Goal: Task Accomplishment & Management: Manage account settings

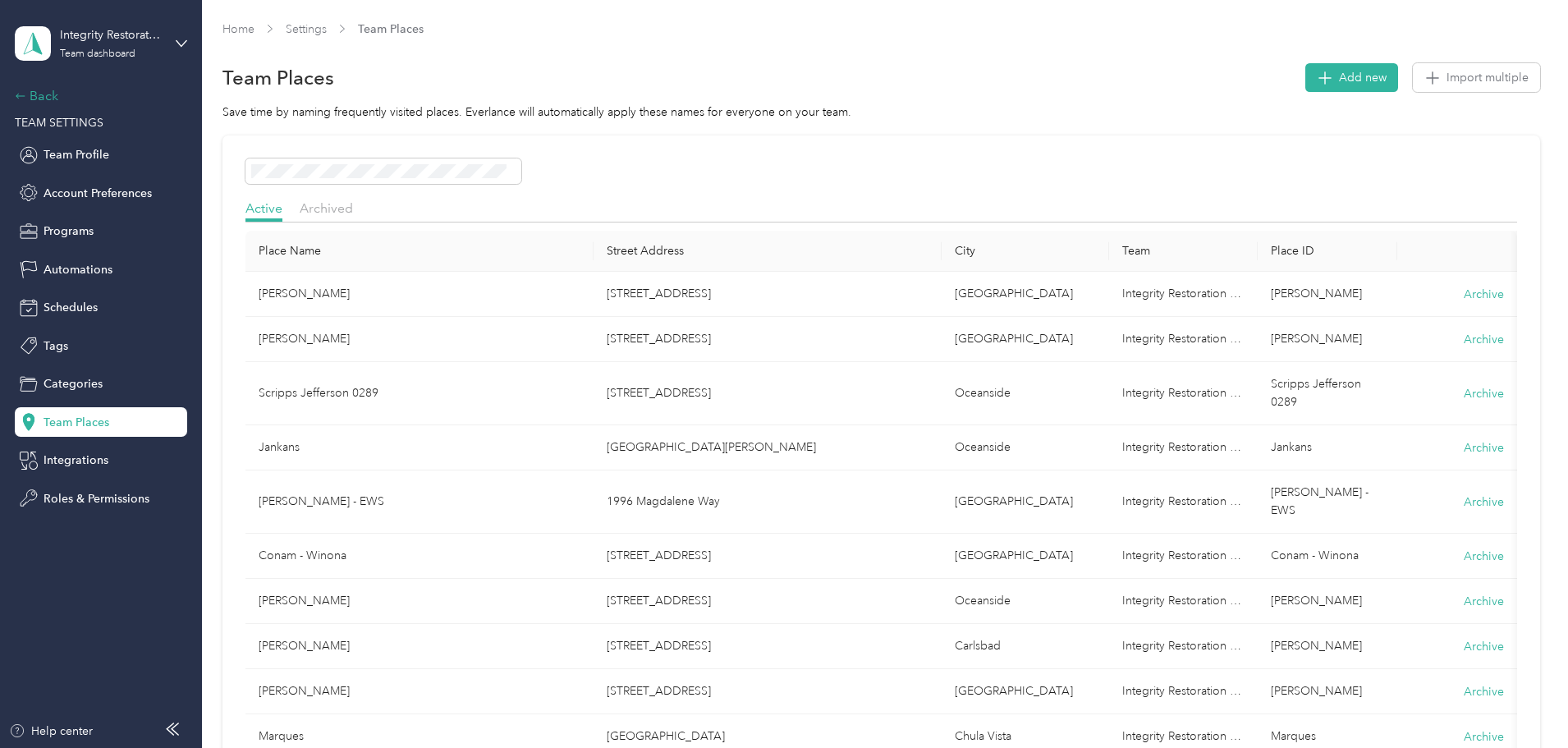
click at [36, 94] on div "Back" at bounding box center [97, 96] width 164 height 20
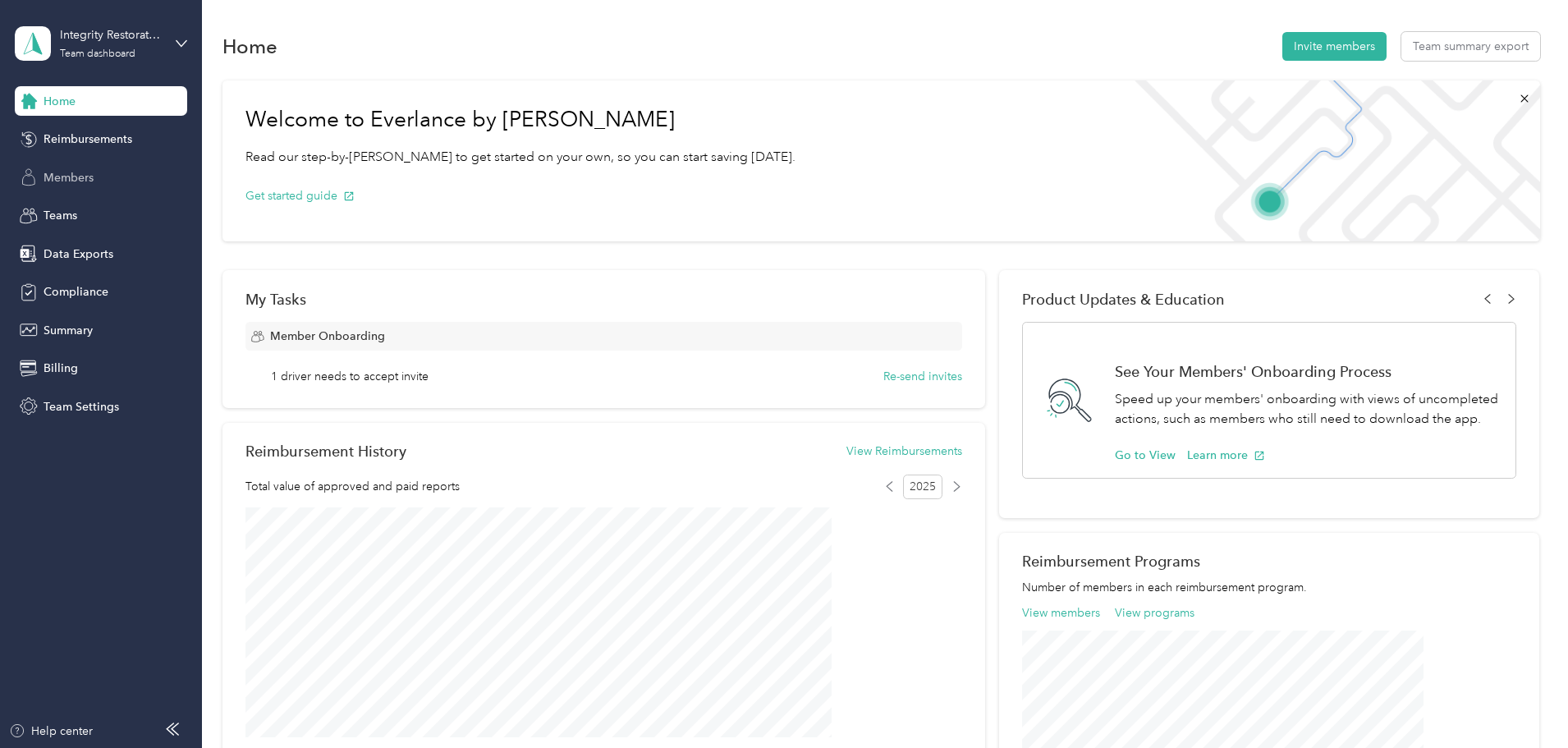
click at [69, 165] on div "Members" at bounding box center [101, 177] width 173 height 29
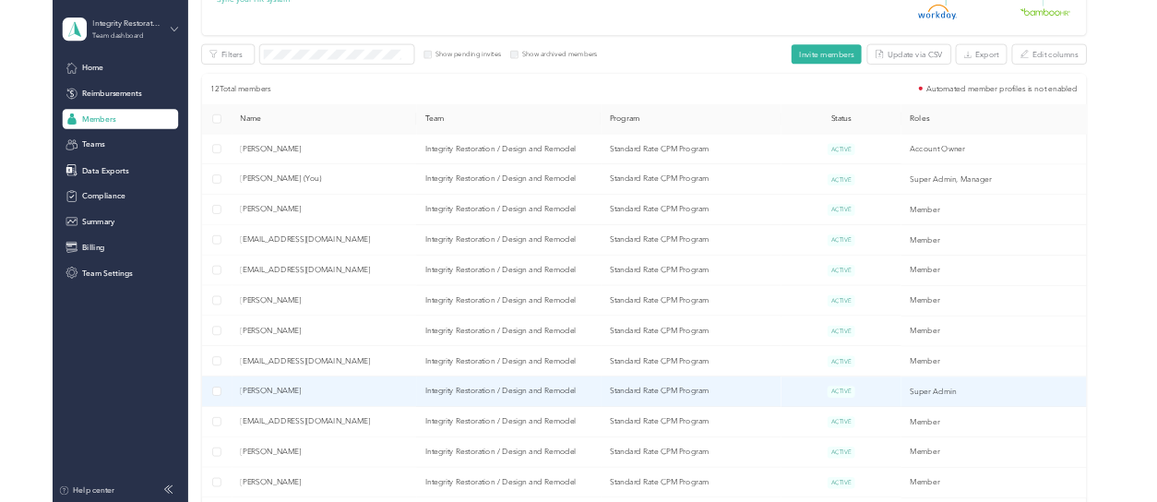
scroll to position [528, 0]
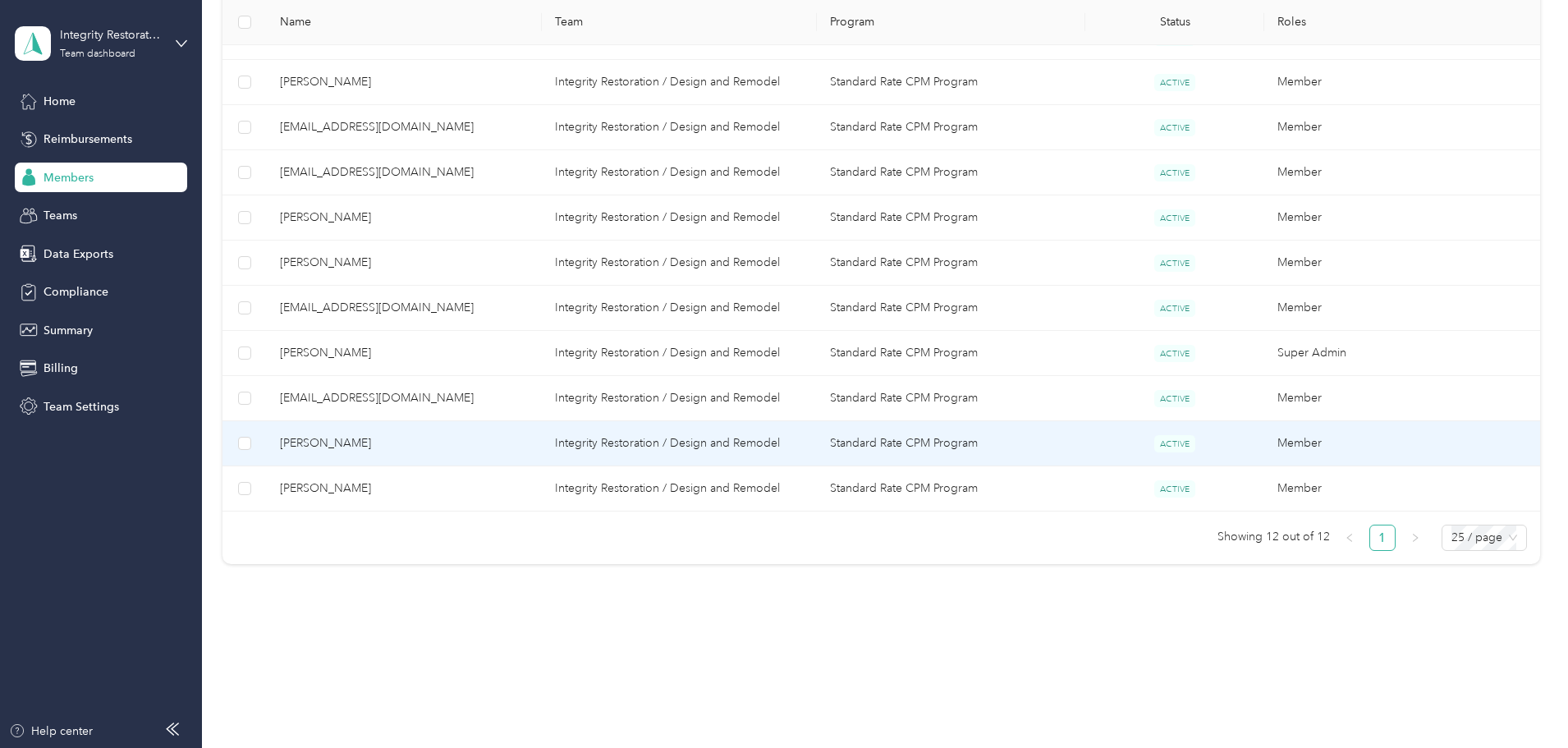
click at [462, 435] on span "[PERSON_NAME]" at bounding box center [404, 443] width 248 height 18
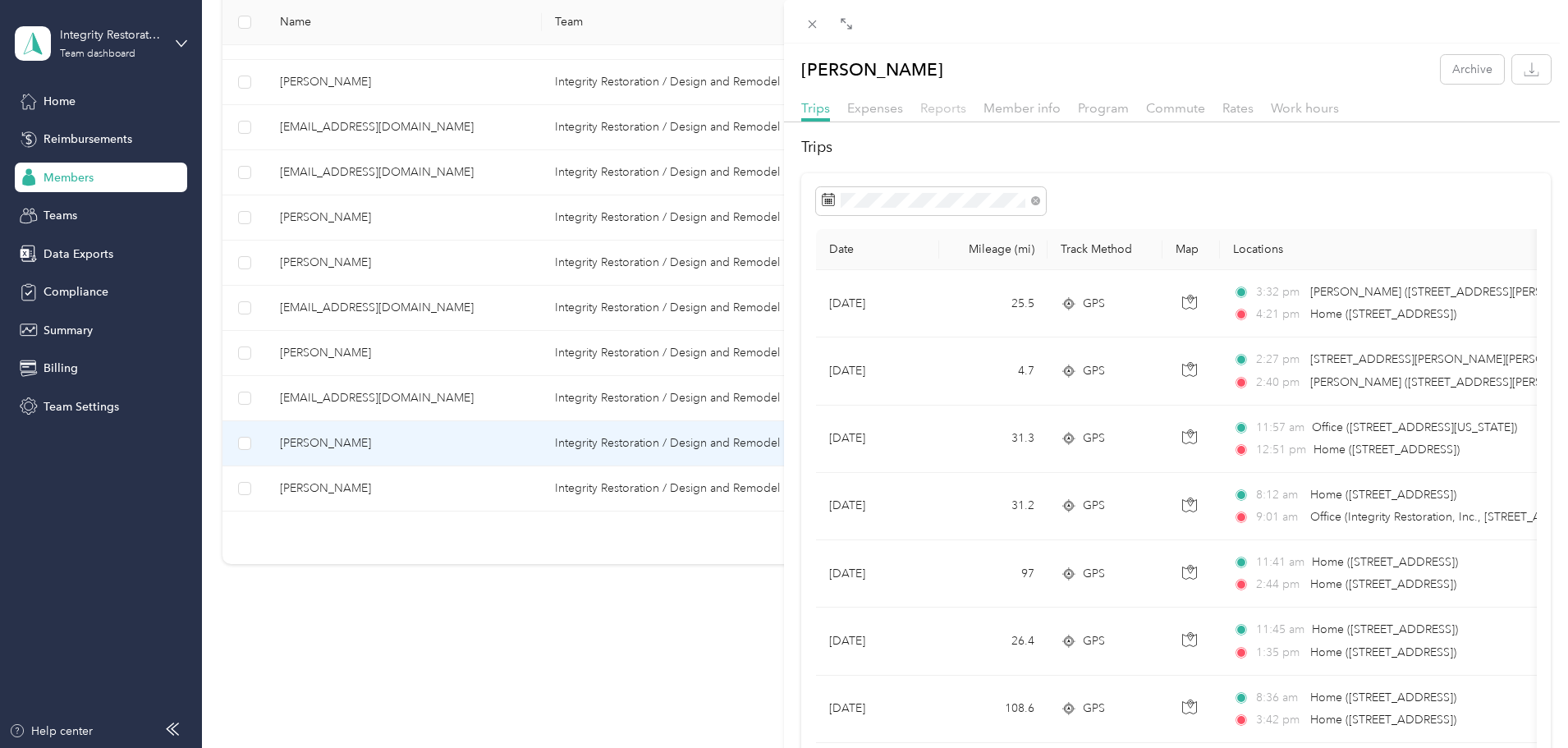
click at [946, 115] on span "Reports" at bounding box center [943, 109] width 46 height 16
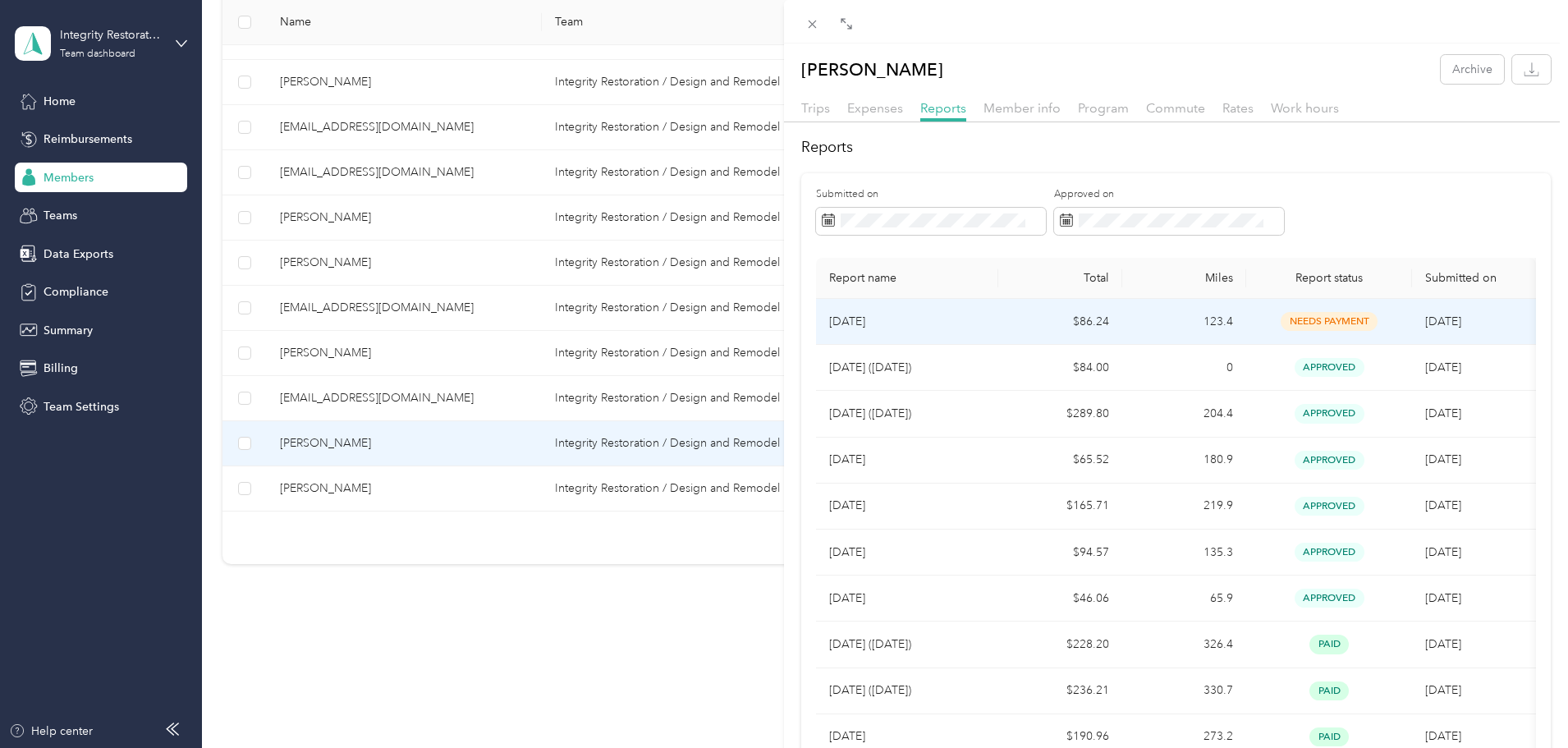
click at [847, 316] on p "[DATE]" at bounding box center [907, 321] width 156 height 18
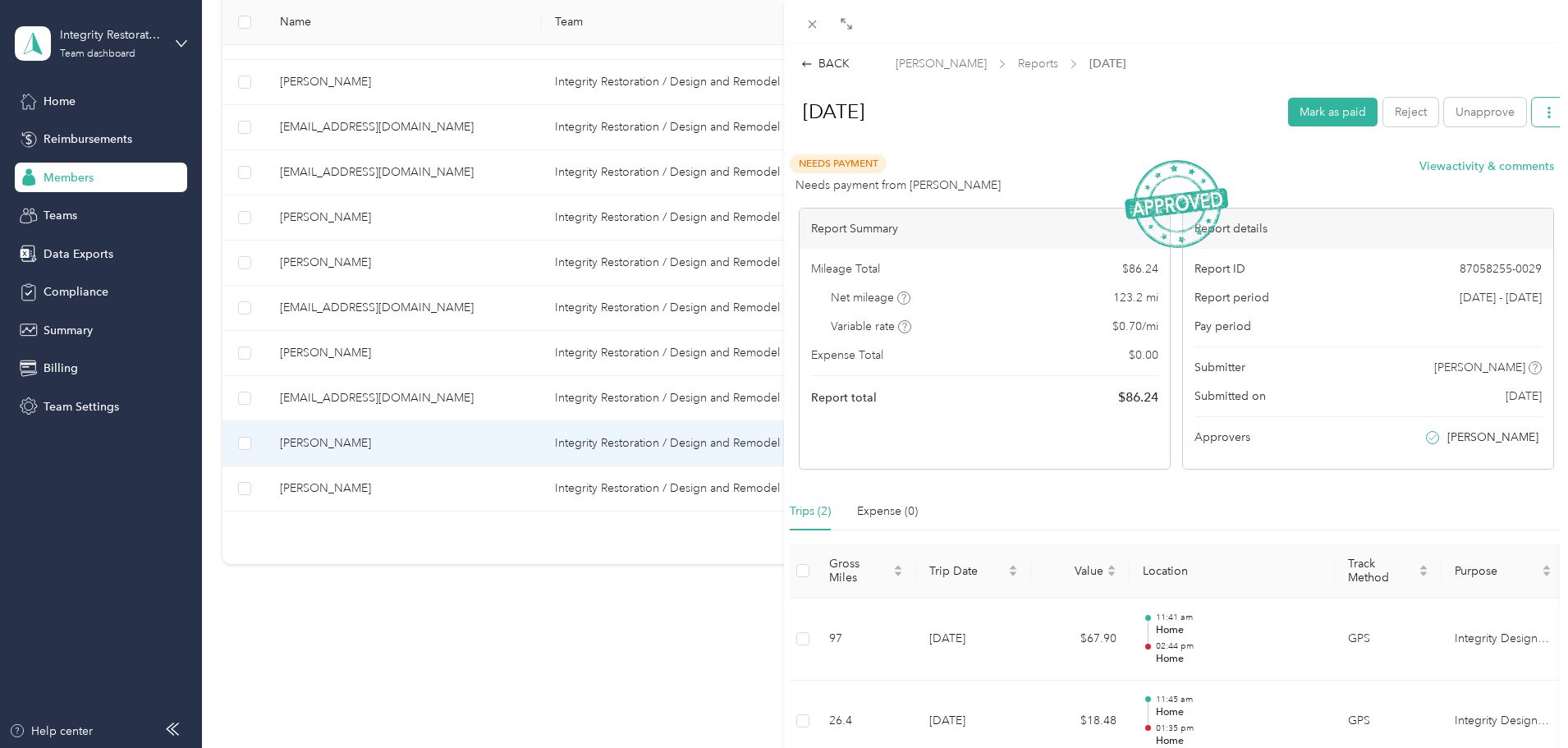
click at [1029, 122] on button "button" at bounding box center [1548, 112] width 35 height 28
click at [1029, 173] on span "Download" at bounding box center [1490, 172] width 54 height 17
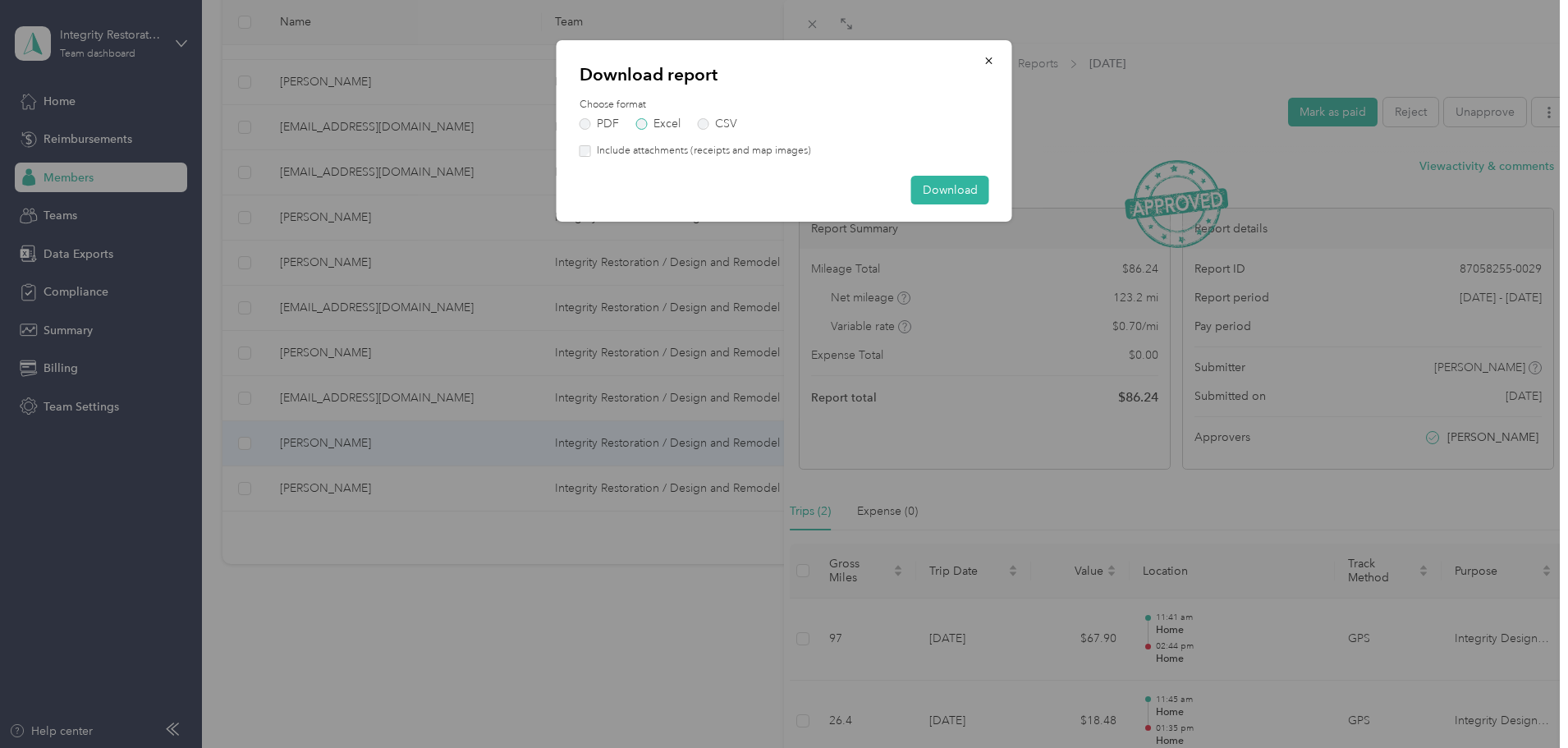
click at [650, 118] on div "Choose format PDF Excel CSV" at bounding box center [784, 114] width 409 height 32
click at [646, 119] on label "Excel" at bounding box center [659, 124] width 44 height 12
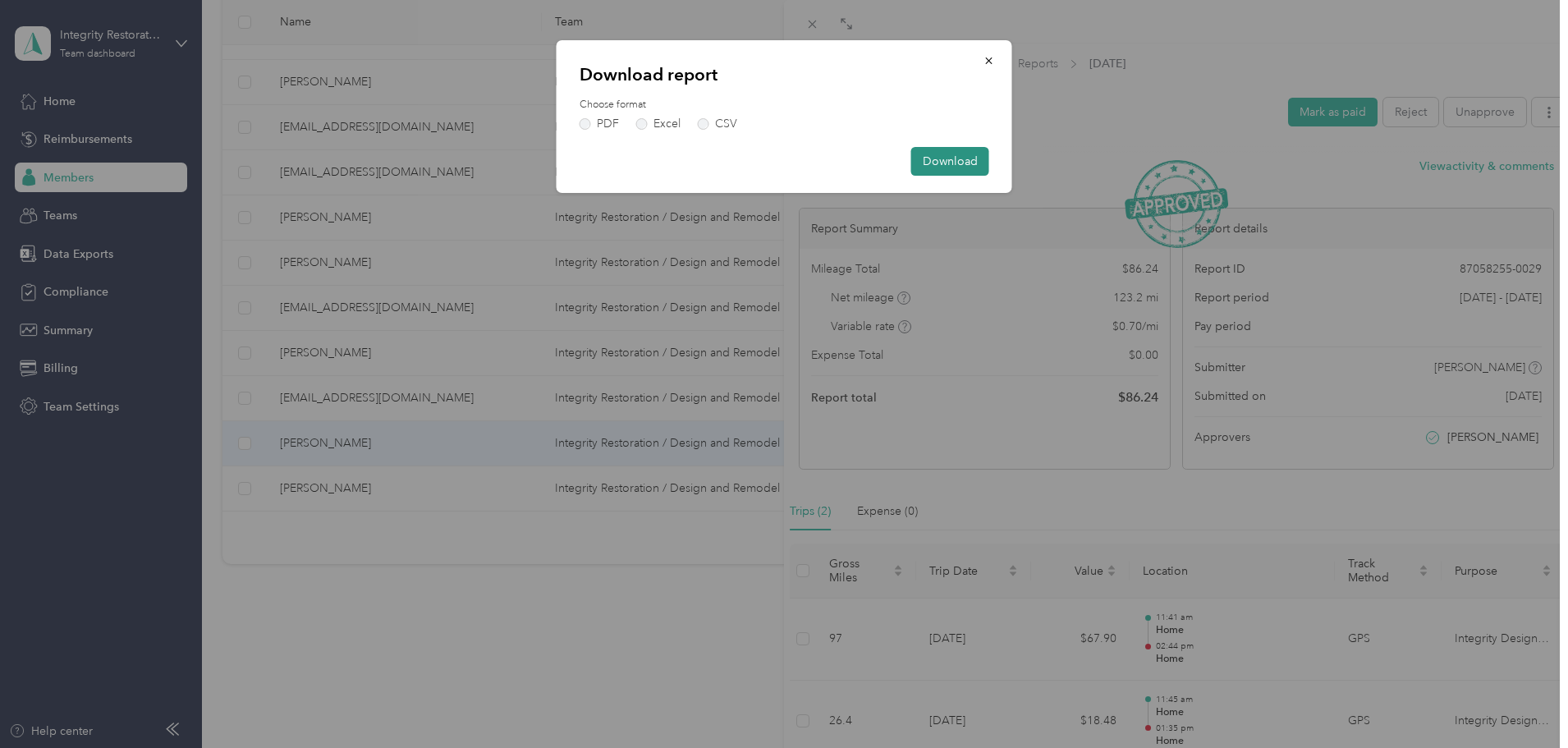
click at [981, 167] on button "Download" at bounding box center [950, 161] width 78 height 28
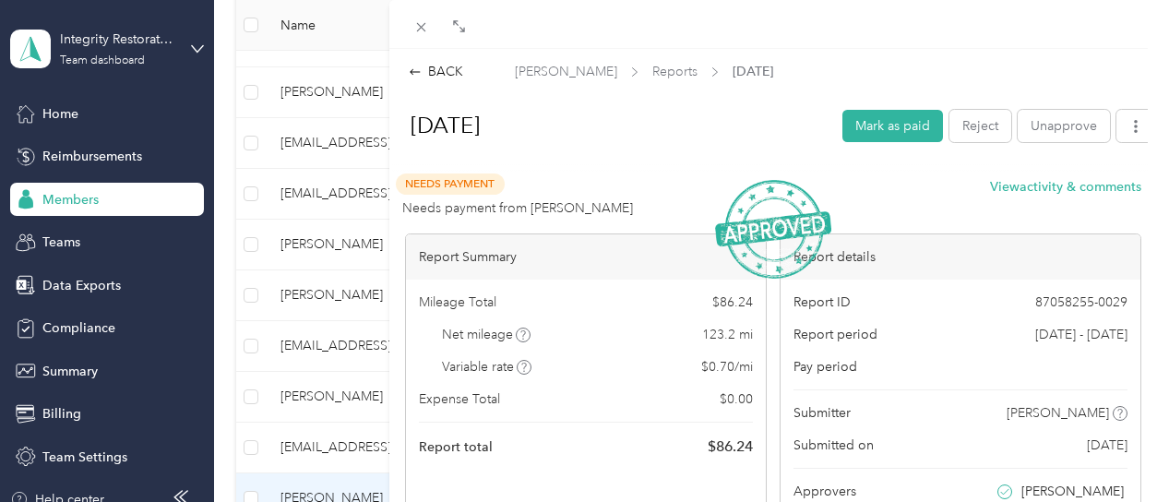
scroll to position [528, 0]
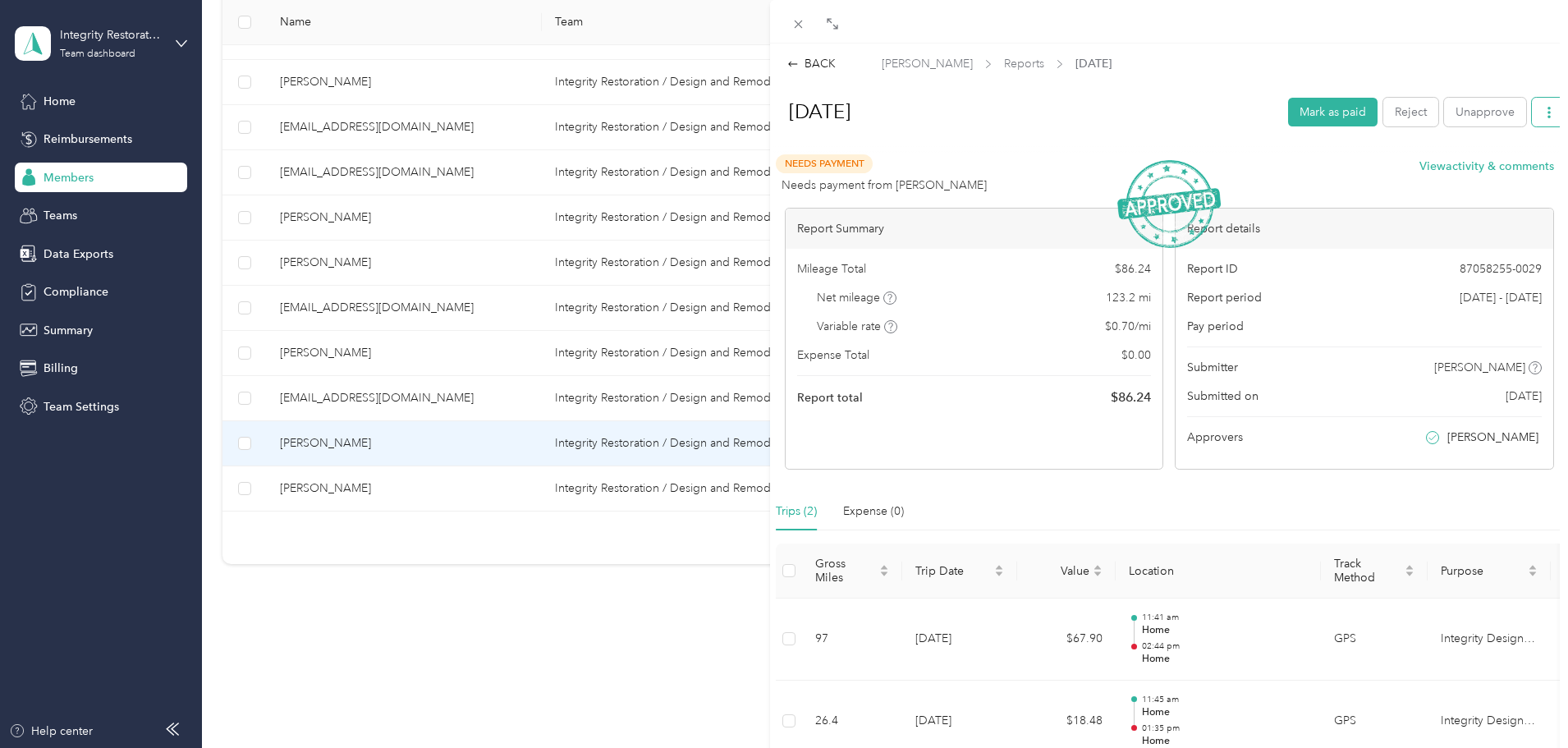
click at [1029, 108] on button "button" at bounding box center [1548, 112] width 35 height 28
click at [1029, 171] on span "Download" at bounding box center [1490, 172] width 54 height 17
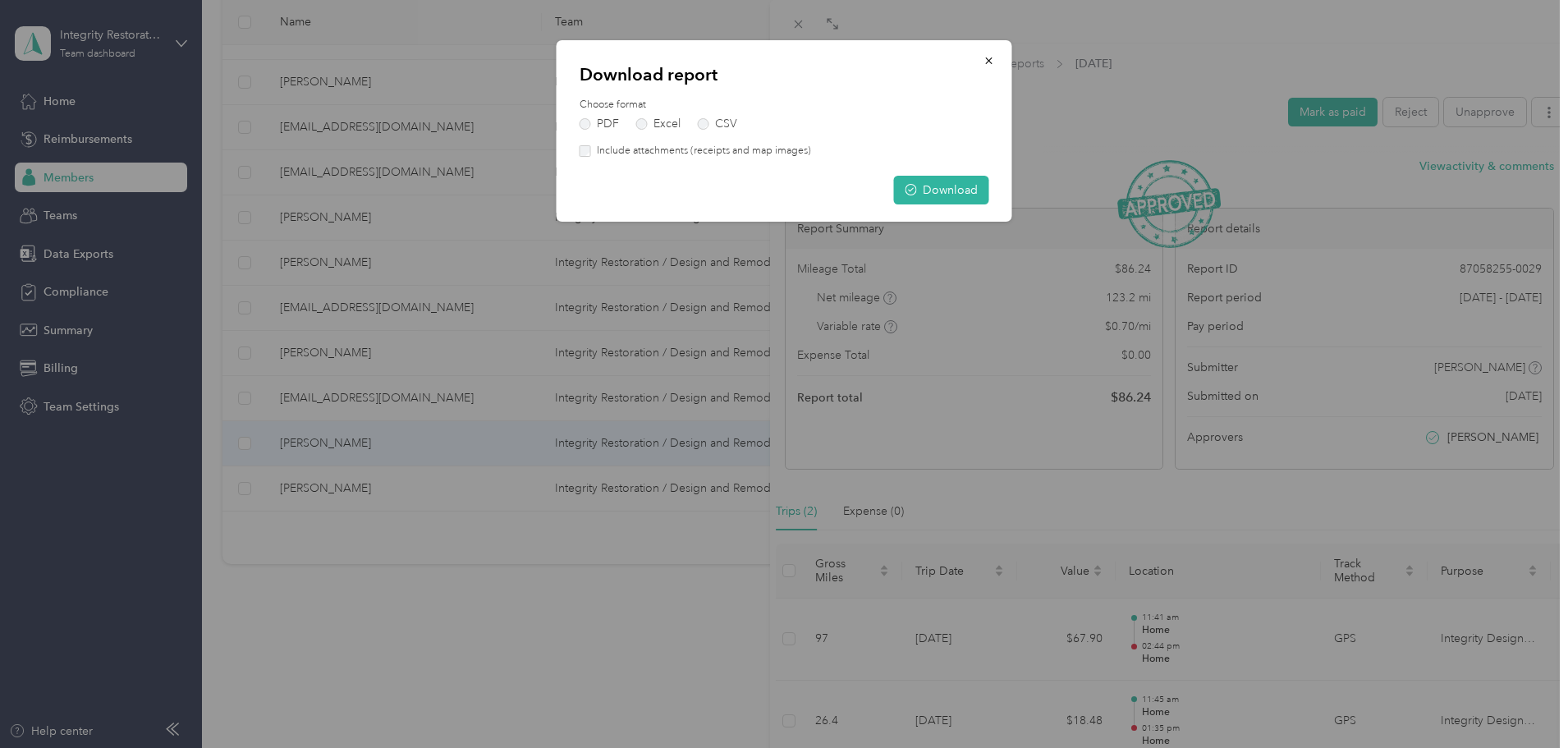
click at [594, 151] on label "Include attachments (receipts and map images)" at bounding box center [700, 150] width 220 height 15
click at [947, 185] on button "Download" at bounding box center [941, 190] width 95 height 28
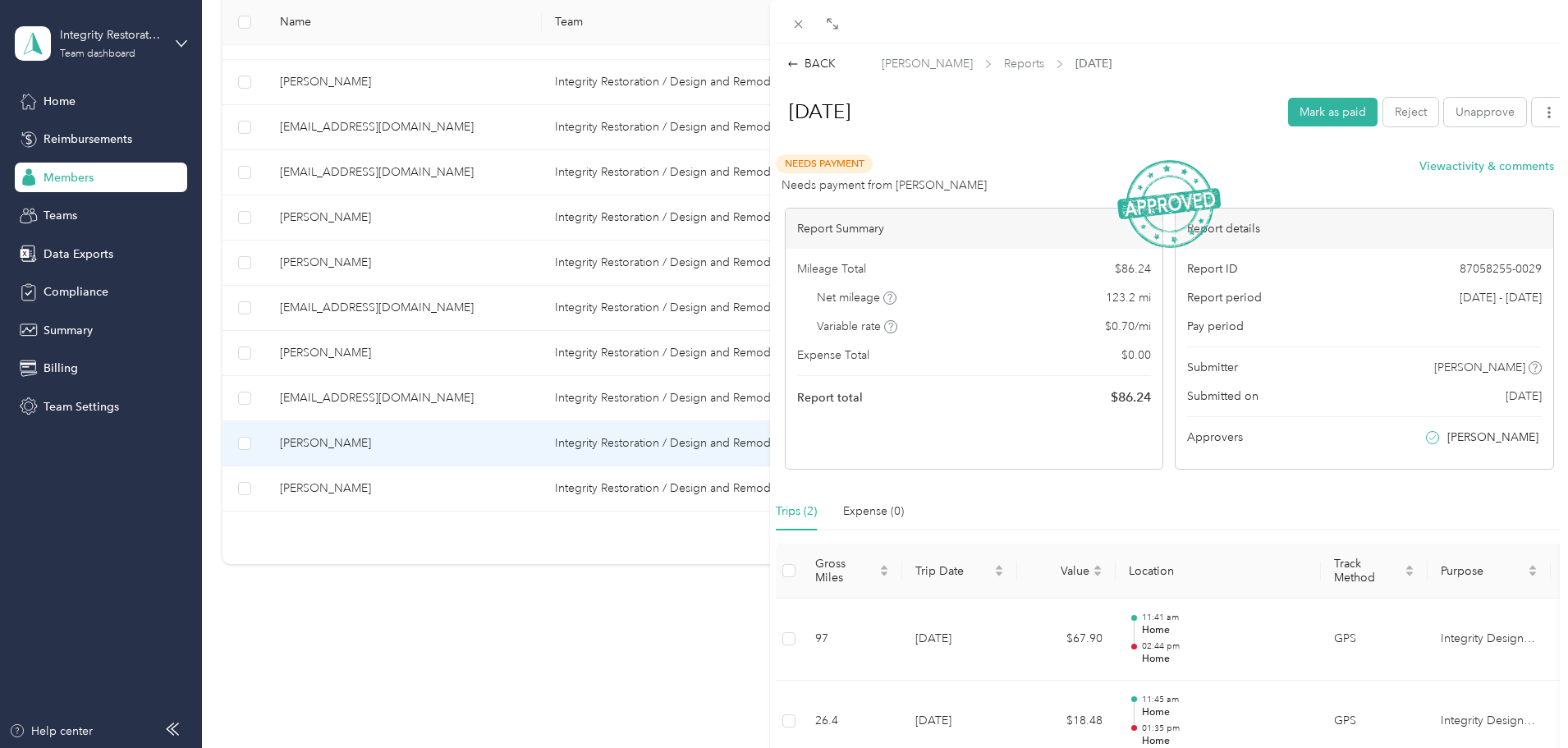
click at [826, 54] on div "BACK [PERSON_NAME] Reports [DATE] [DATE] Mark as paid Reject Unapprove Needs Pa…" at bounding box center [1168, 418] width 798 height 748
click at [809, 19] on span at bounding box center [799, 24] width 23 height 23
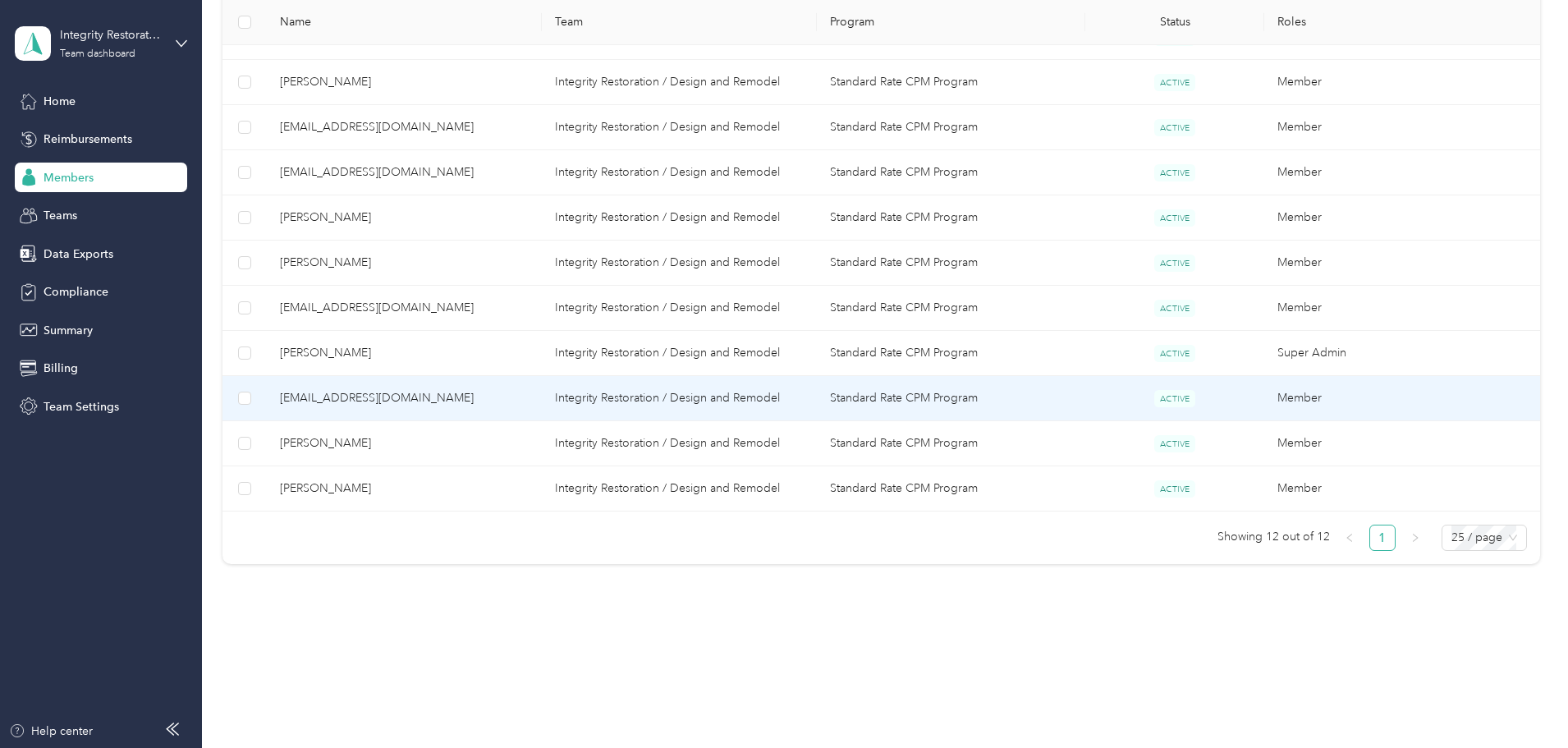
click at [506, 395] on span "[EMAIL_ADDRESS][DOMAIN_NAME]" at bounding box center [404, 398] width 248 height 18
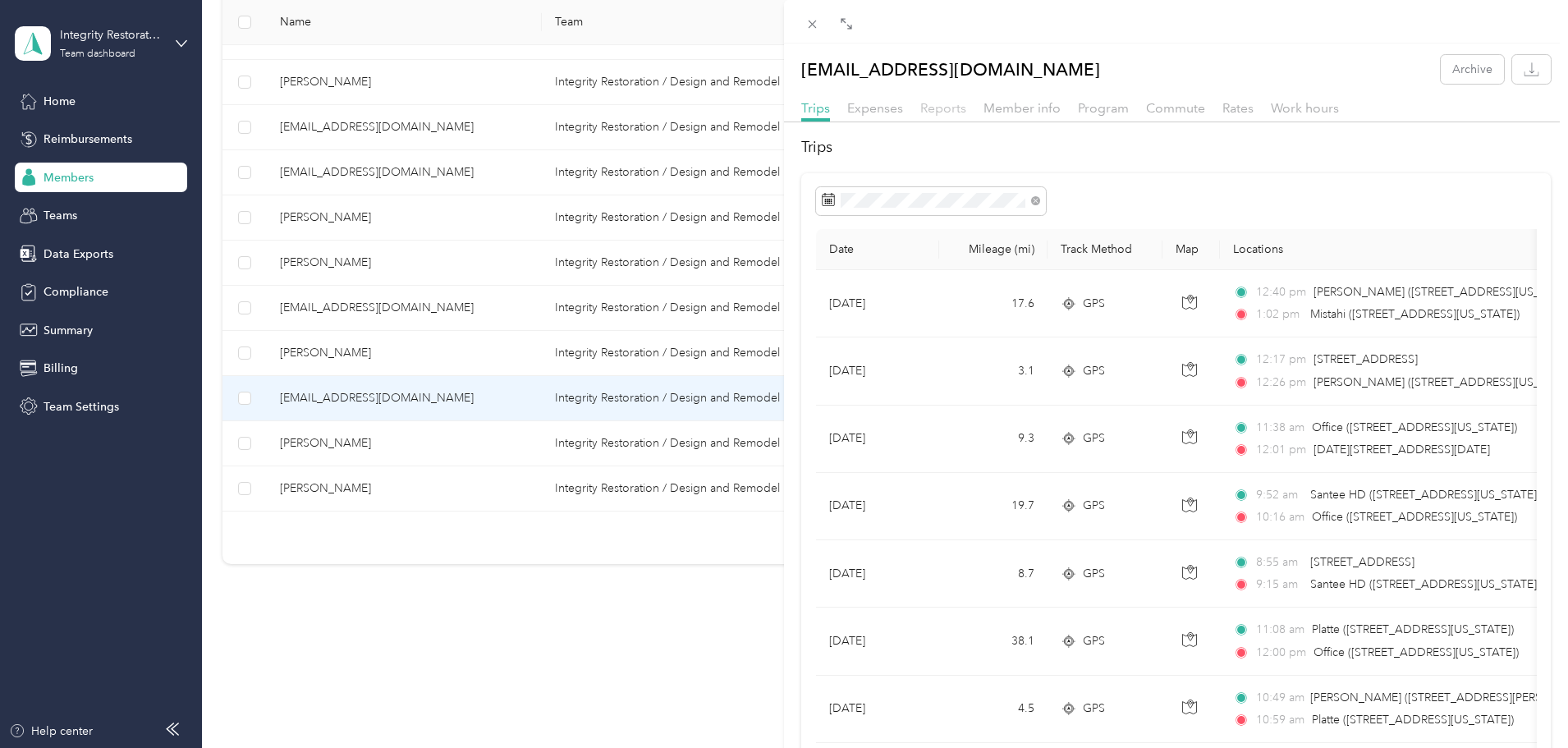
click at [951, 106] on span "Reports" at bounding box center [943, 109] width 46 height 16
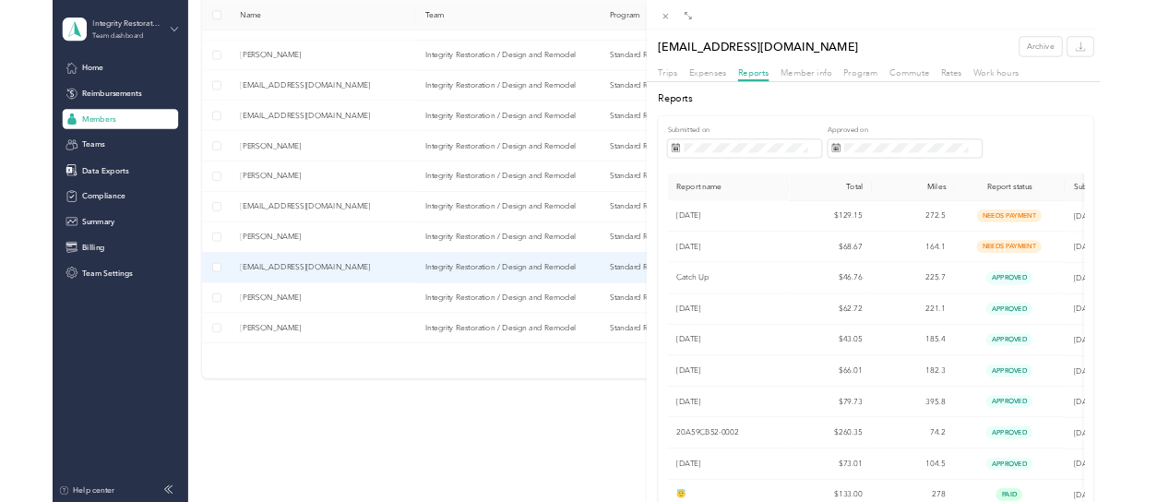
scroll to position [528, 0]
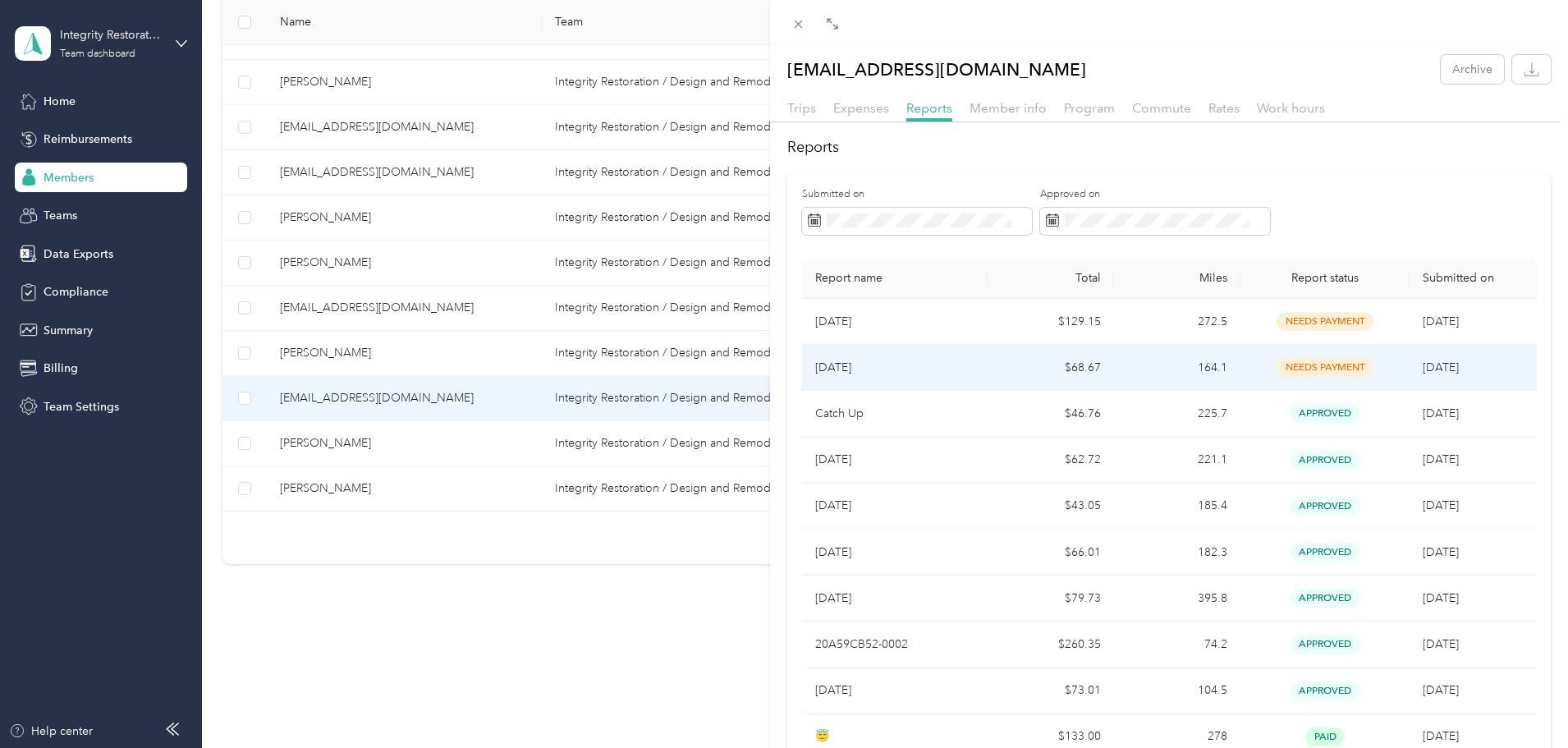
click at [845, 374] on p "[DATE]" at bounding box center [894, 368] width 159 height 18
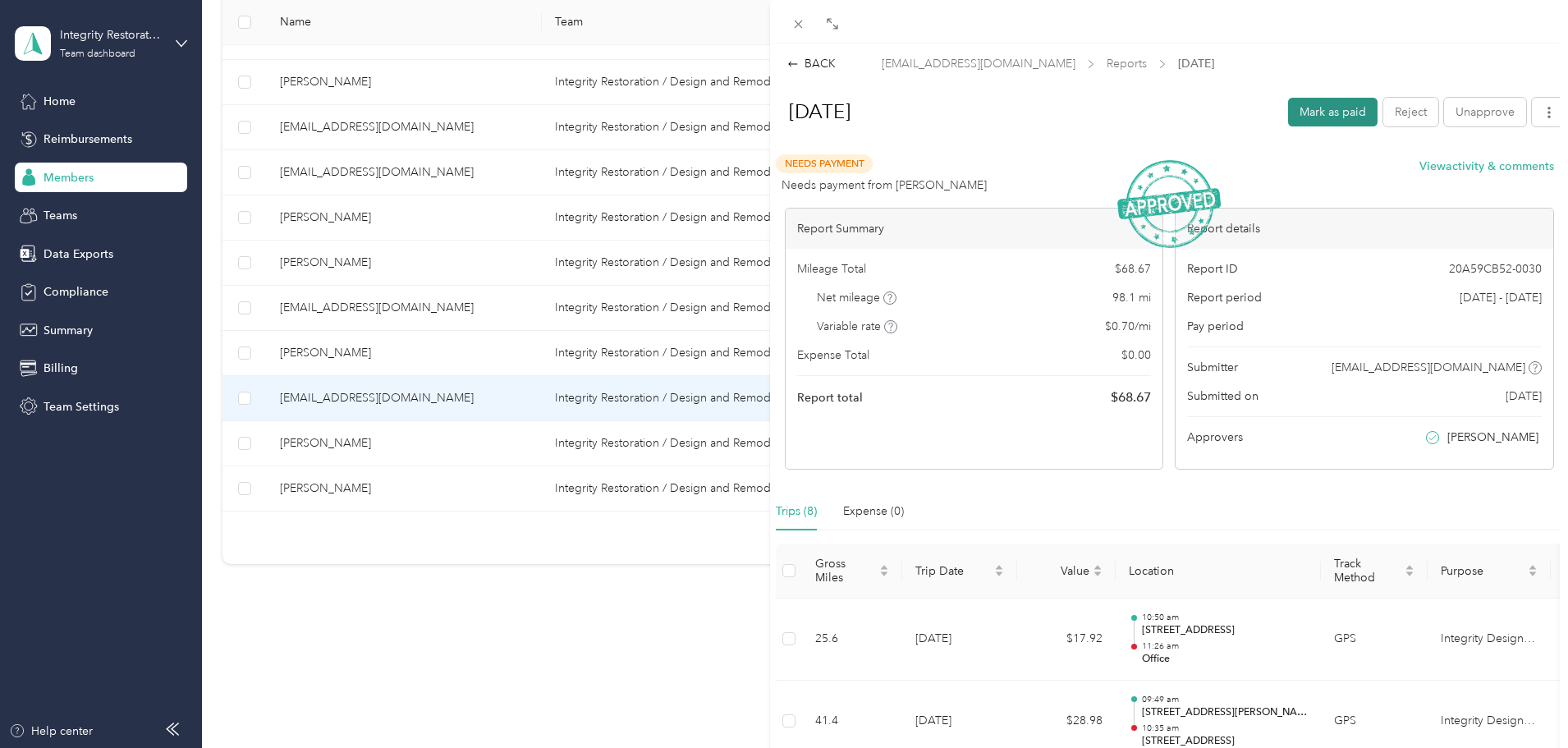
click at [1029, 116] on button "Mark as paid" at bounding box center [1332, 112] width 90 height 28
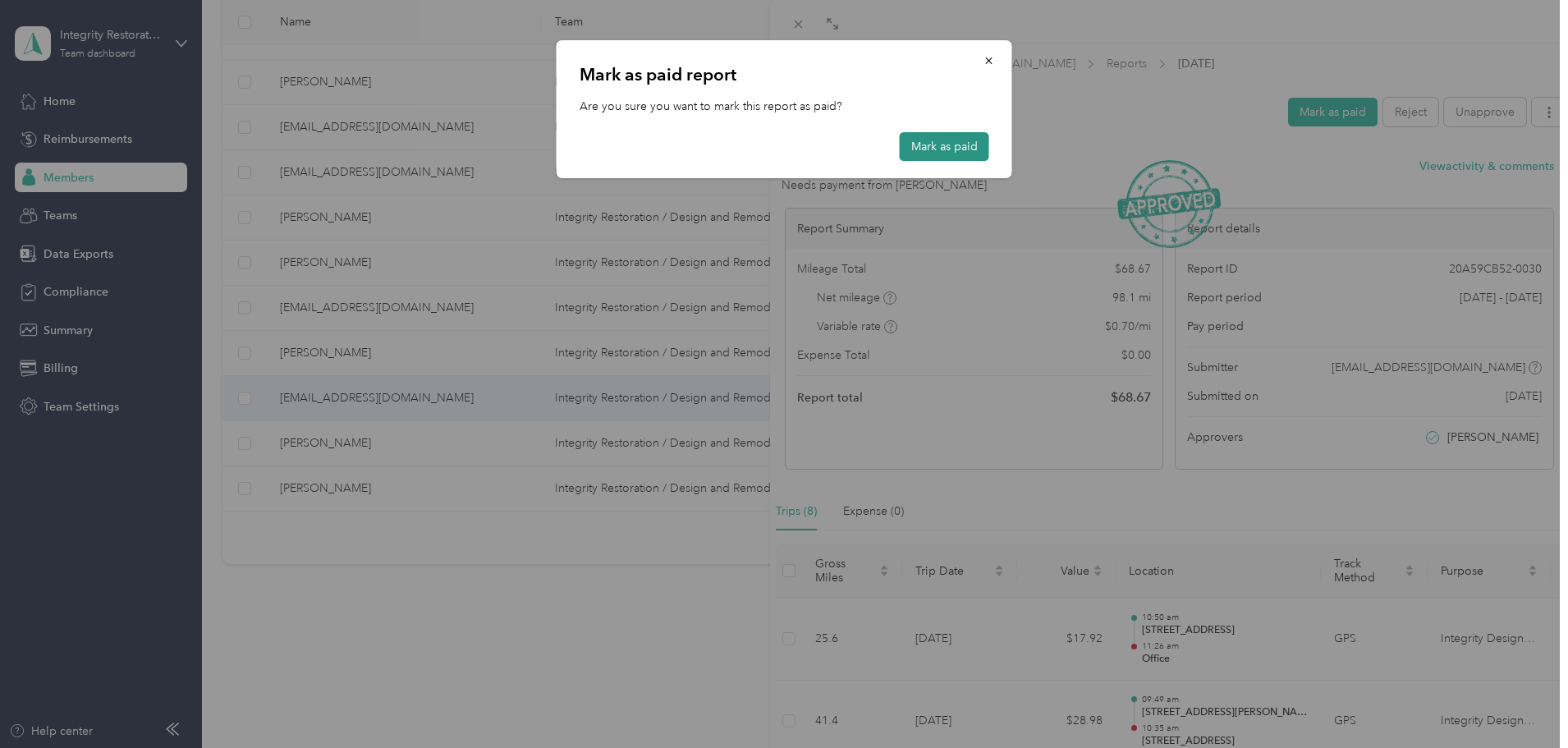
click at [931, 138] on button "Mark as paid" at bounding box center [944, 147] width 90 height 28
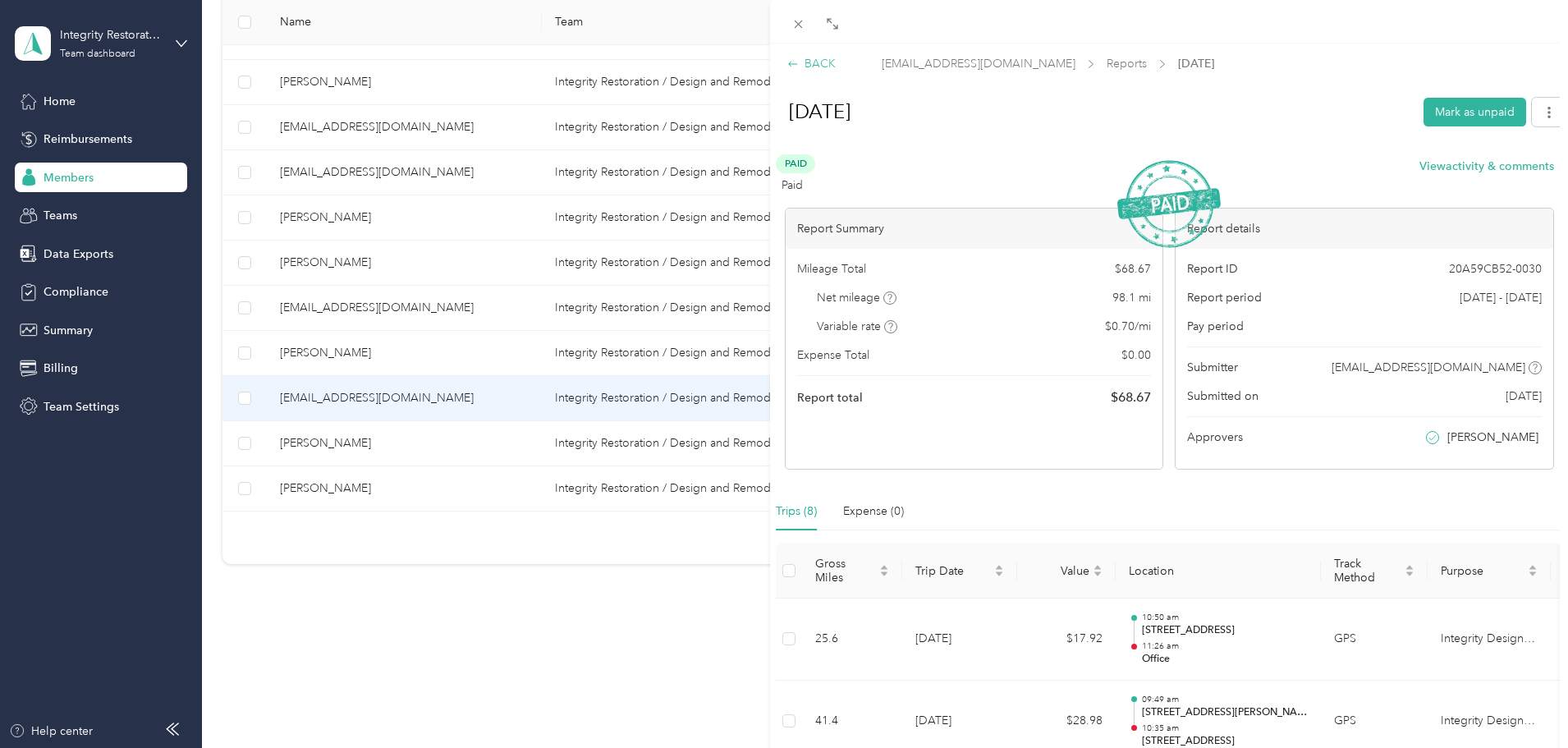
click at [830, 69] on div "BACK" at bounding box center [812, 63] width 48 height 17
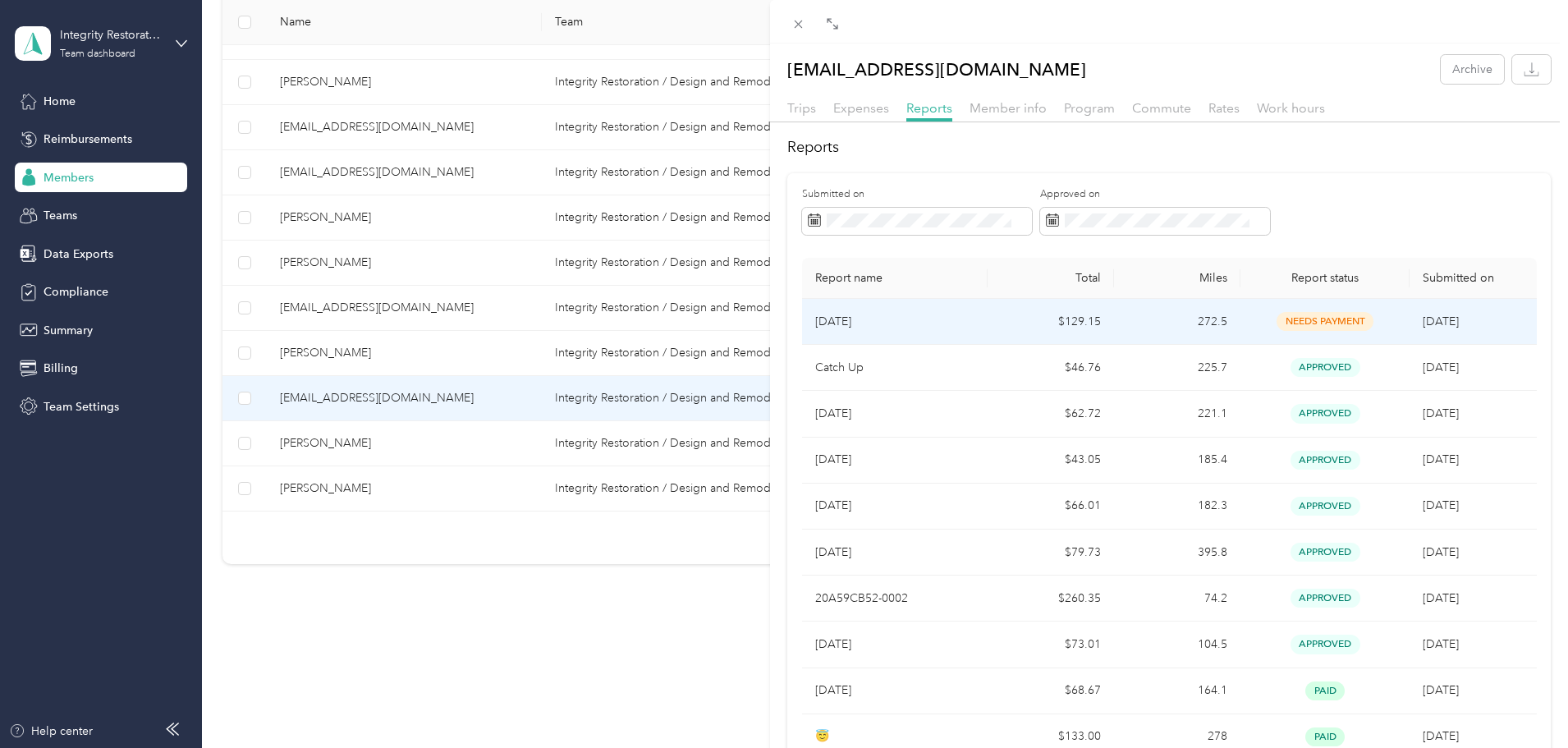
click at [828, 320] on p "[DATE]" at bounding box center [894, 321] width 159 height 18
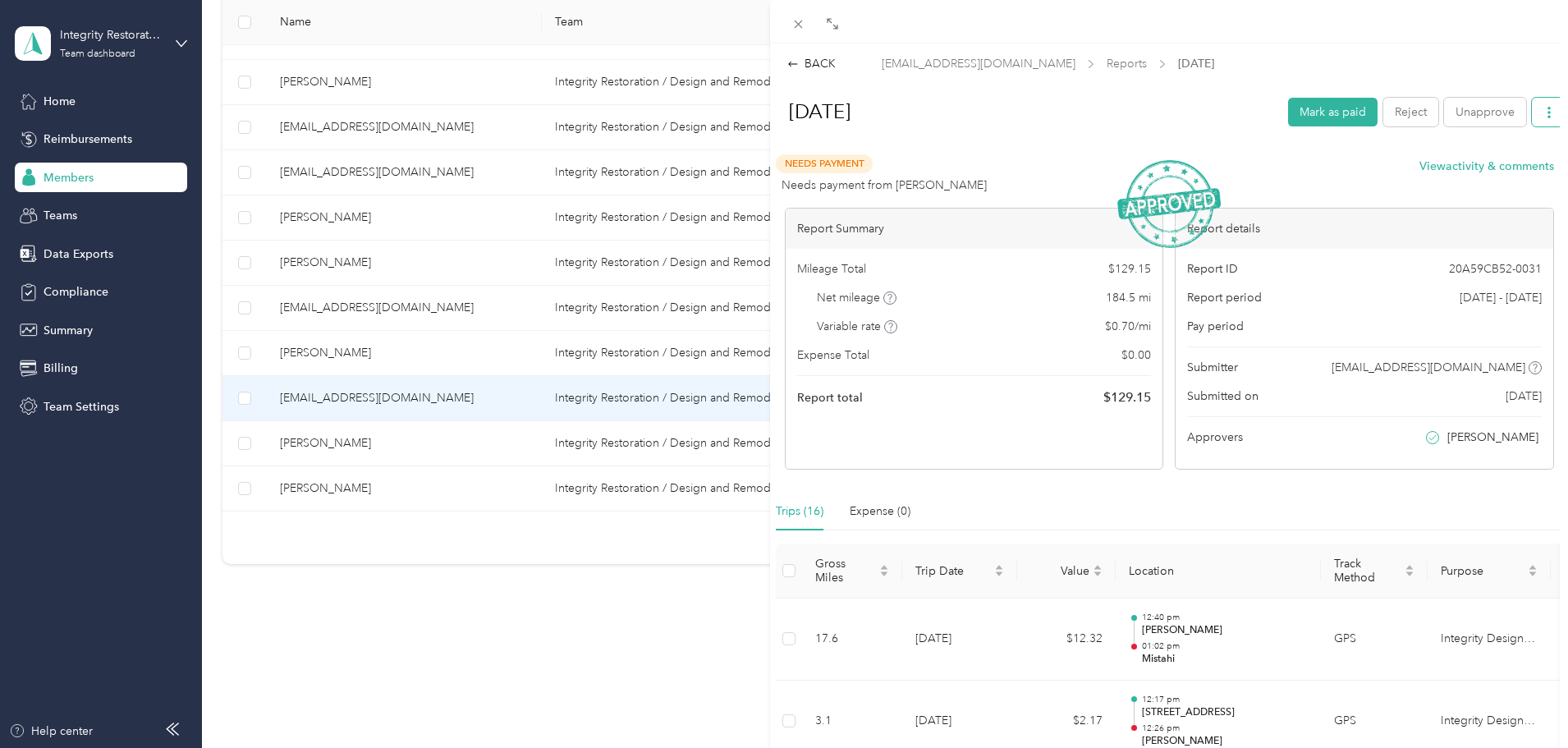
click at [1029, 118] on icon "button" at bounding box center [1548, 112] width 12 height 12
click at [1029, 170] on span "Download" at bounding box center [1490, 172] width 54 height 17
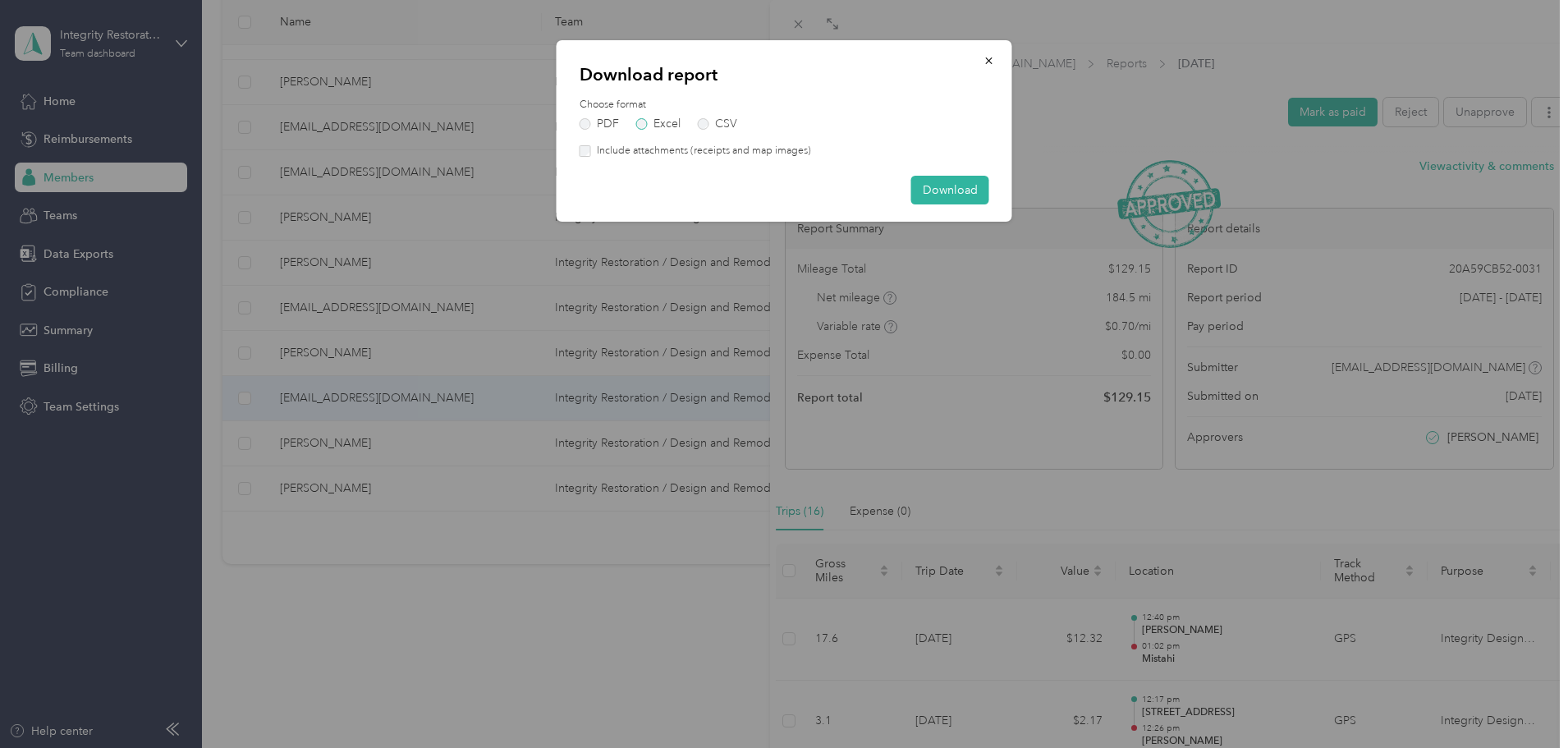
click at [640, 122] on label "Excel" at bounding box center [659, 124] width 44 height 12
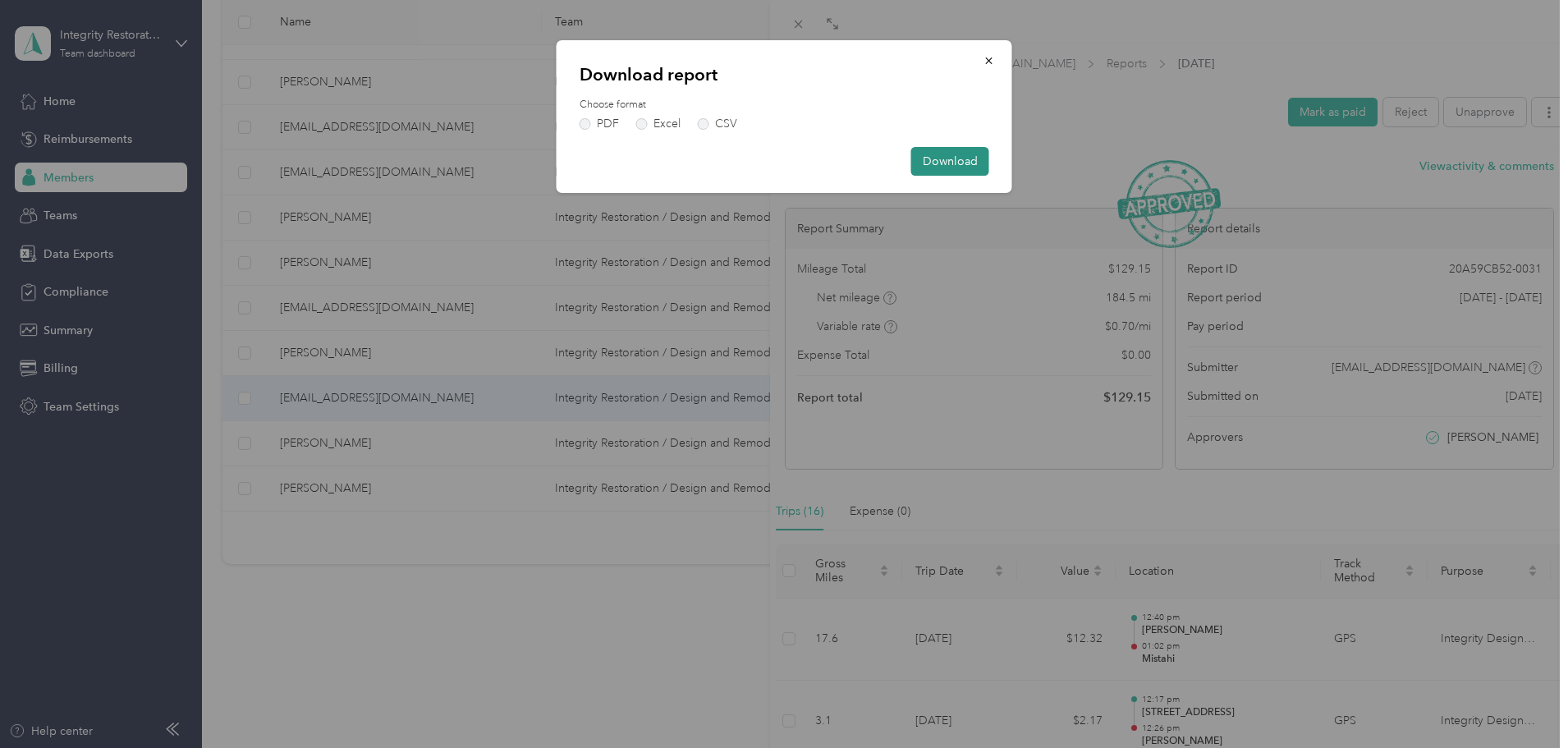
click at [942, 154] on button "Download" at bounding box center [950, 161] width 78 height 28
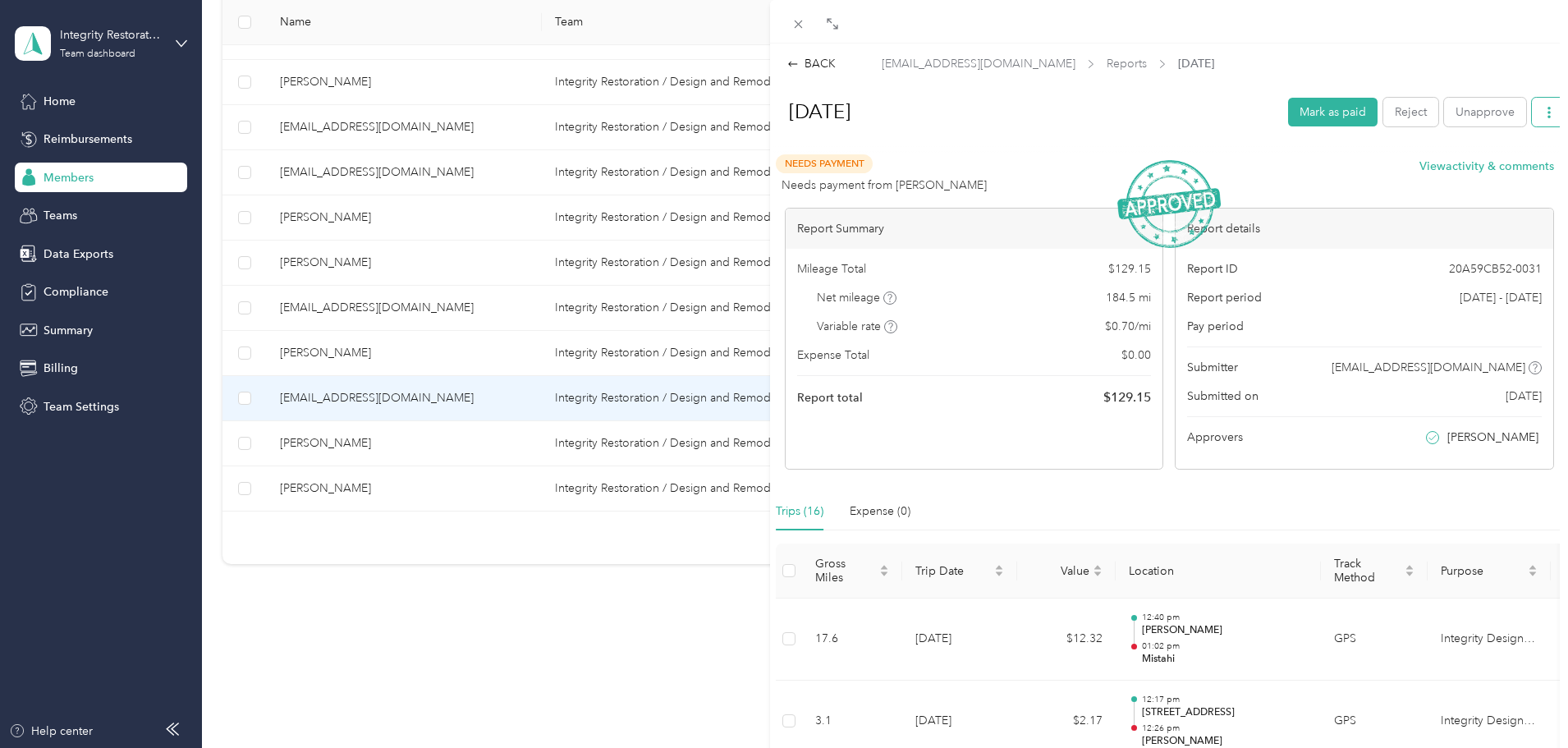
click at [1029, 117] on icon "button" at bounding box center [1548, 112] width 12 height 12
click at [1029, 172] on span "Download" at bounding box center [1490, 172] width 54 height 17
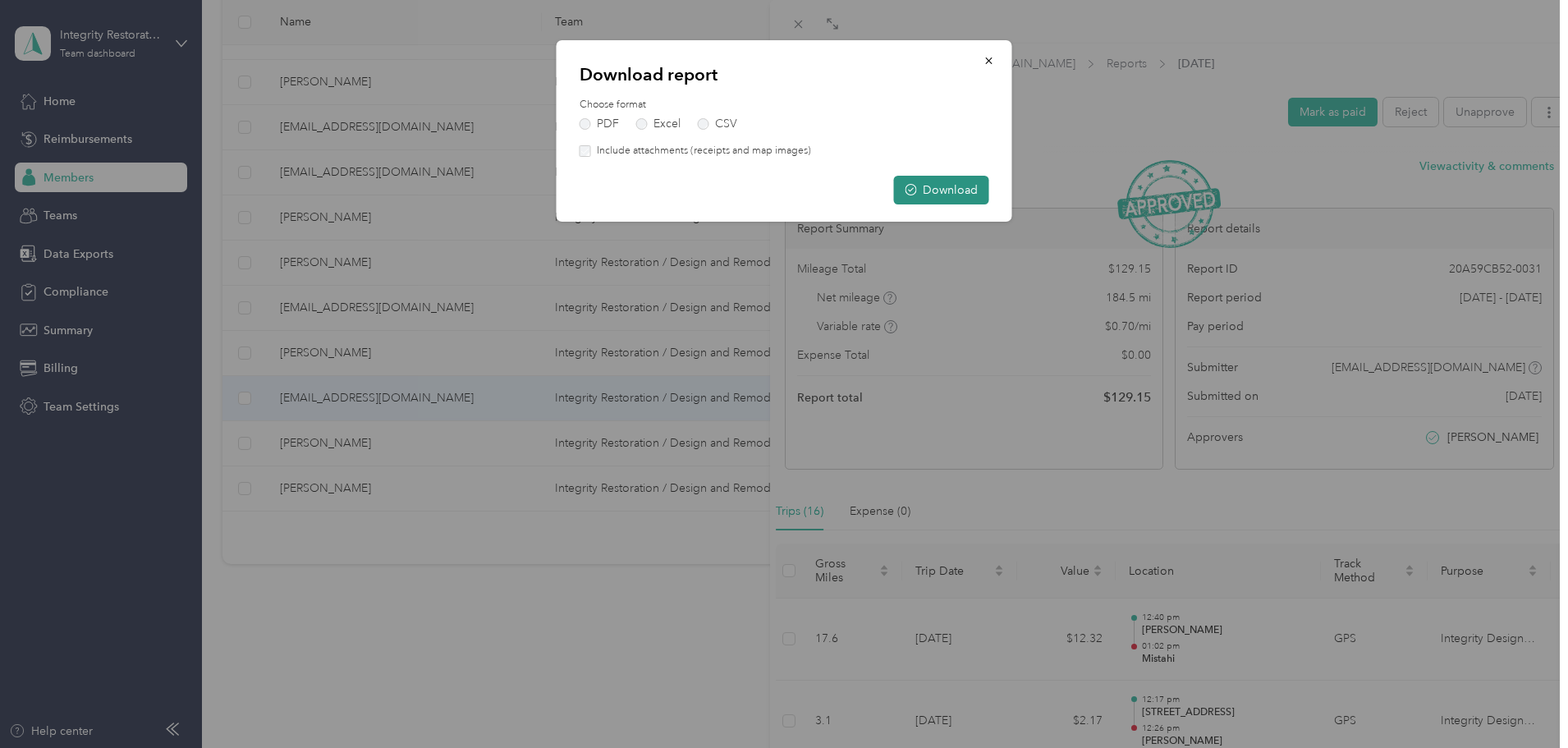
click at [965, 185] on button "Download" at bounding box center [941, 190] width 95 height 28
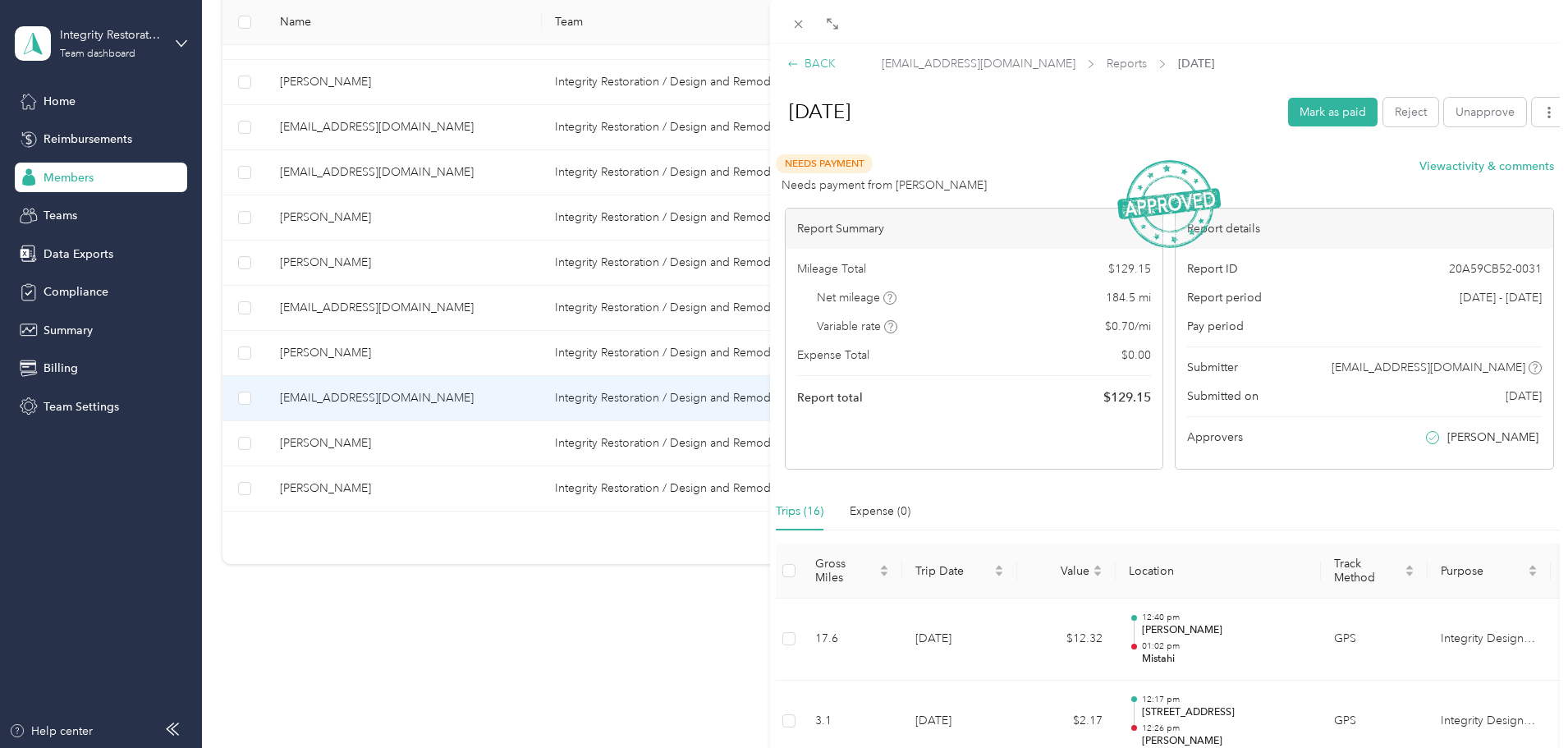
click at [802, 61] on div "BACK" at bounding box center [812, 63] width 48 height 17
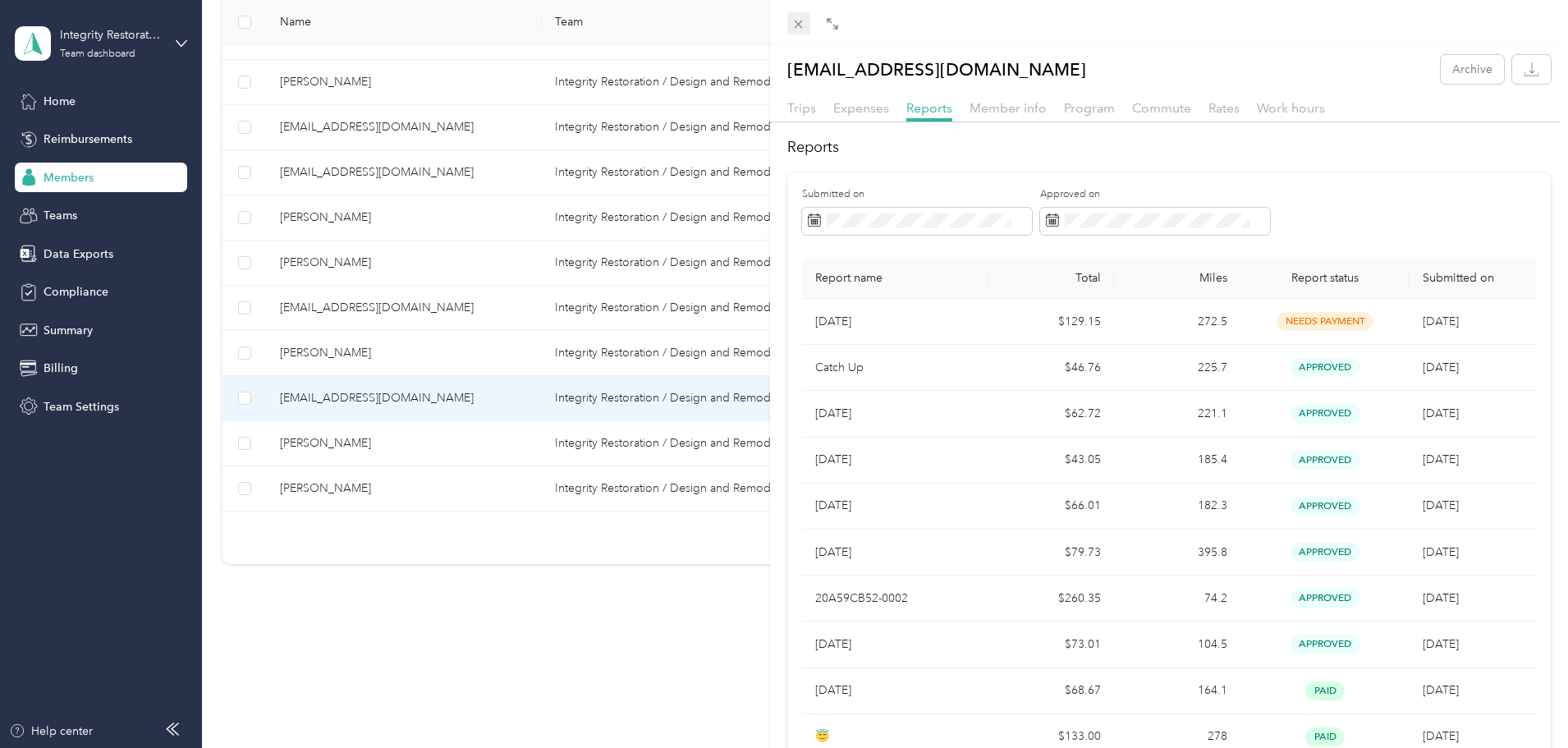
click at [807, 19] on span at bounding box center [799, 24] width 23 height 23
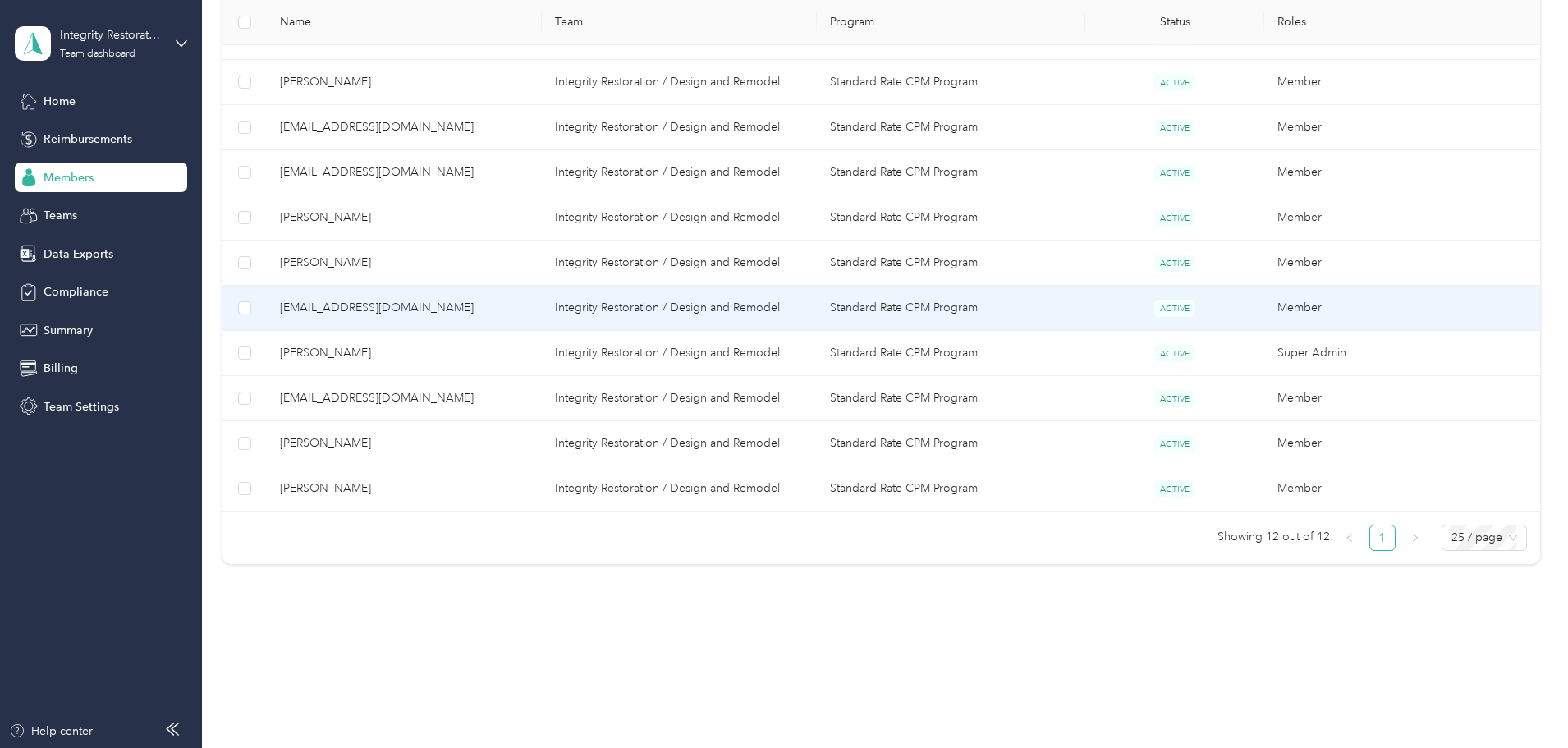
click at [449, 310] on span "[EMAIL_ADDRESS][DOMAIN_NAME]" at bounding box center [404, 308] width 248 height 18
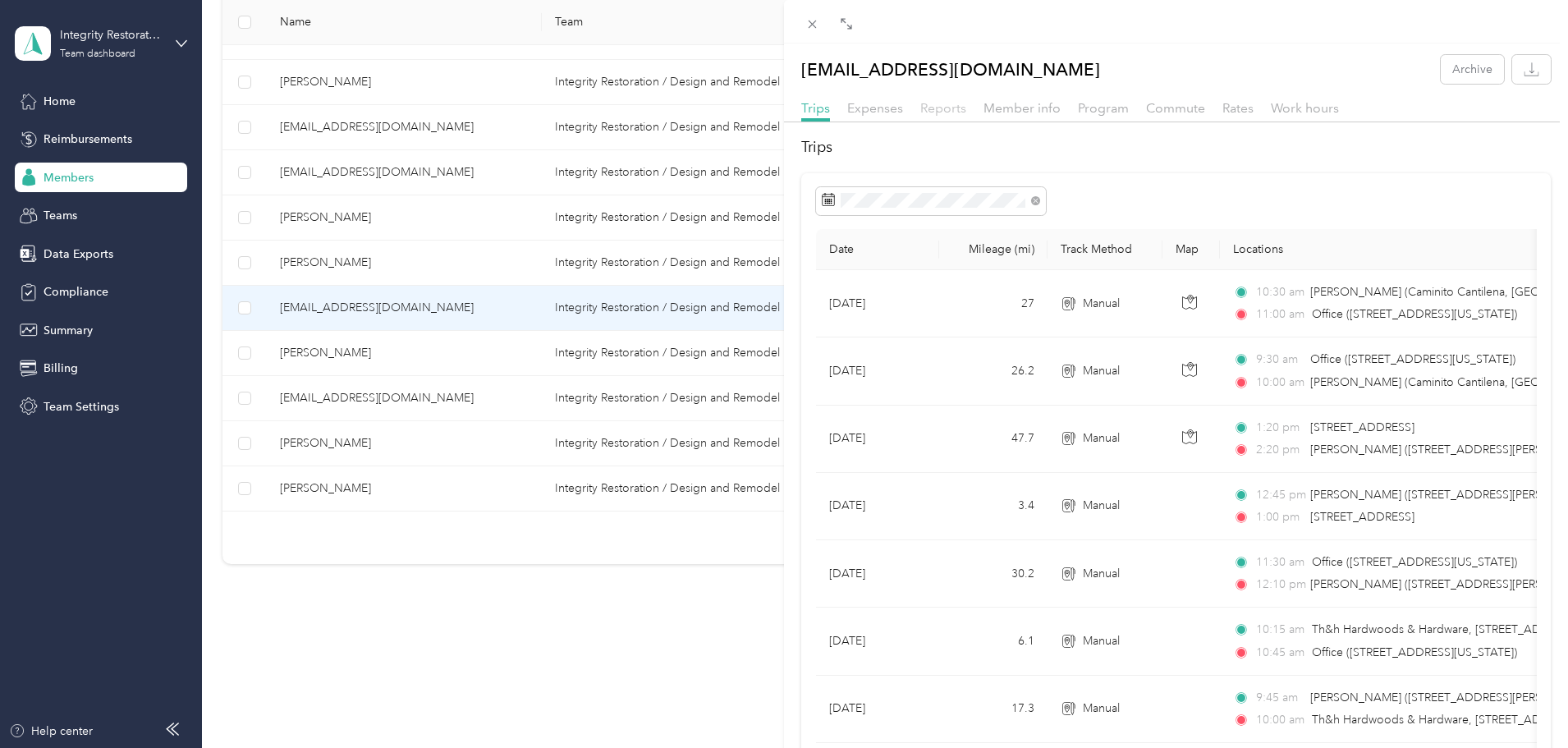
click at [936, 110] on span "Reports" at bounding box center [943, 109] width 46 height 16
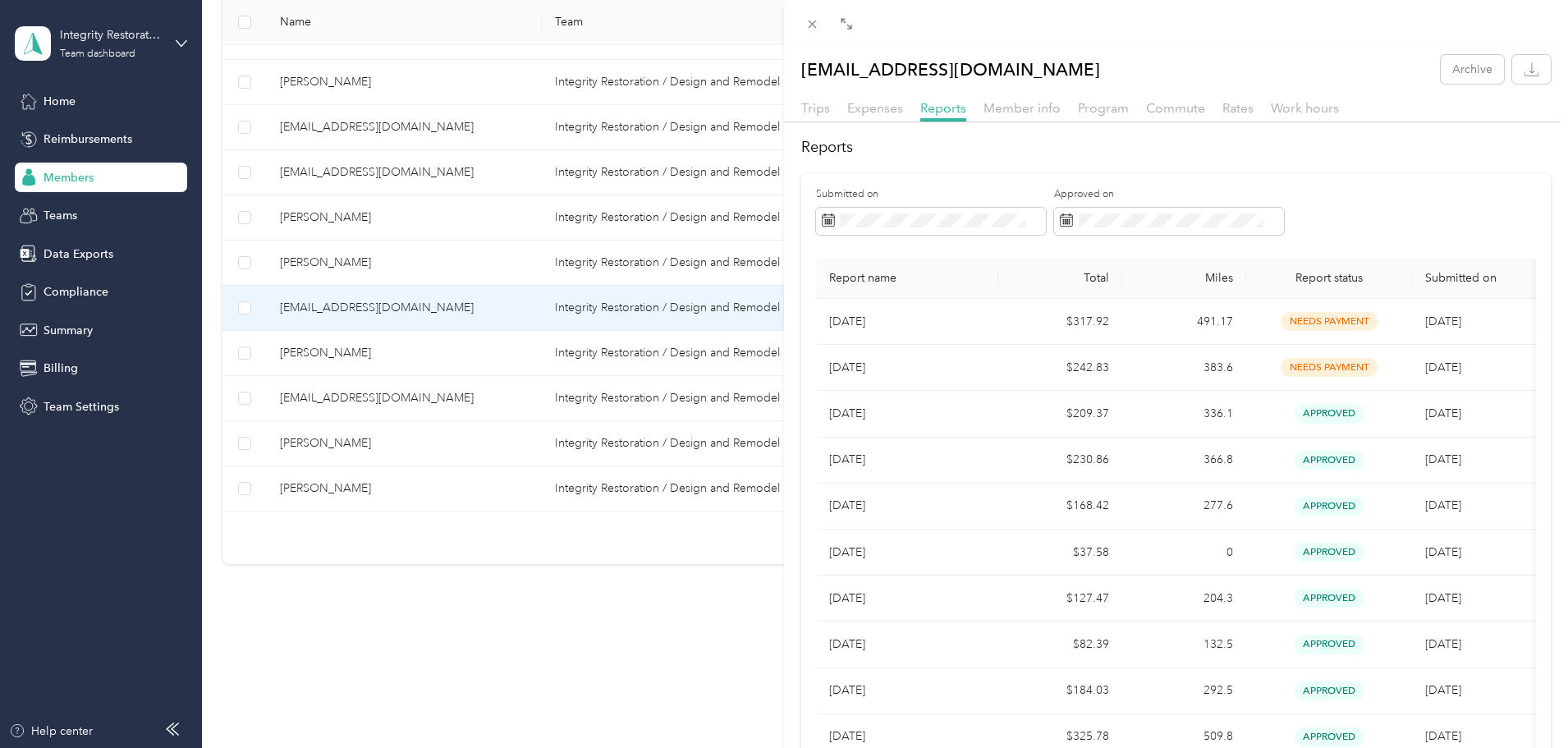
scroll to position [513, 0]
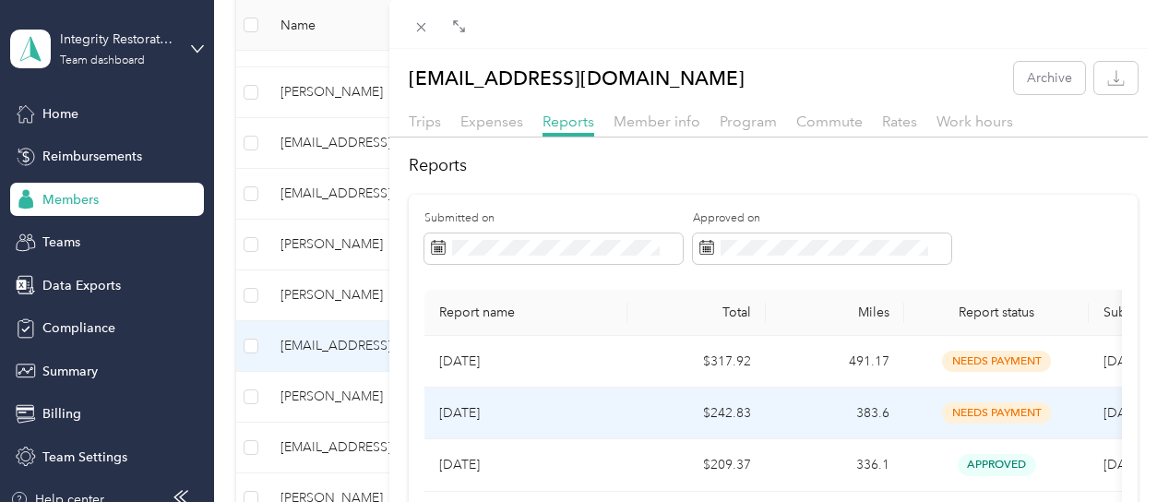
click at [470, 411] on p "[DATE]" at bounding box center [525, 413] width 173 height 20
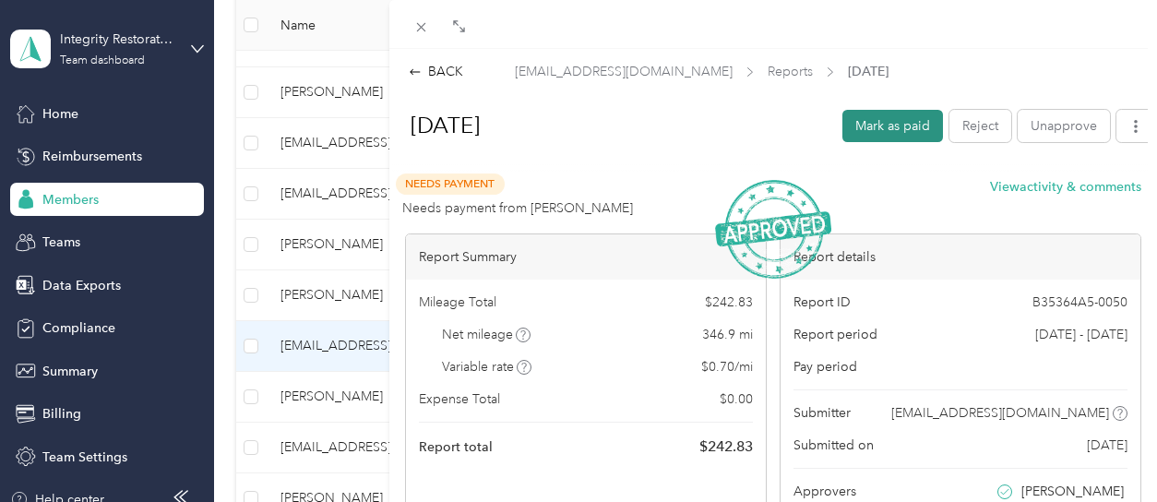
click at [856, 119] on button "Mark as paid" at bounding box center [892, 126] width 101 height 32
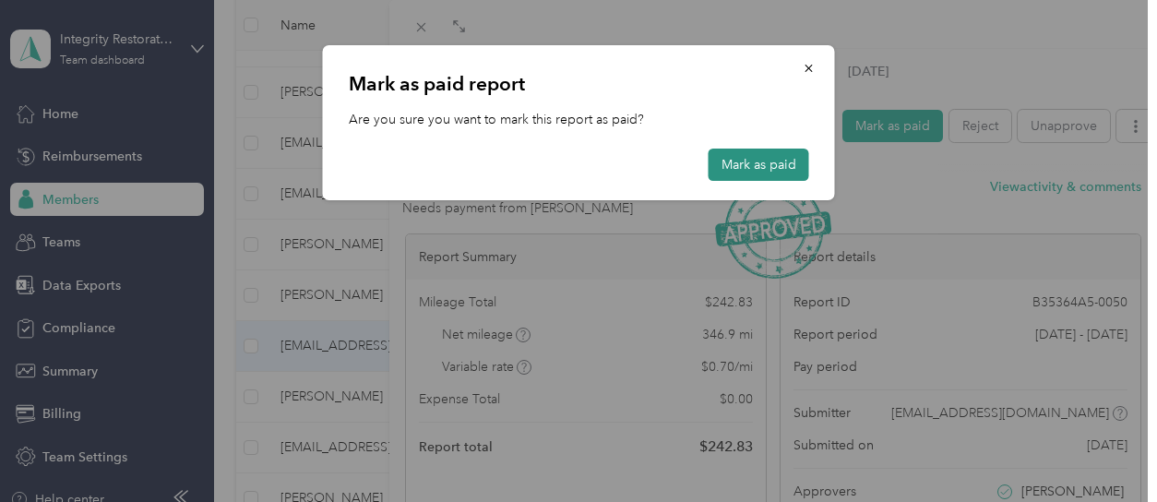
click at [765, 172] on button "Mark as paid" at bounding box center [758, 165] width 101 height 32
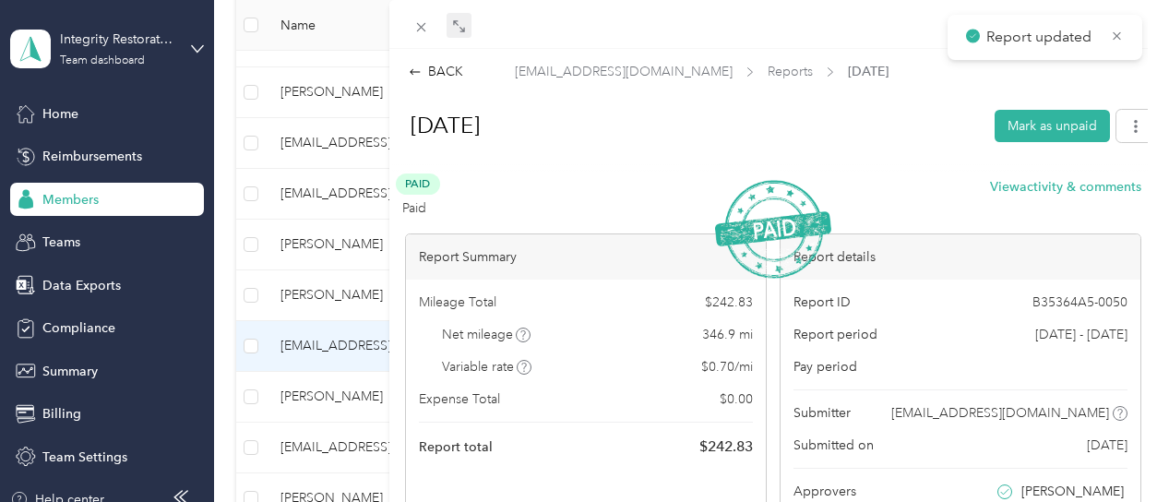
click at [451, 69] on div "BACK" at bounding box center [436, 71] width 54 height 19
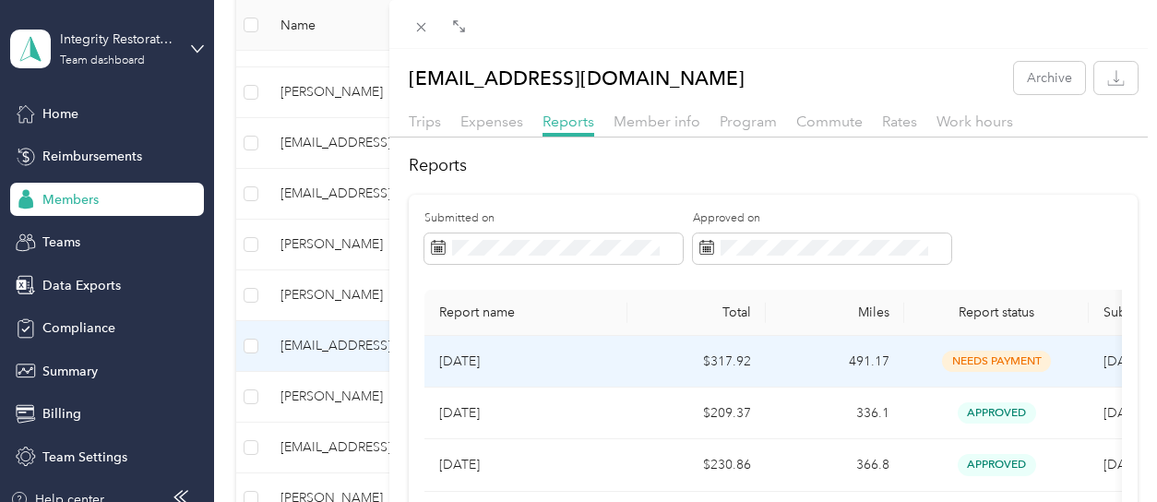
click at [467, 354] on p "[DATE]" at bounding box center [525, 361] width 173 height 20
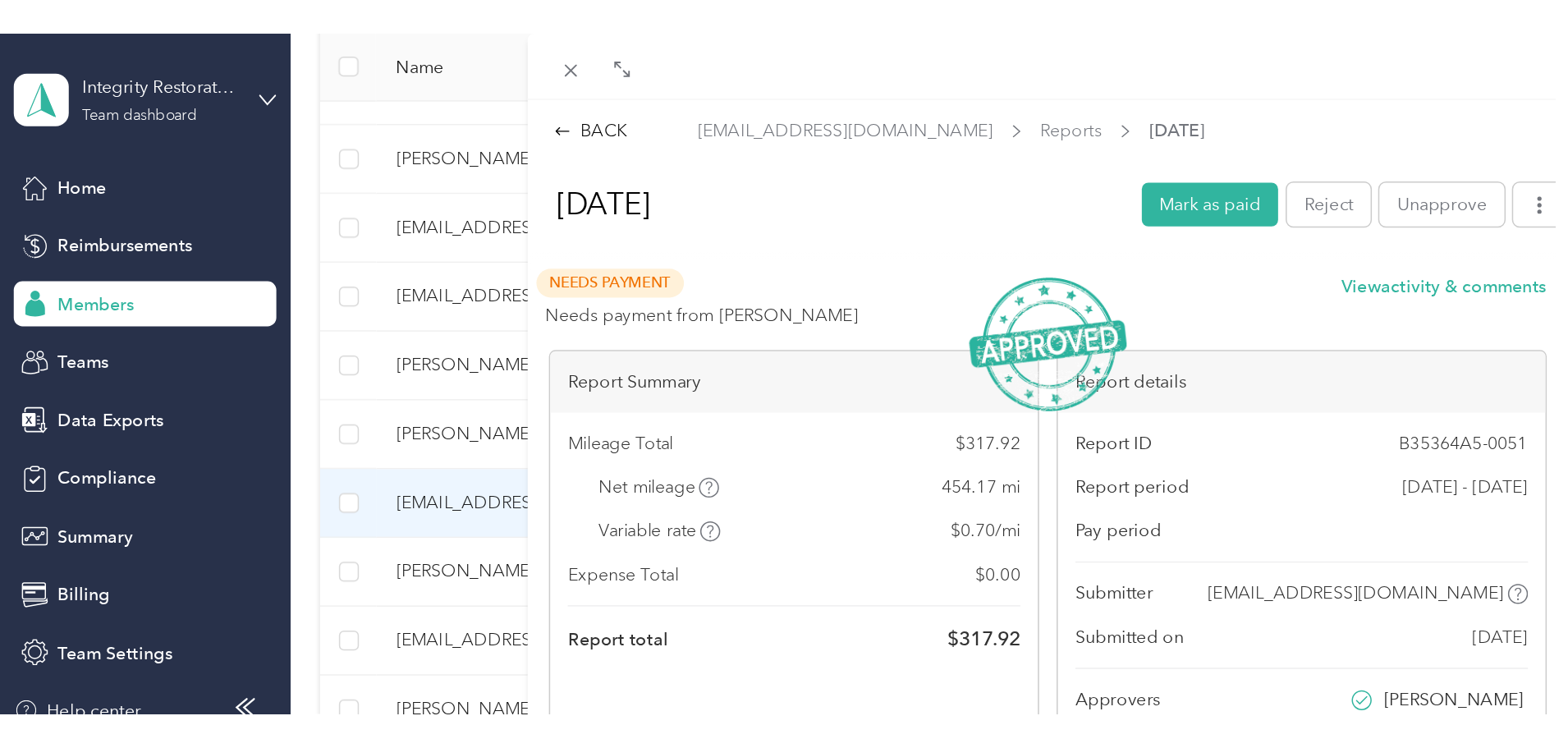
scroll to position [470, 0]
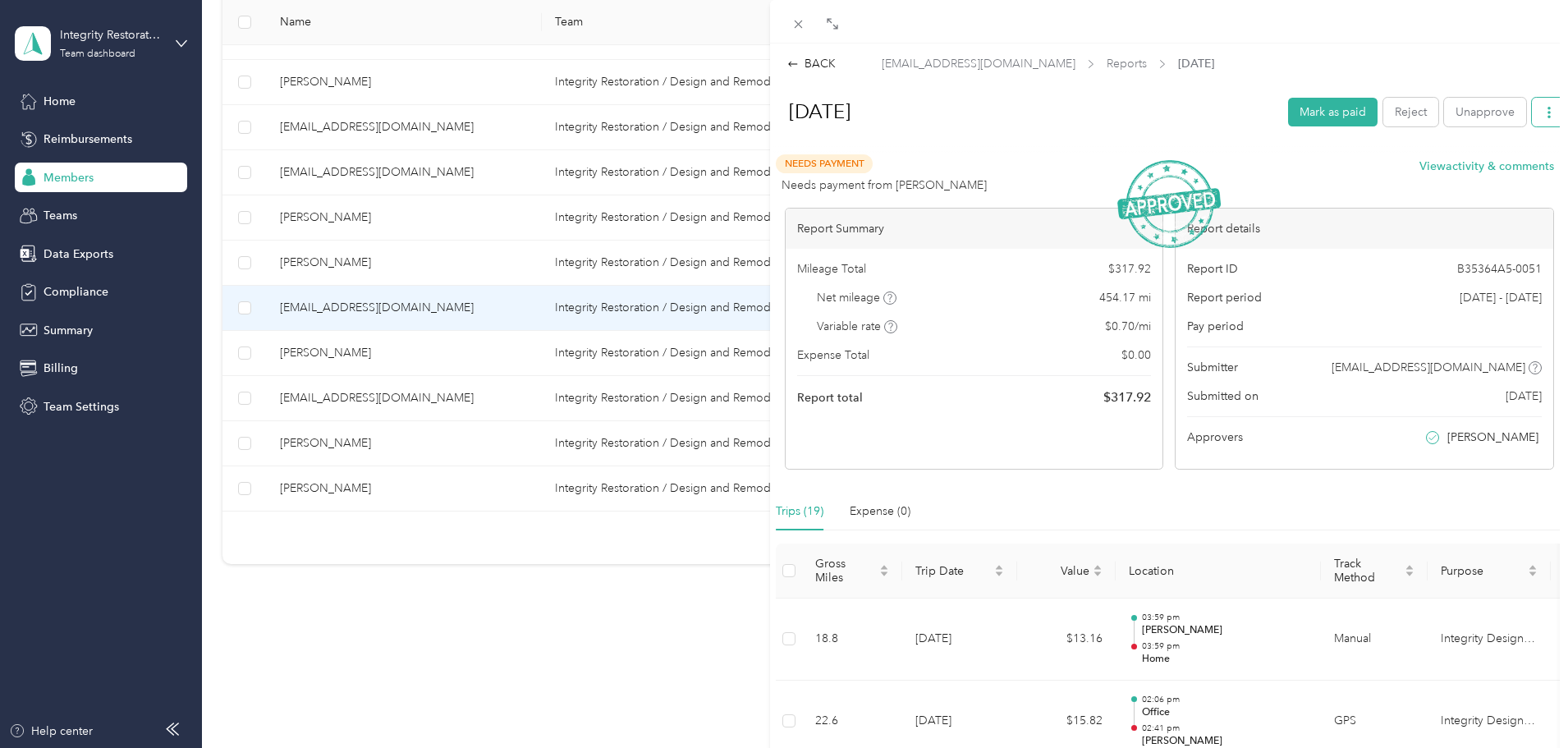
click at [1029, 119] on button "button" at bounding box center [1548, 112] width 35 height 28
click at [1029, 173] on span "Download" at bounding box center [1490, 172] width 54 height 17
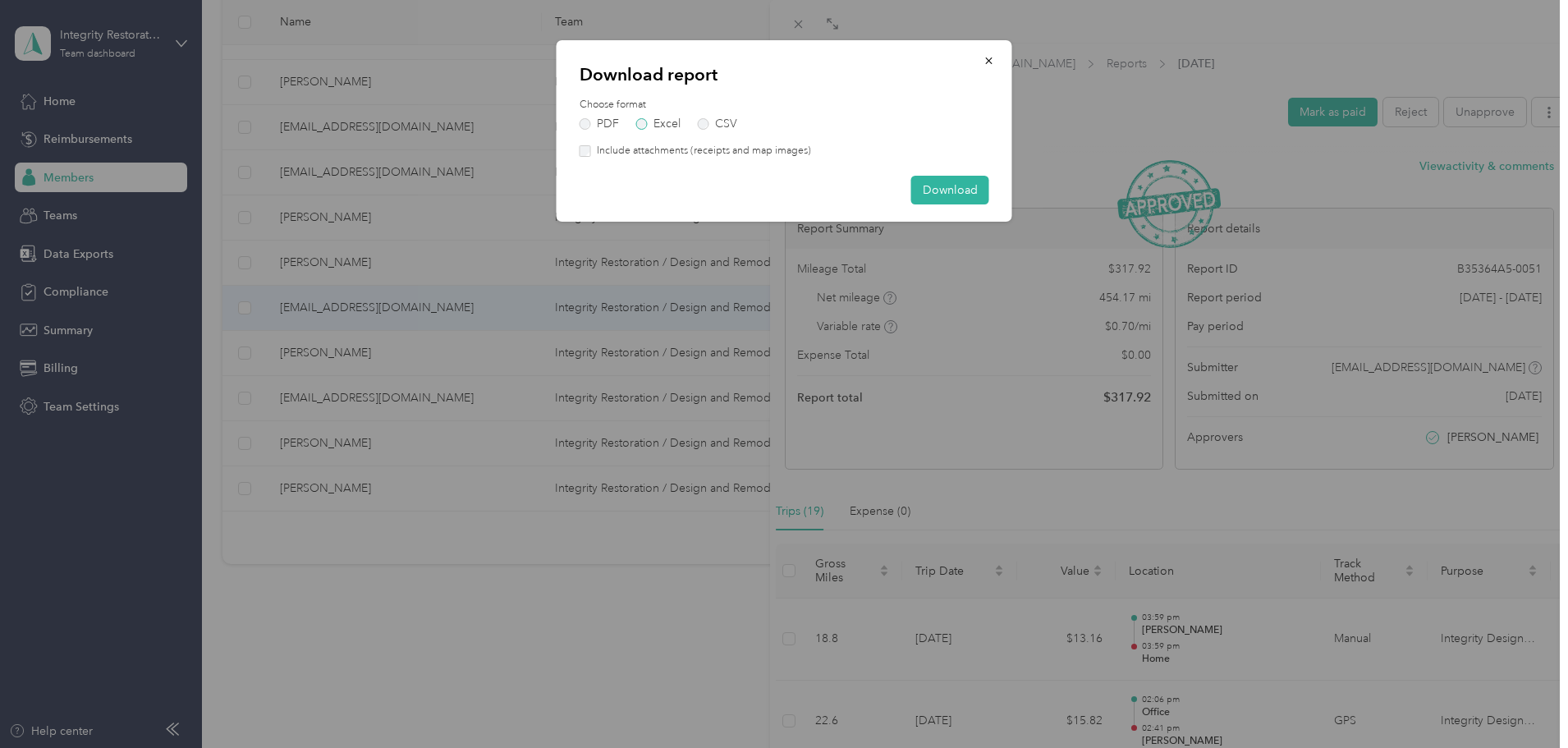
click at [643, 124] on label "Excel" at bounding box center [659, 124] width 44 height 12
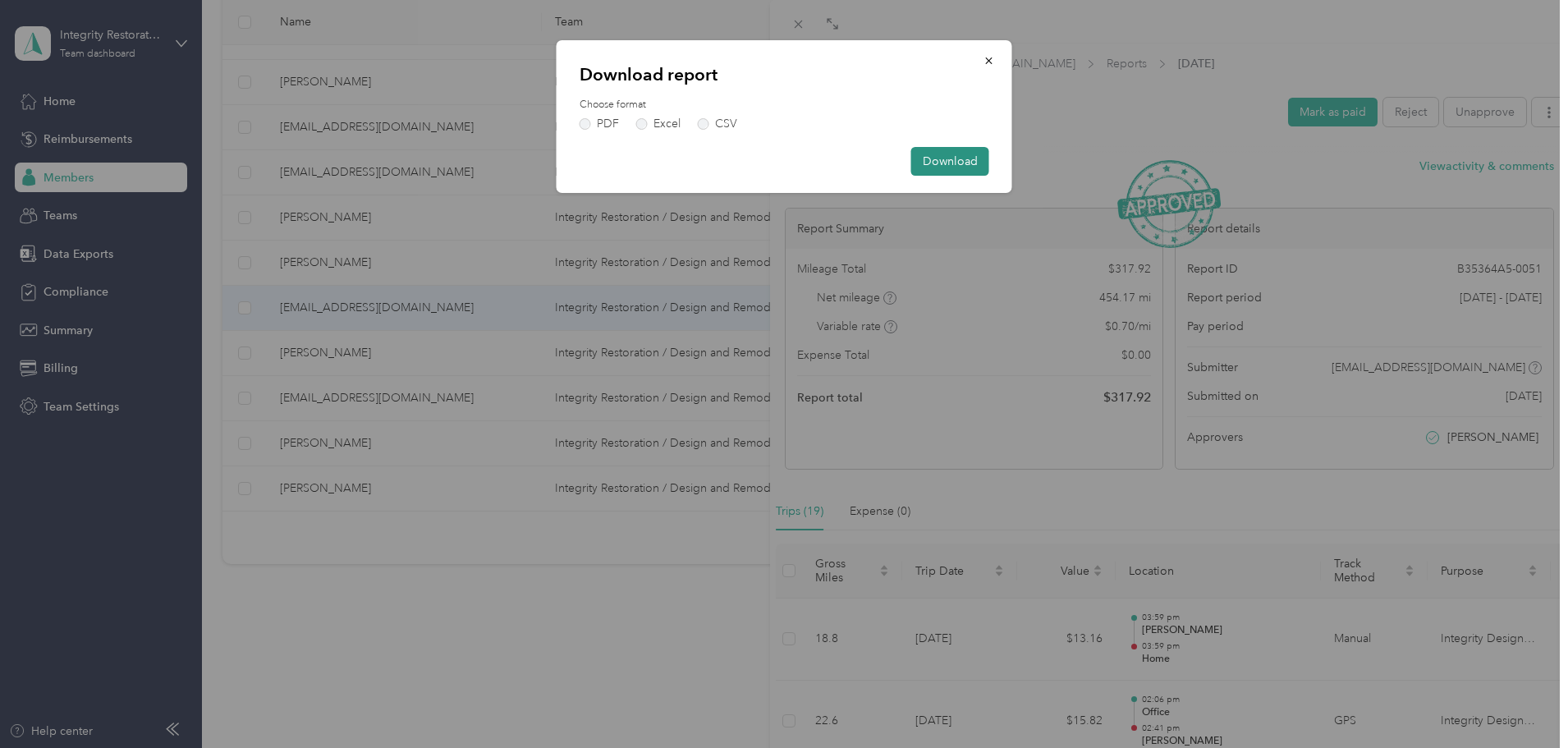
click at [965, 157] on button "Download" at bounding box center [950, 161] width 78 height 28
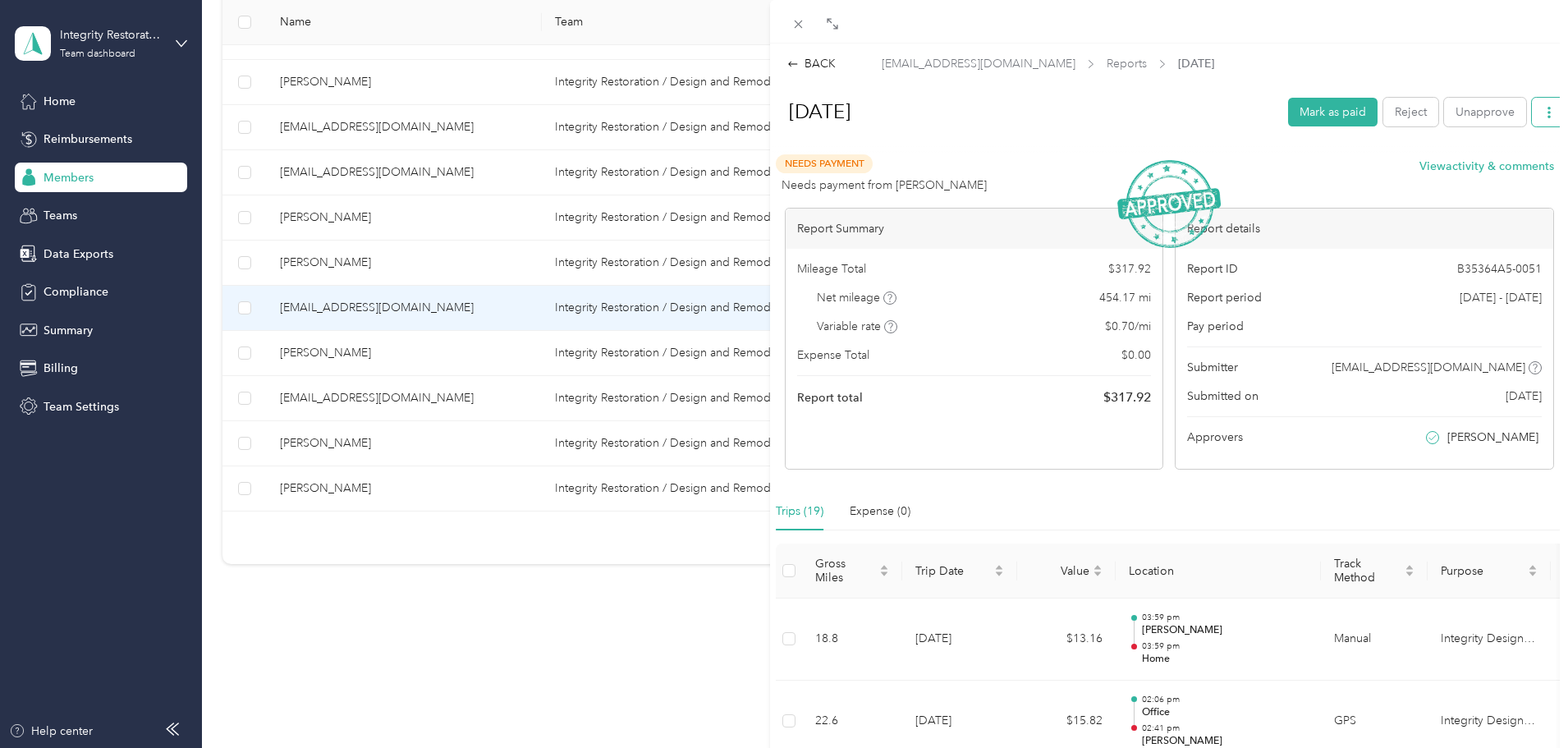
click at [1029, 112] on icon "button" at bounding box center [1548, 112] width 12 height 12
click at [1029, 168] on span "Download" at bounding box center [1490, 172] width 54 height 17
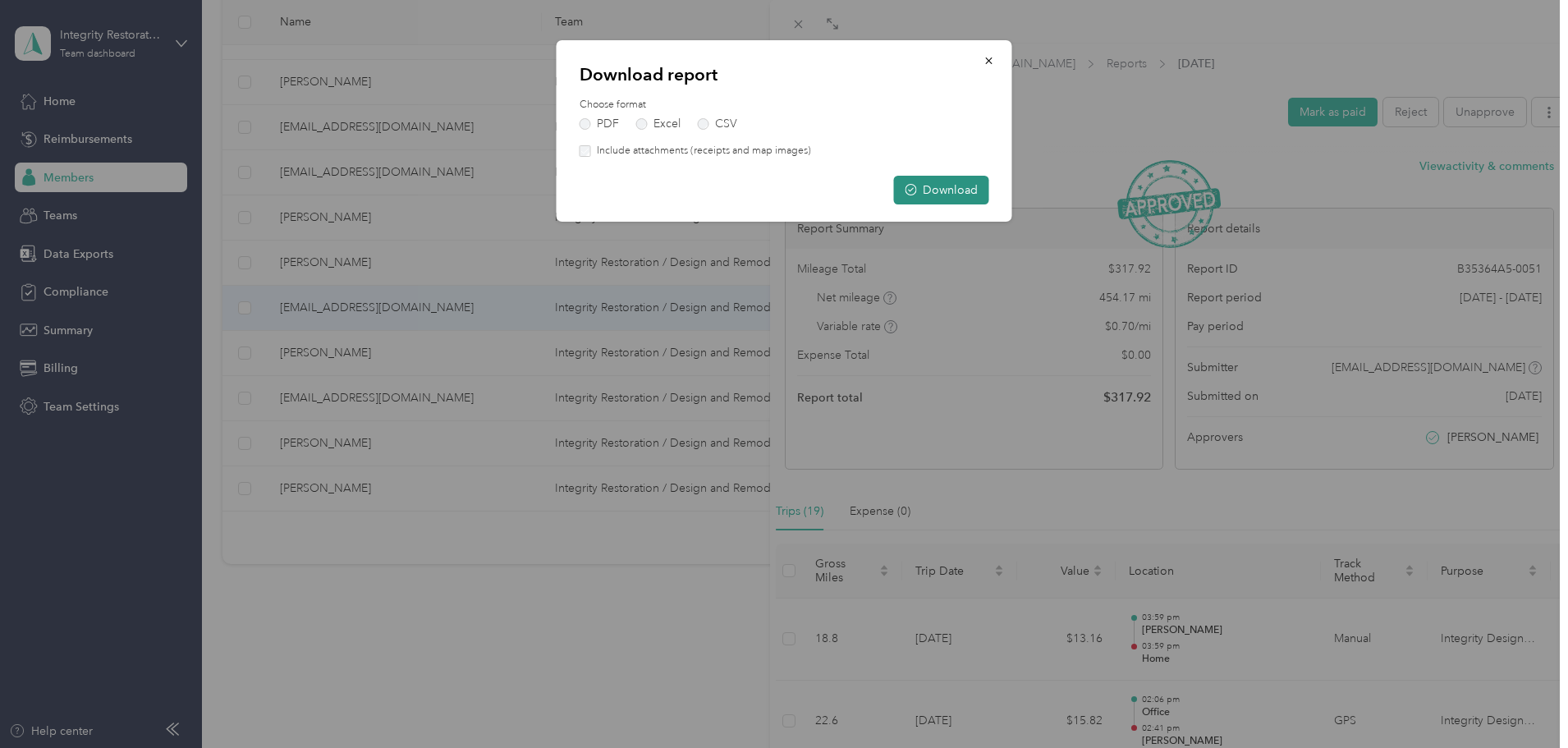
click at [936, 185] on button "Download" at bounding box center [941, 190] width 95 height 28
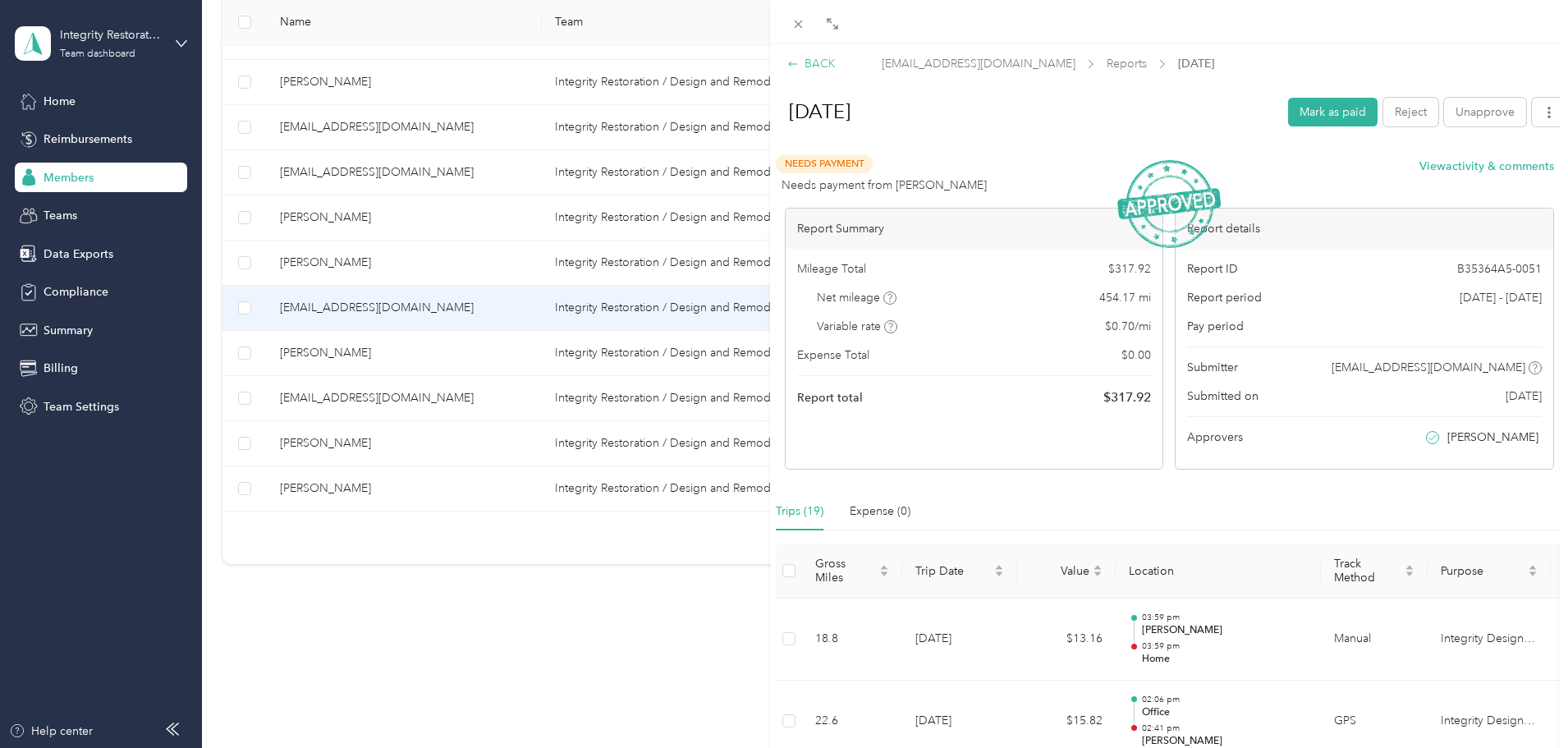
click at [804, 65] on div "BACK" at bounding box center [812, 63] width 48 height 17
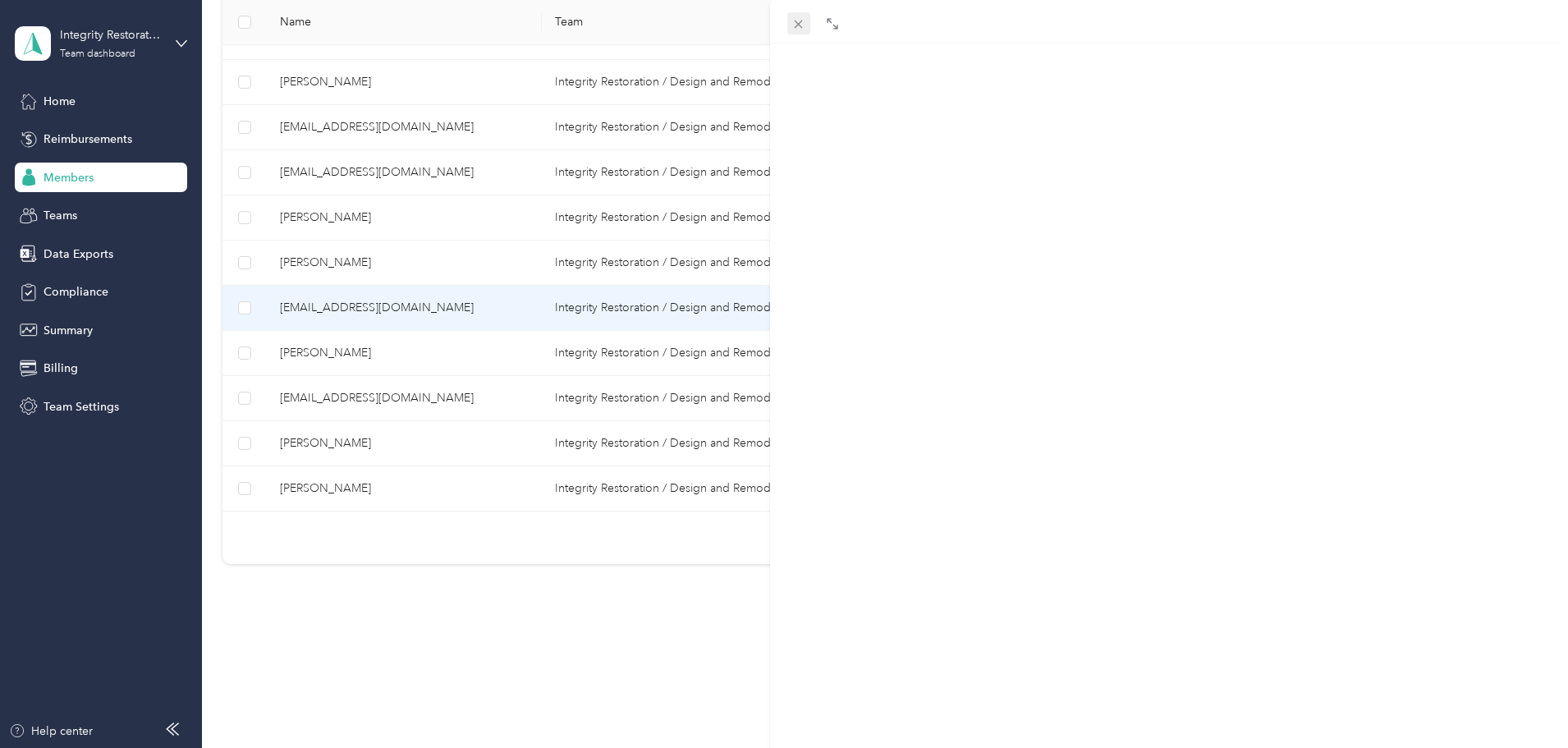
click at [804, 26] on icon at bounding box center [798, 24] width 14 height 14
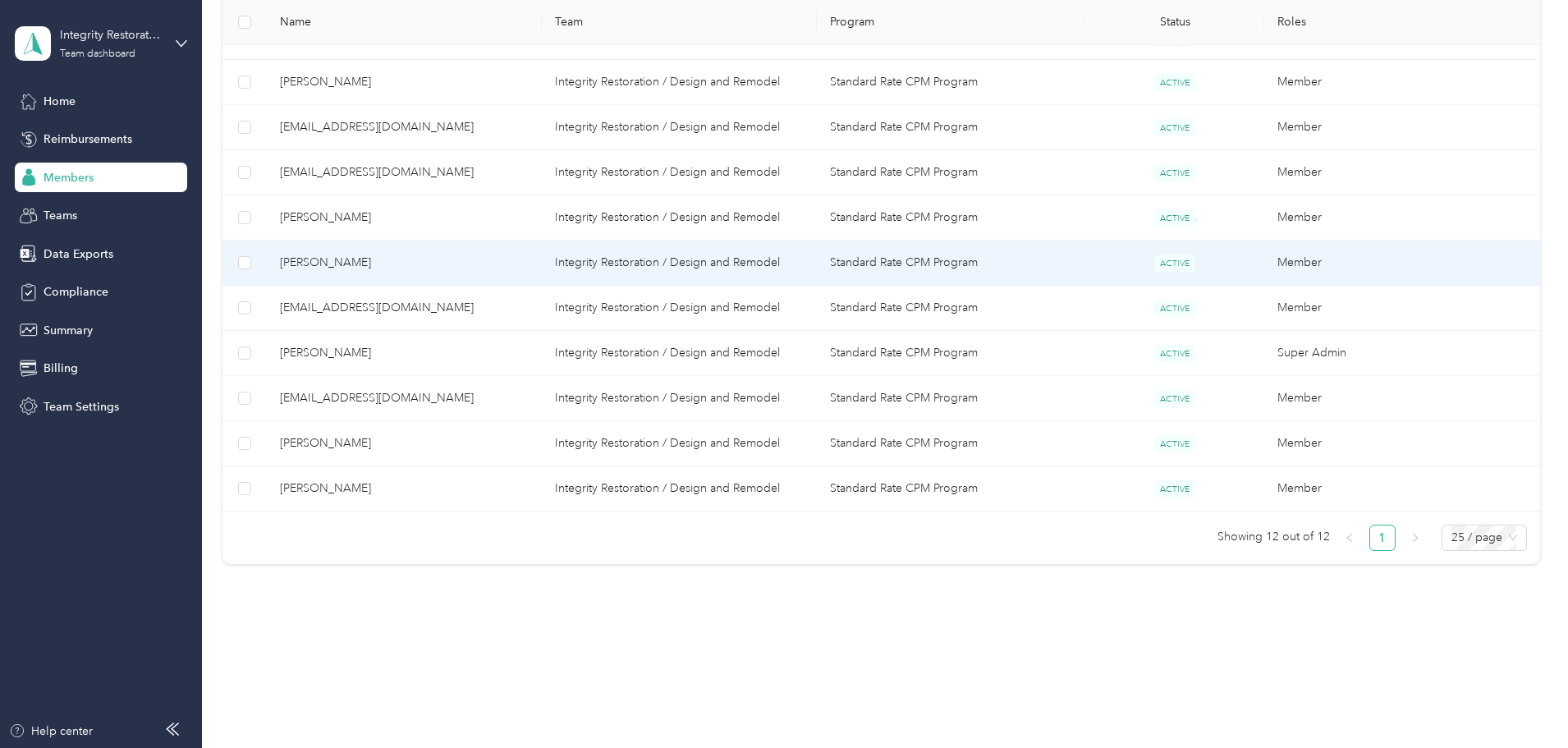
click at [406, 256] on span "[PERSON_NAME]" at bounding box center [404, 263] width 248 height 18
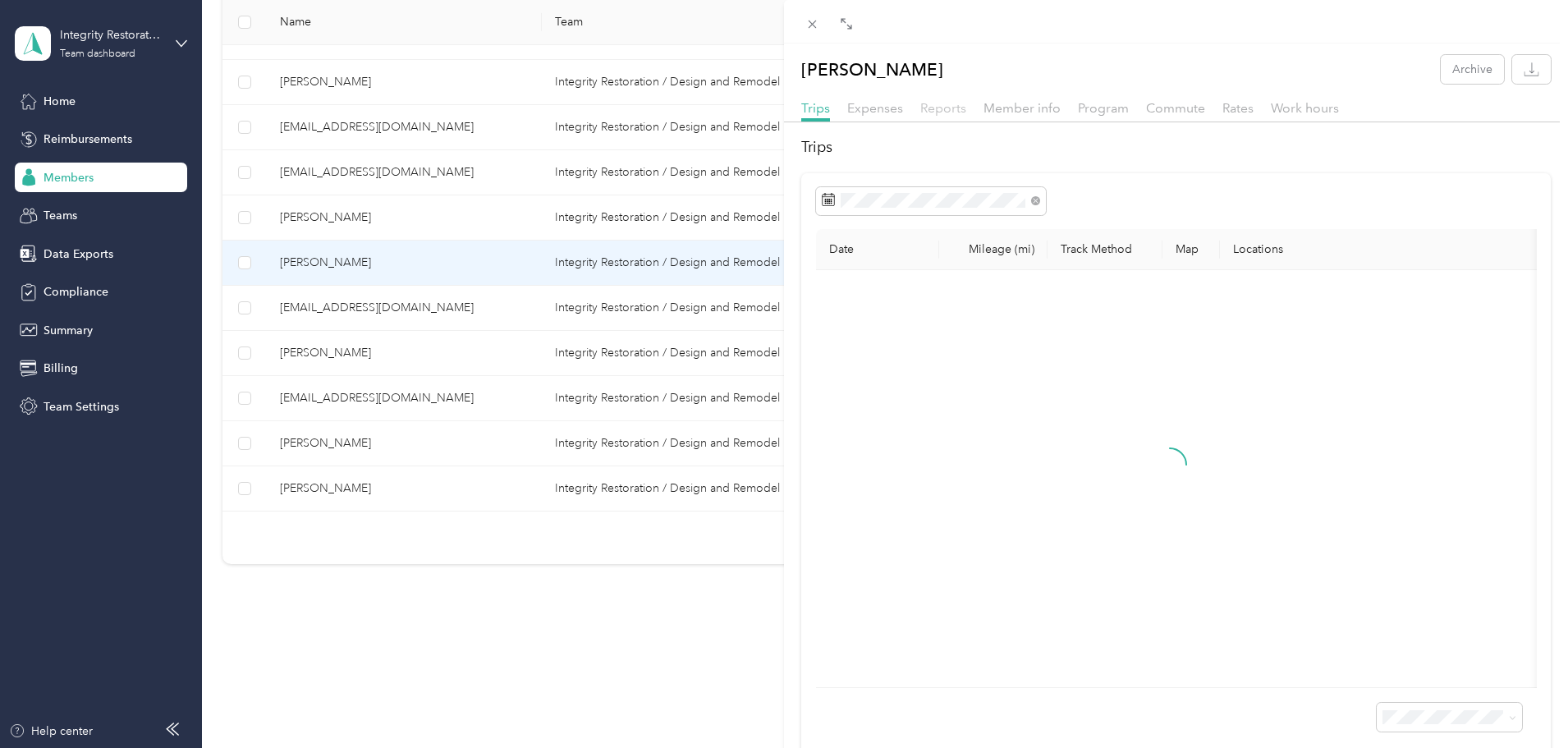
click at [927, 106] on span "Reports" at bounding box center [943, 109] width 46 height 16
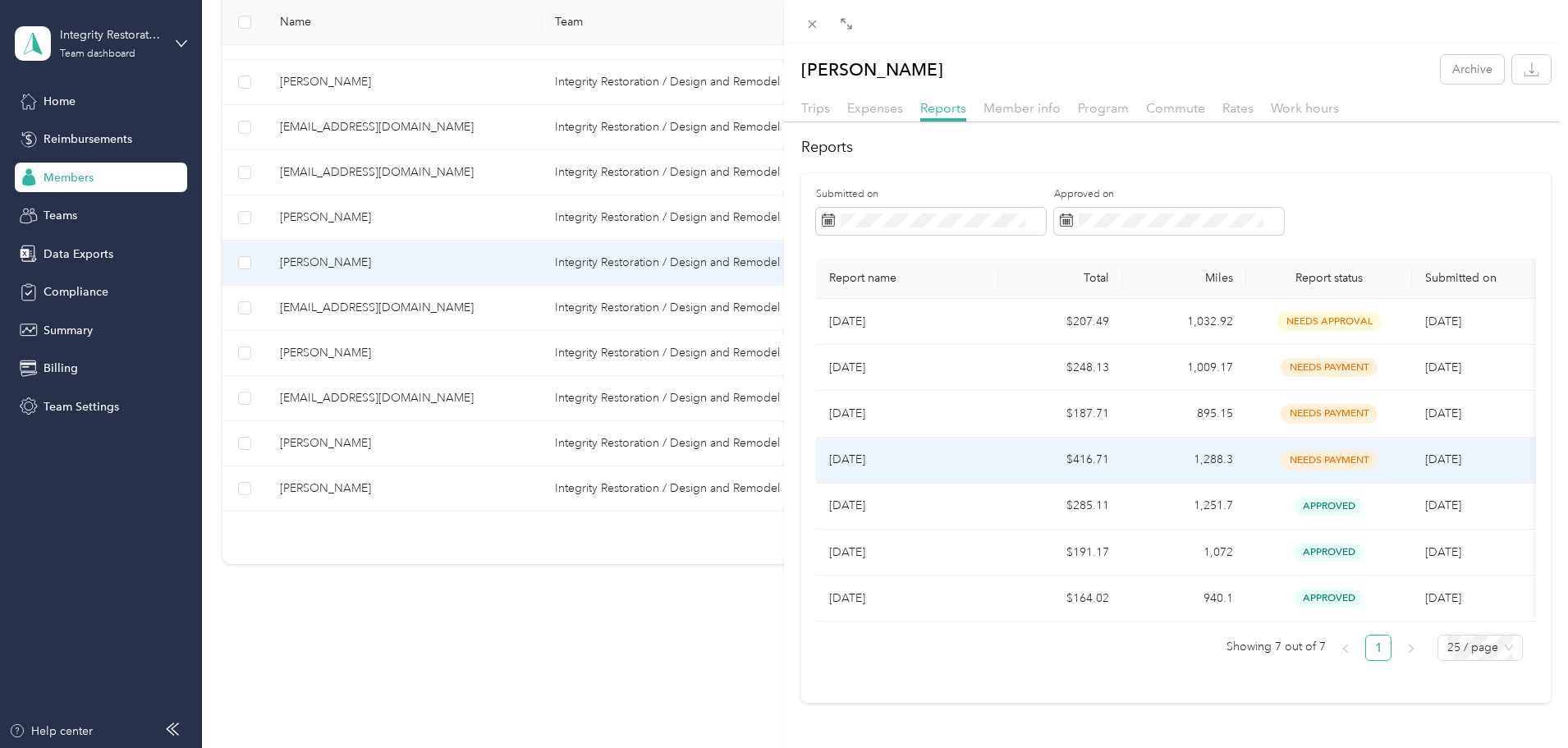
click at [861, 446] on p "[DATE]" at bounding box center [907, 459] width 156 height 18
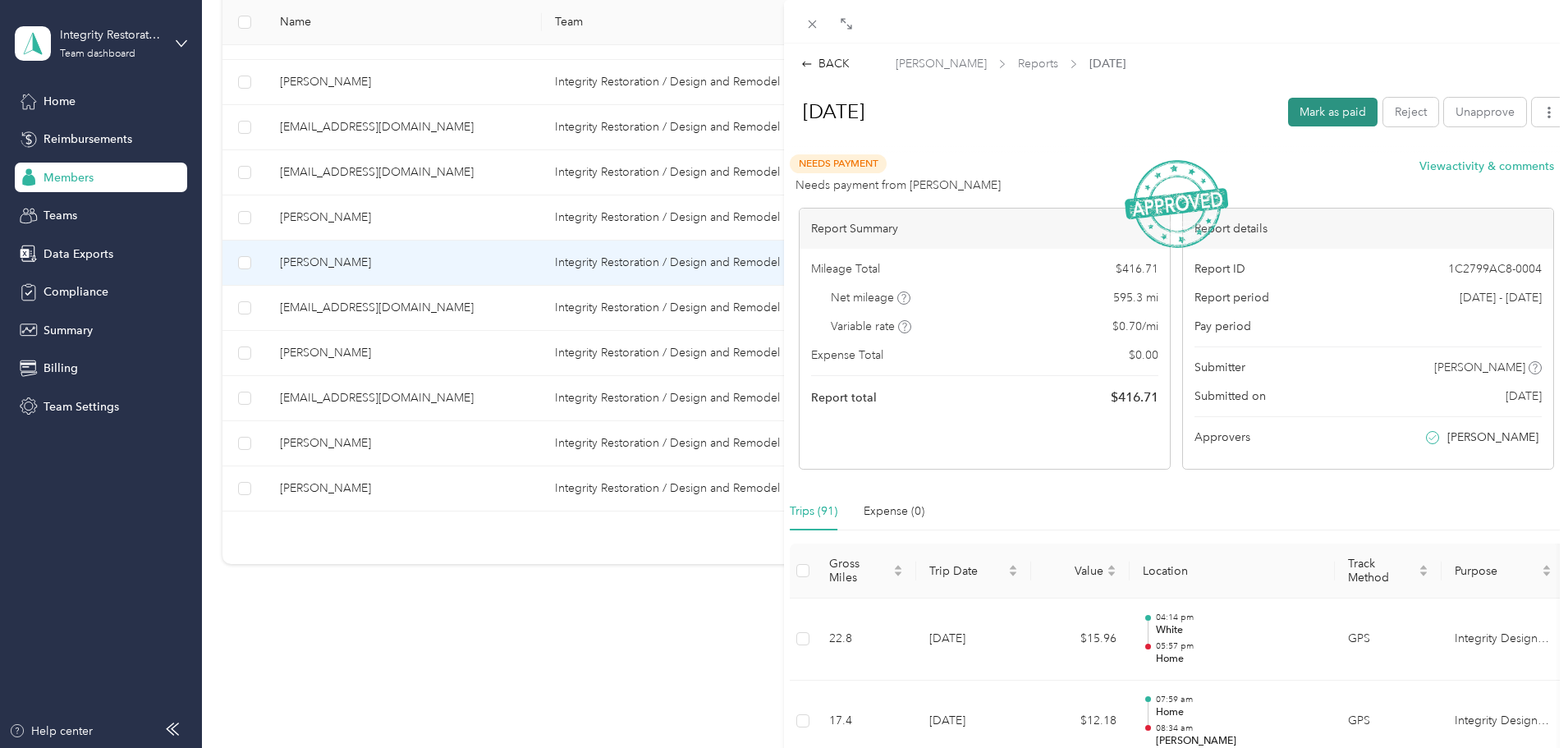
click at [1029, 111] on button "Mark as paid" at bounding box center [1332, 112] width 90 height 28
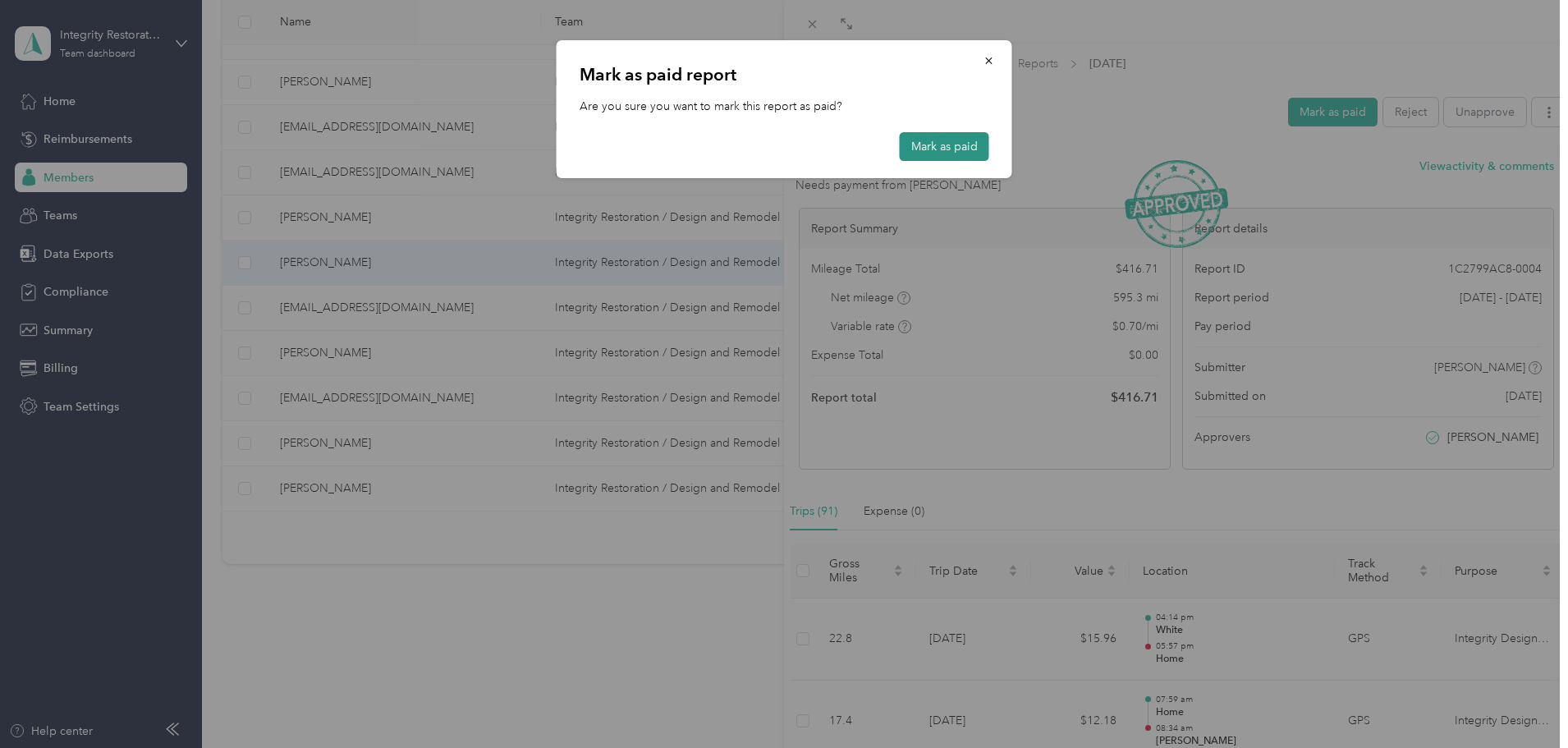
click at [954, 147] on button "Mark as paid" at bounding box center [944, 147] width 90 height 28
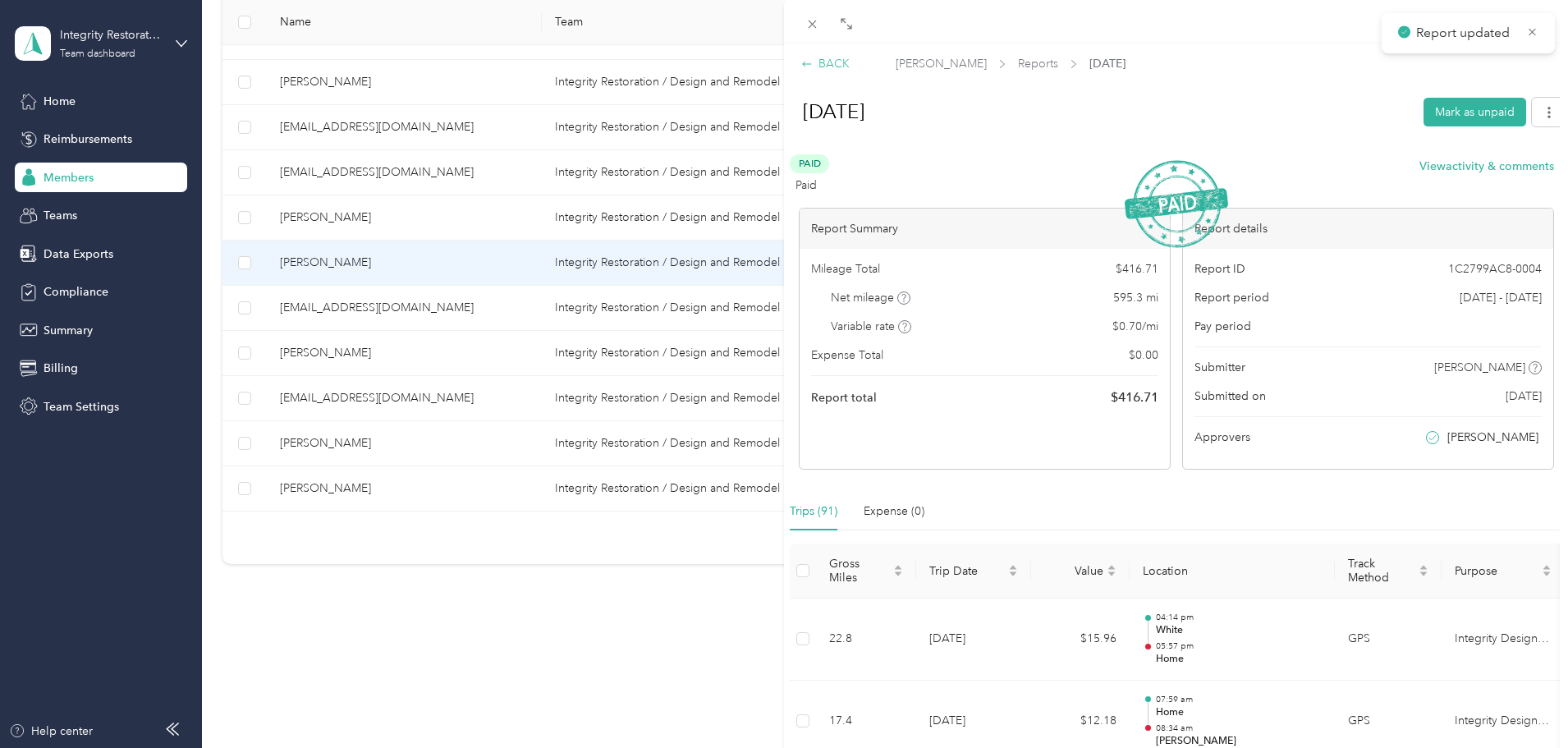
click at [818, 60] on div "BACK" at bounding box center [825, 63] width 48 height 17
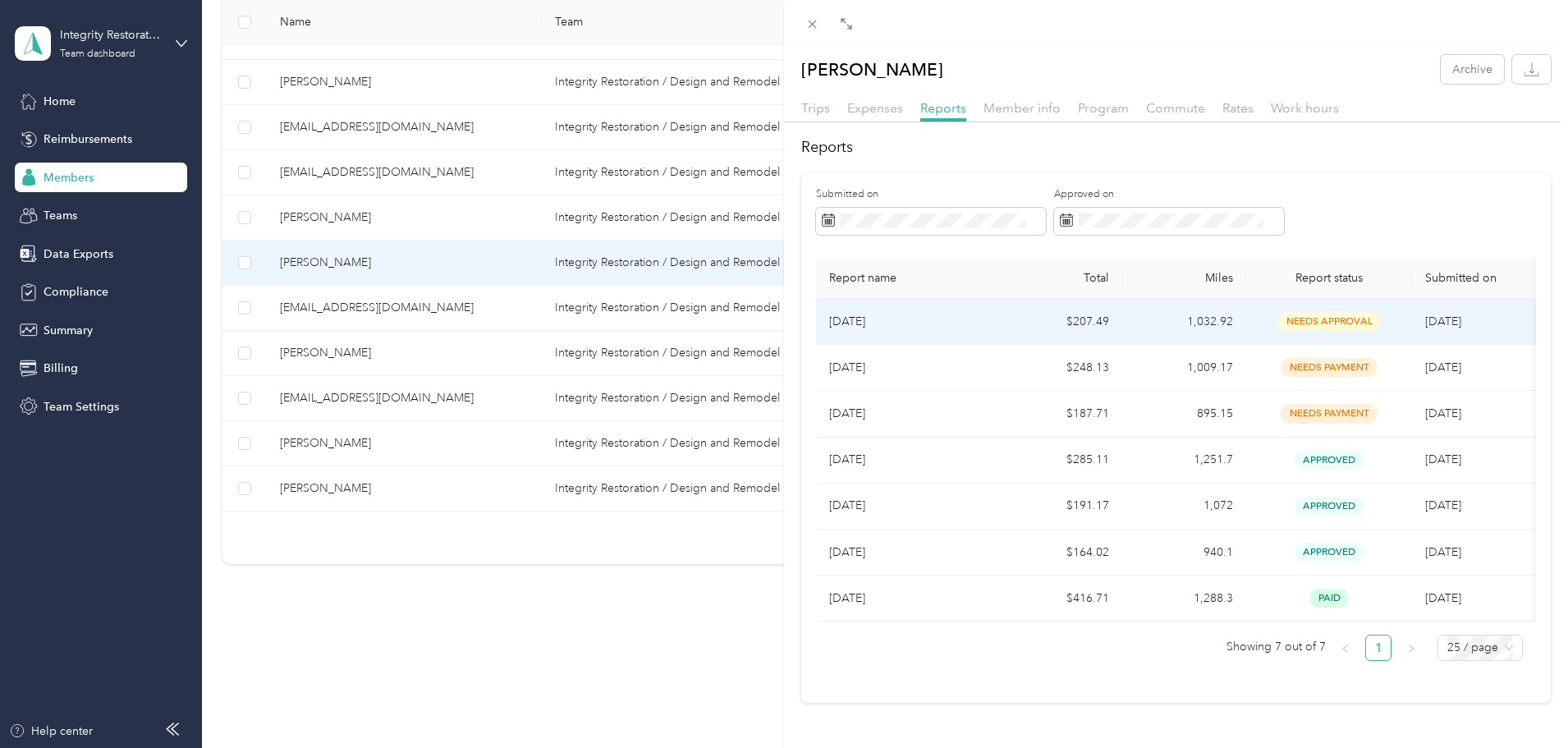
click at [852, 316] on p "[DATE]" at bounding box center [907, 321] width 156 height 18
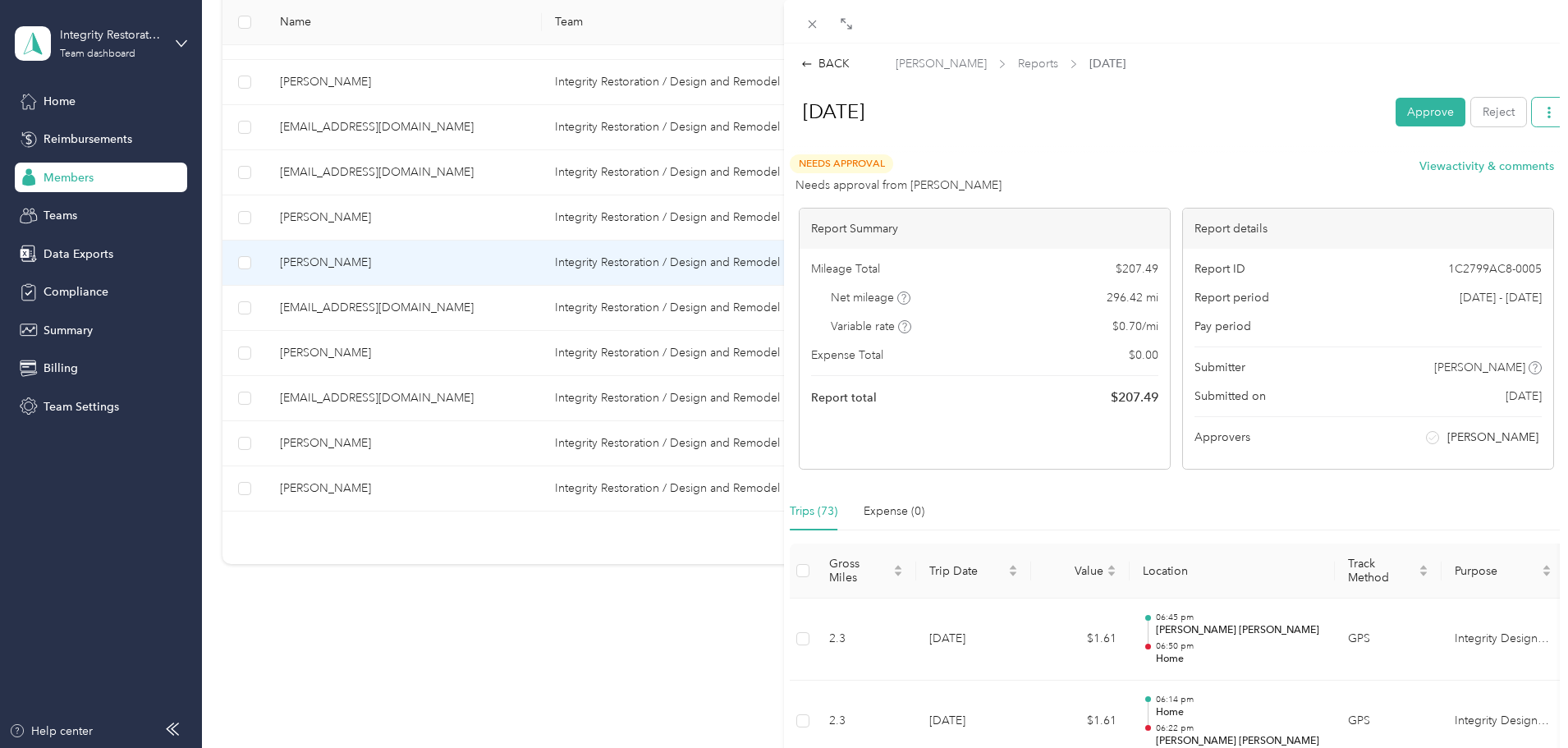
click at [1029, 112] on icon "button" at bounding box center [1548, 112] width 12 height 12
click at [1029, 162] on li "Download" at bounding box center [1494, 172] width 121 height 28
click at [1029, 171] on div "Download" at bounding box center [1494, 172] width 98 height 17
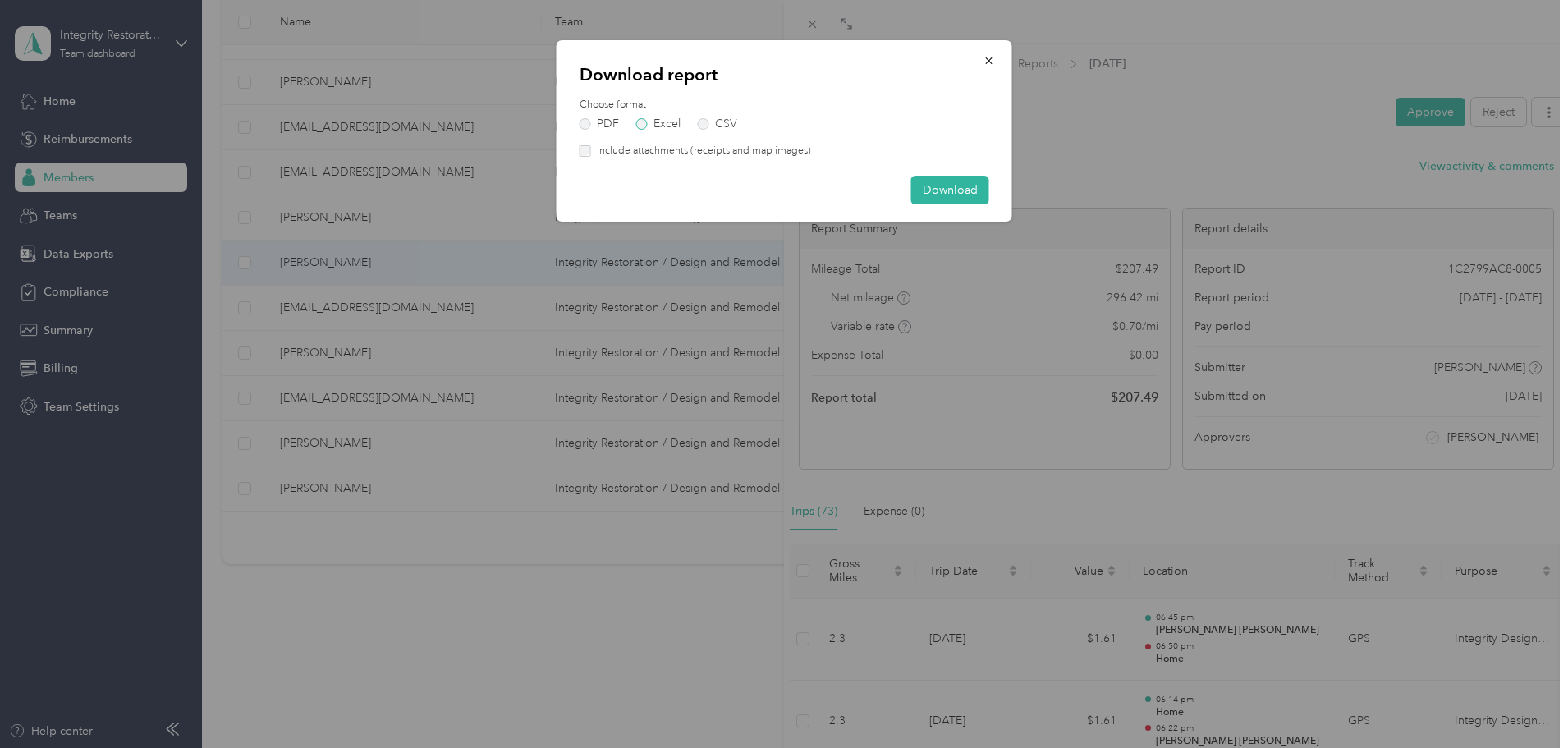
click at [636, 121] on label "Excel" at bounding box center [659, 124] width 44 height 12
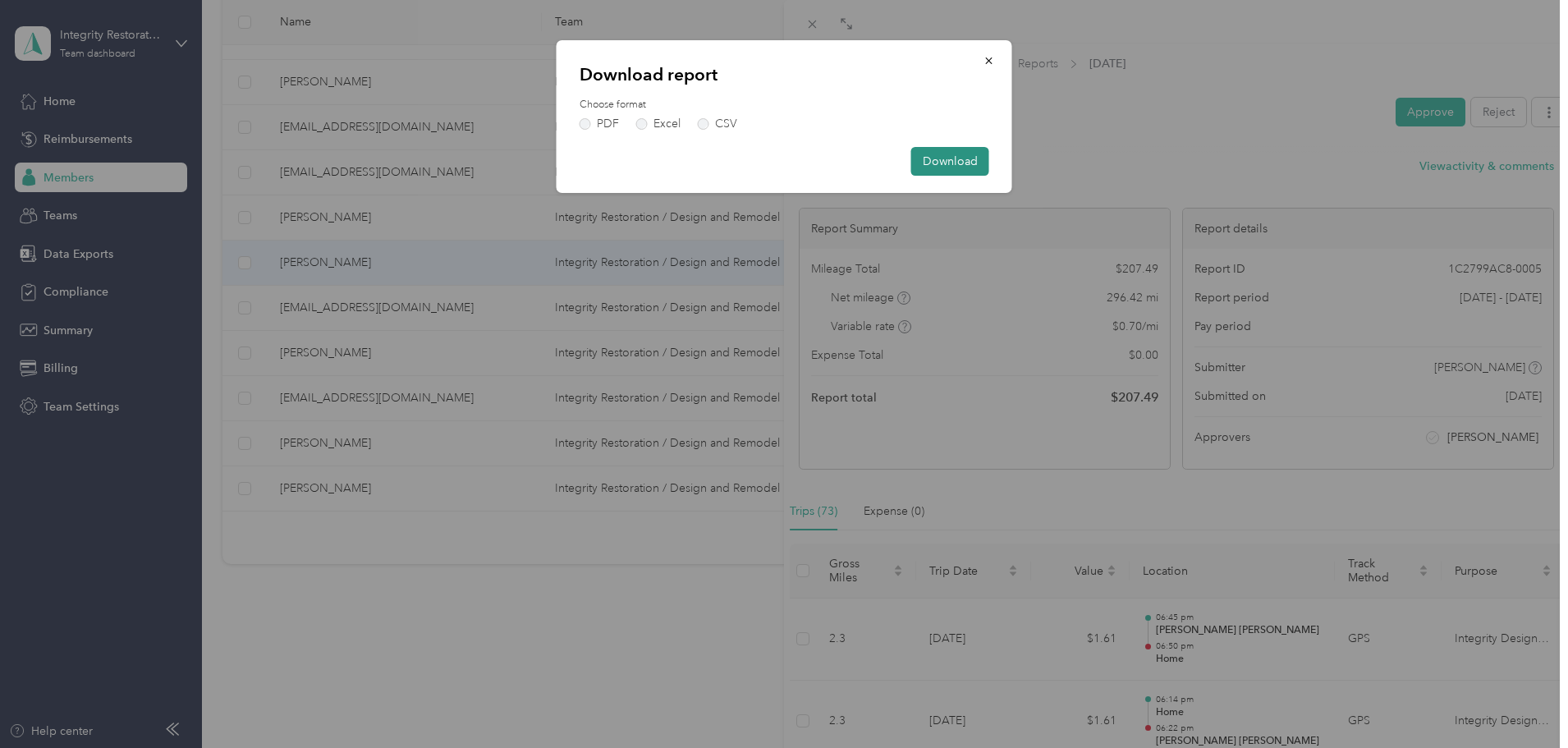
click at [951, 165] on button "Download" at bounding box center [950, 161] width 78 height 28
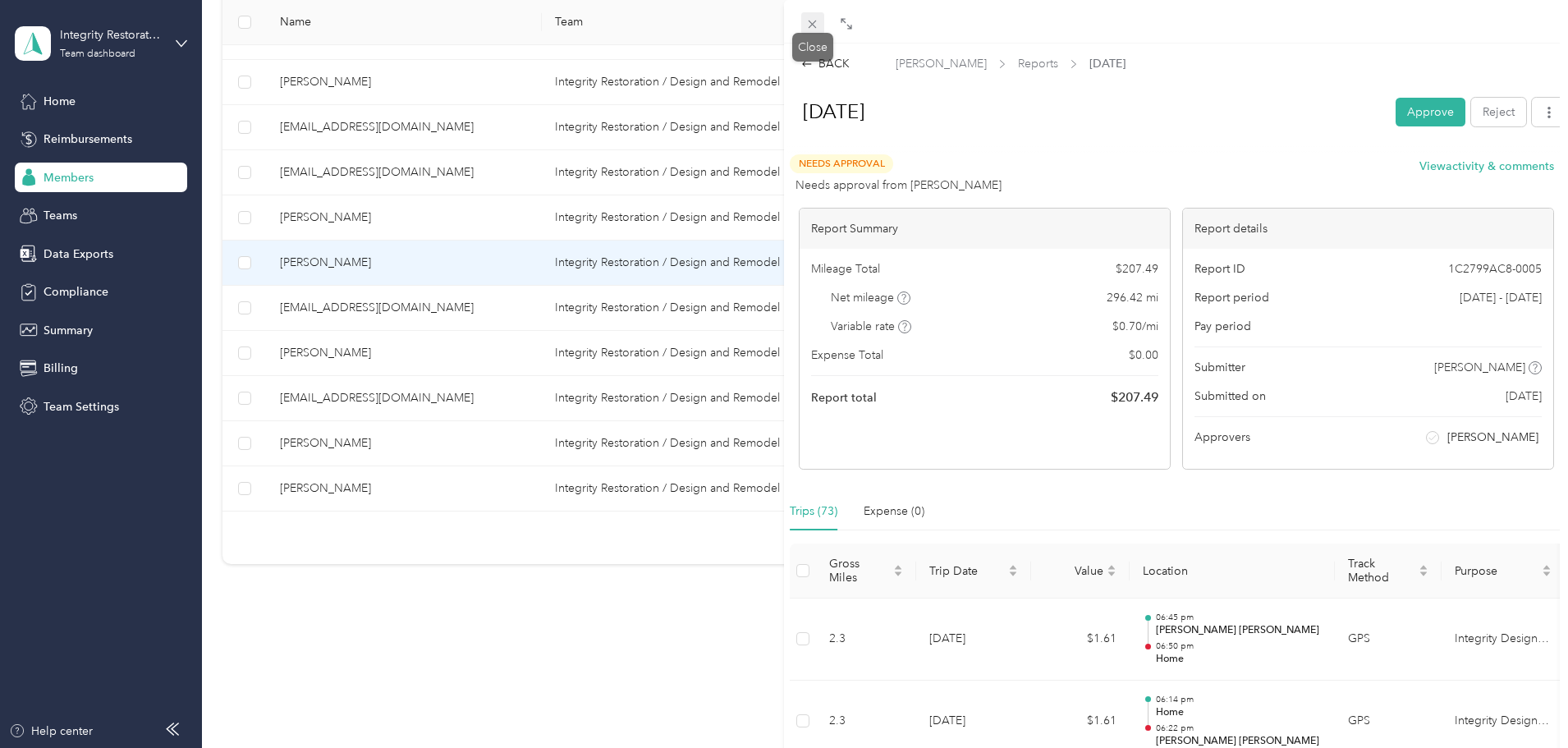
click at [814, 22] on icon at bounding box center [812, 24] width 8 height 8
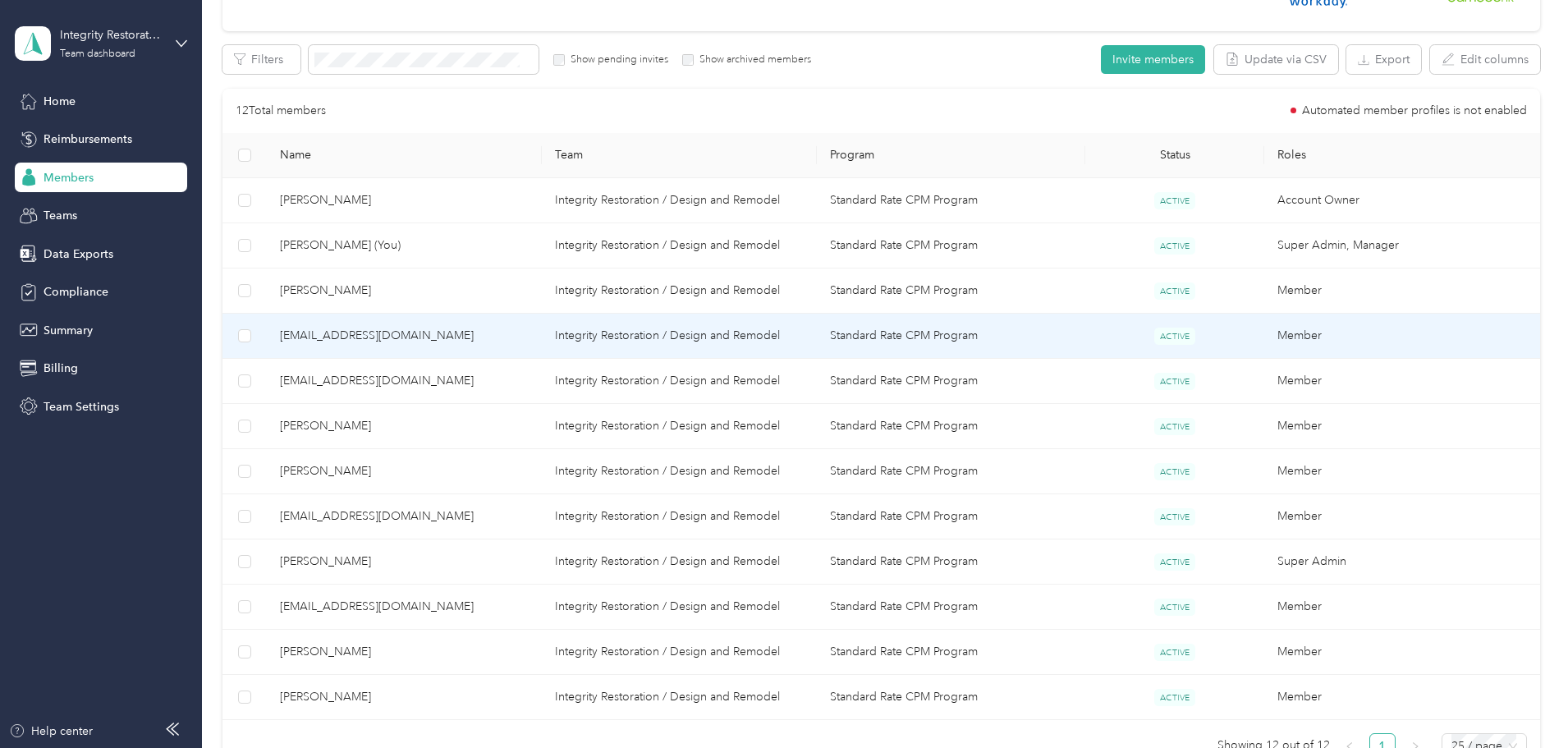
scroll to position [329, 0]
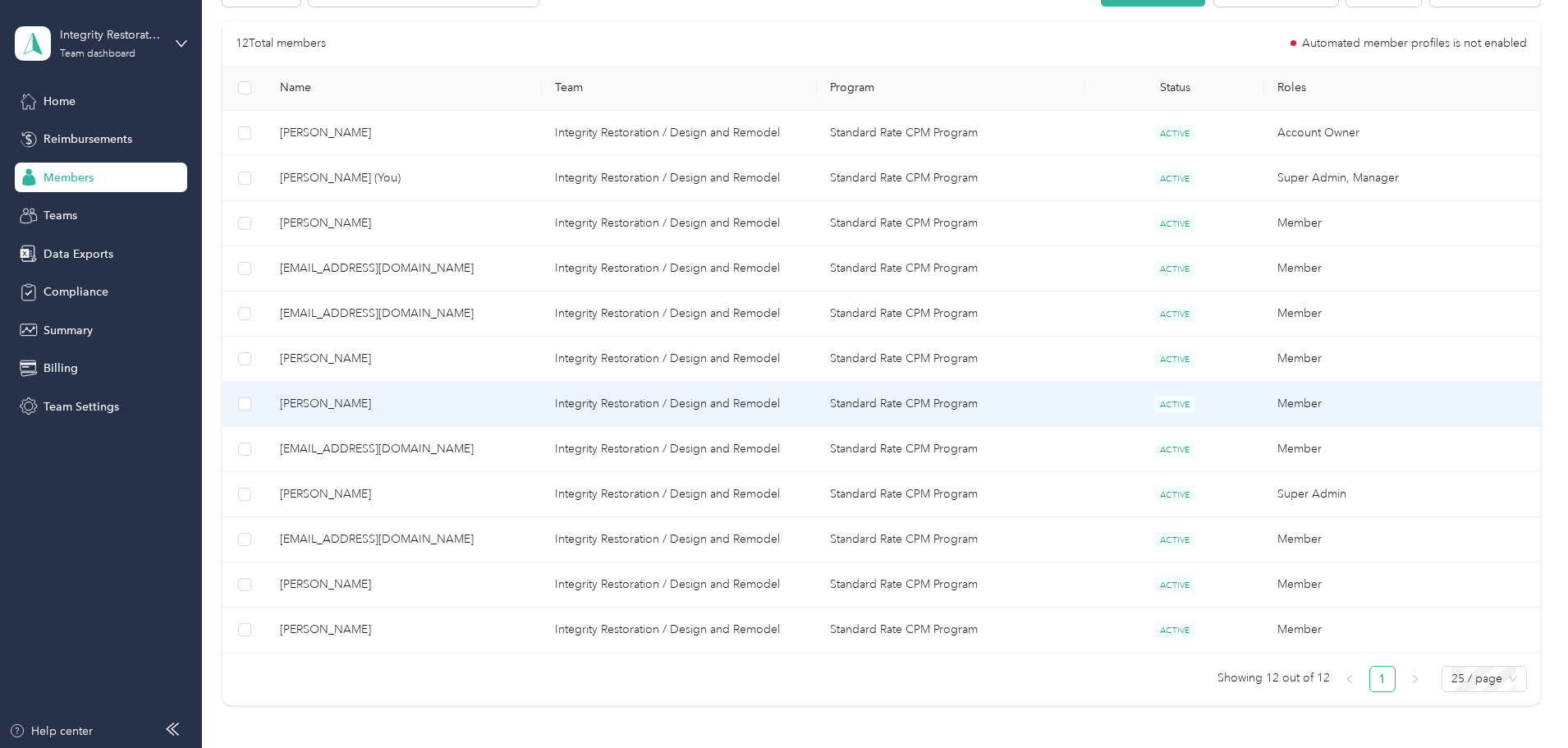
click at [426, 410] on span "[PERSON_NAME]" at bounding box center [404, 404] width 248 height 18
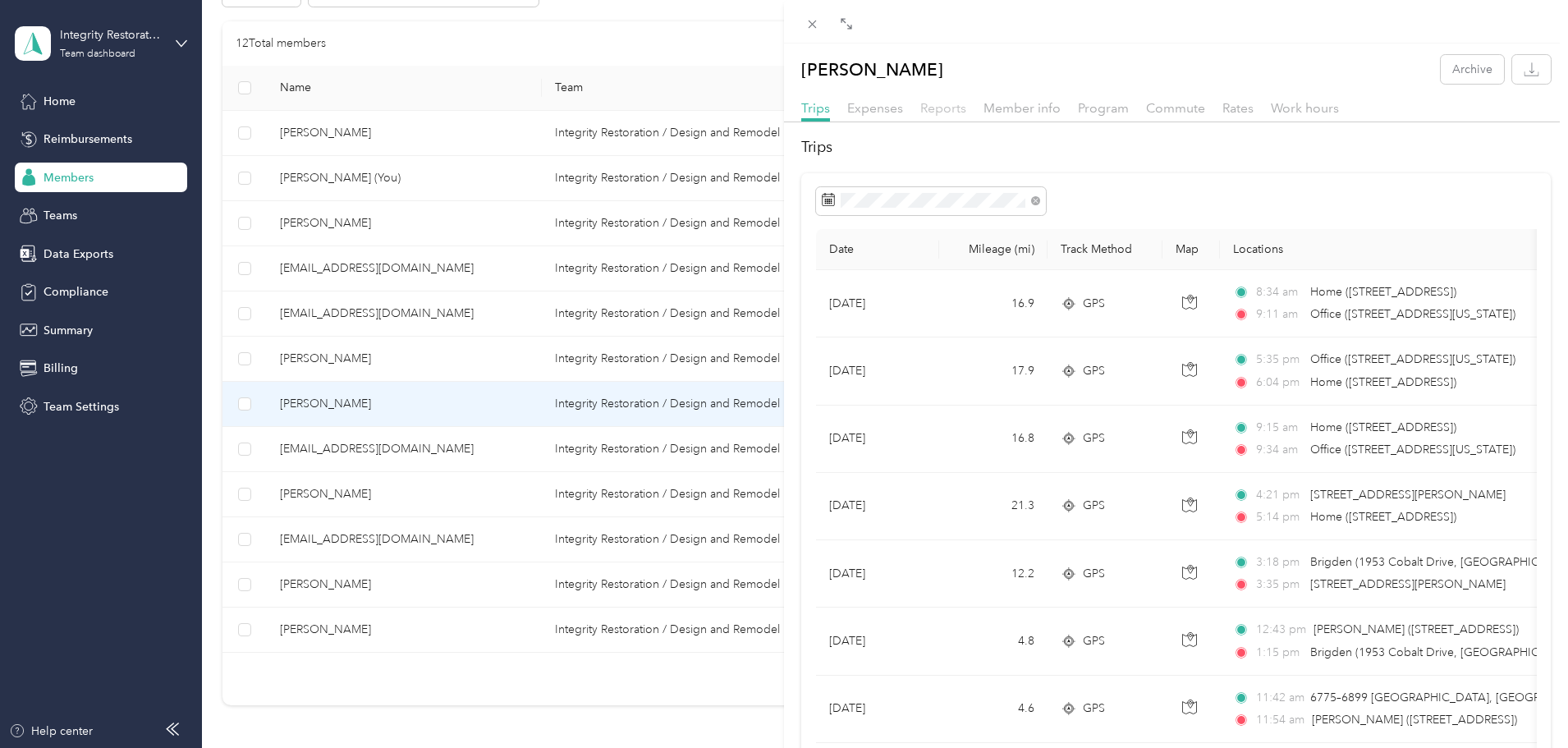
click at [943, 107] on span "Reports" at bounding box center [943, 109] width 46 height 16
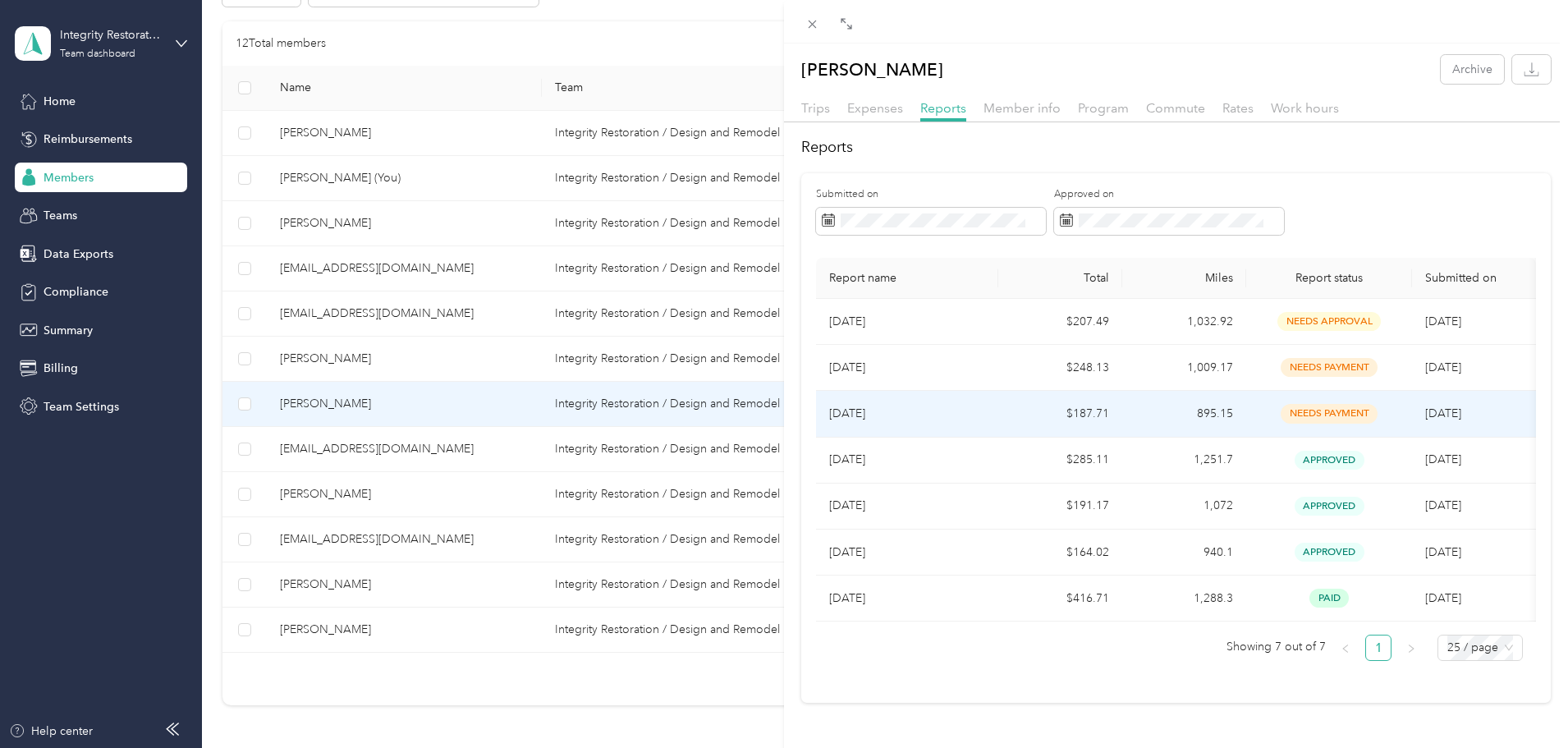
click at [863, 415] on p "[DATE]" at bounding box center [907, 414] width 156 height 18
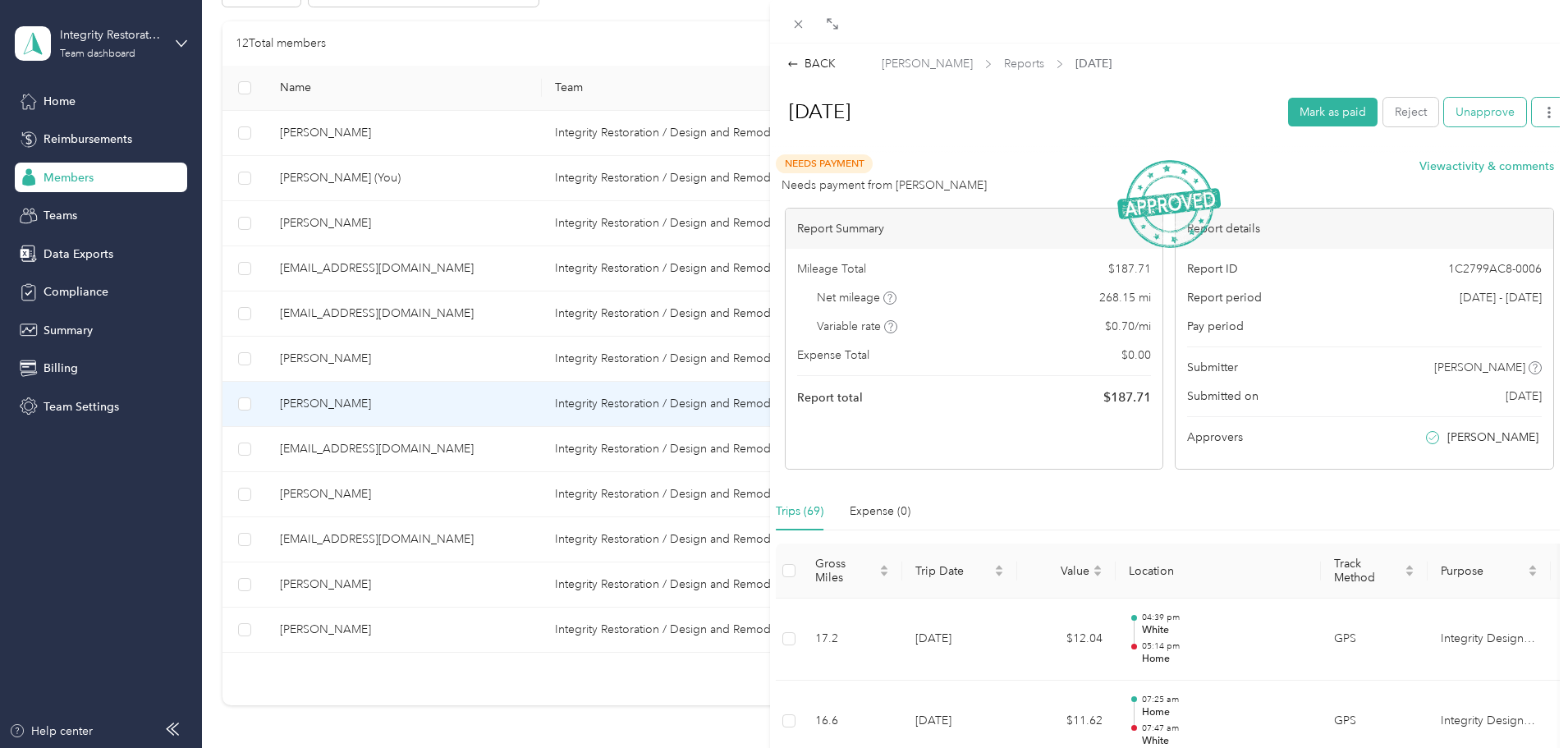
drag, startPoint x: 1543, startPoint y: 118, endPoint x: 1509, endPoint y: 119, distance: 34.0
click at [1029, 118] on button "button" at bounding box center [1548, 112] width 35 height 28
click at [1029, 175] on span "Download" at bounding box center [1490, 172] width 54 height 17
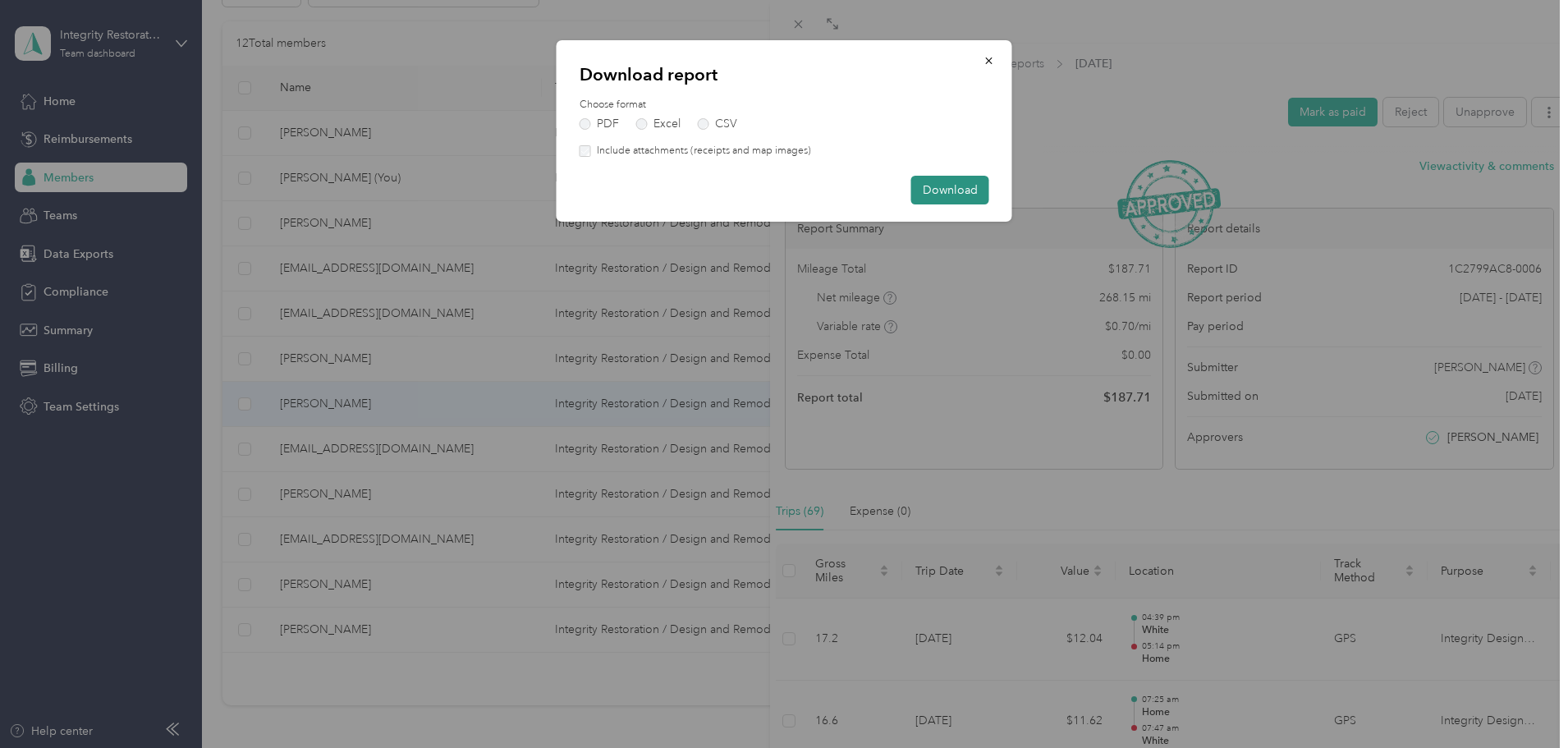
click at [952, 183] on button "Download" at bounding box center [950, 190] width 78 height 28
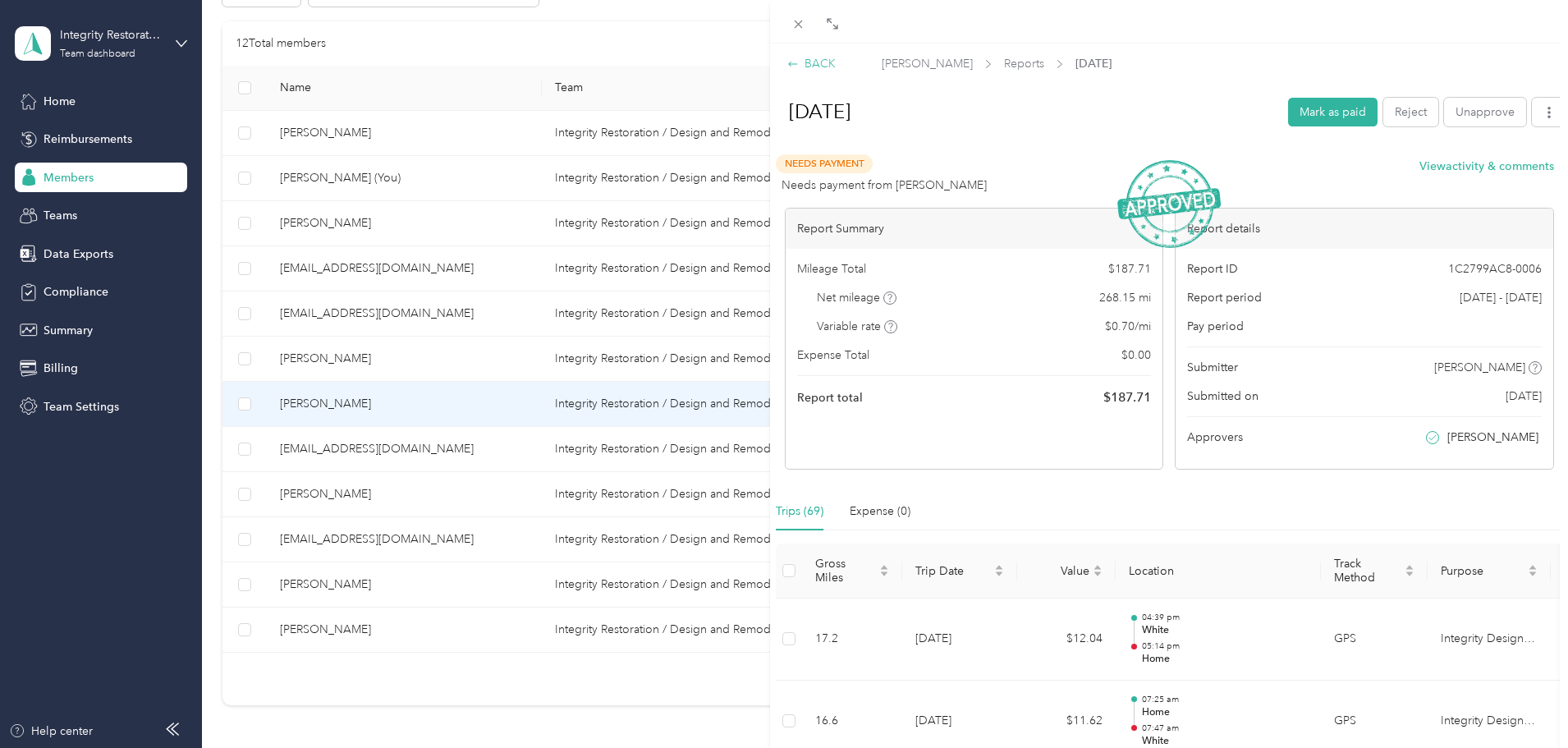
click at [812, 59] on div "BACK" at bounding box center [812, 63] width 48 height 17
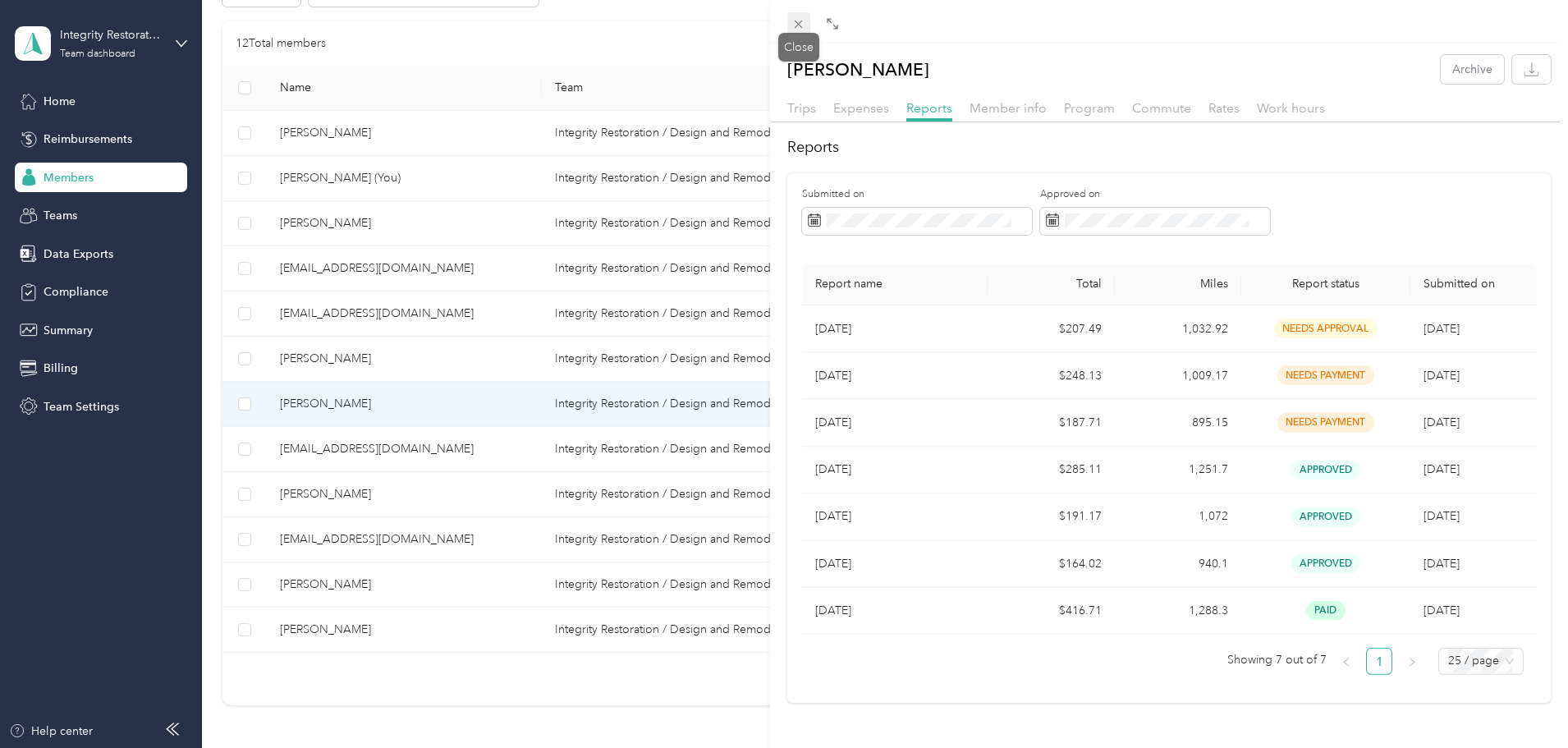
click at [798, 23] on icon at bounding box center [798, 24] width 8 height 8
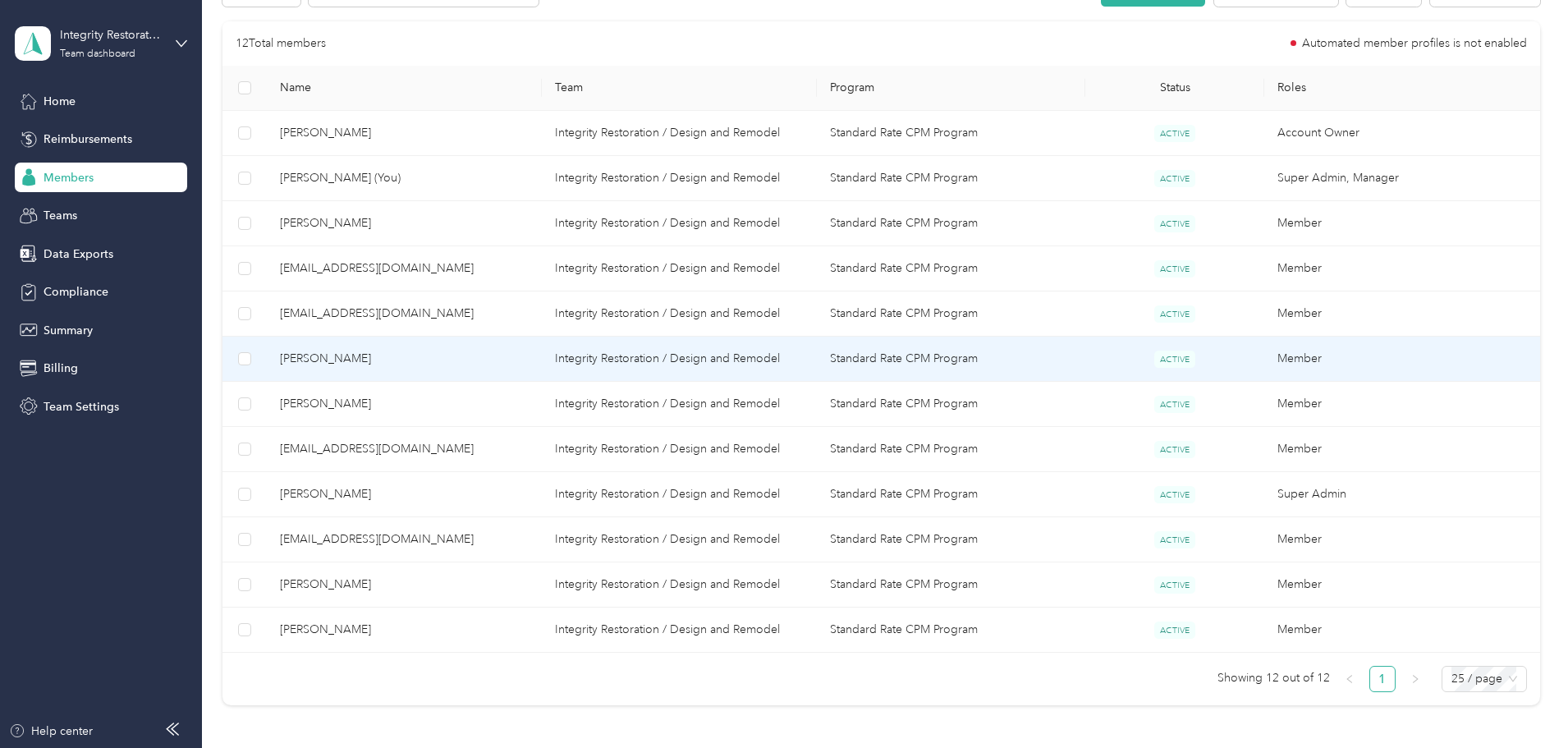
click at [439, 358] on span "[PERSON_NAME]" at bounding box center [404, 359] width 248 height 18
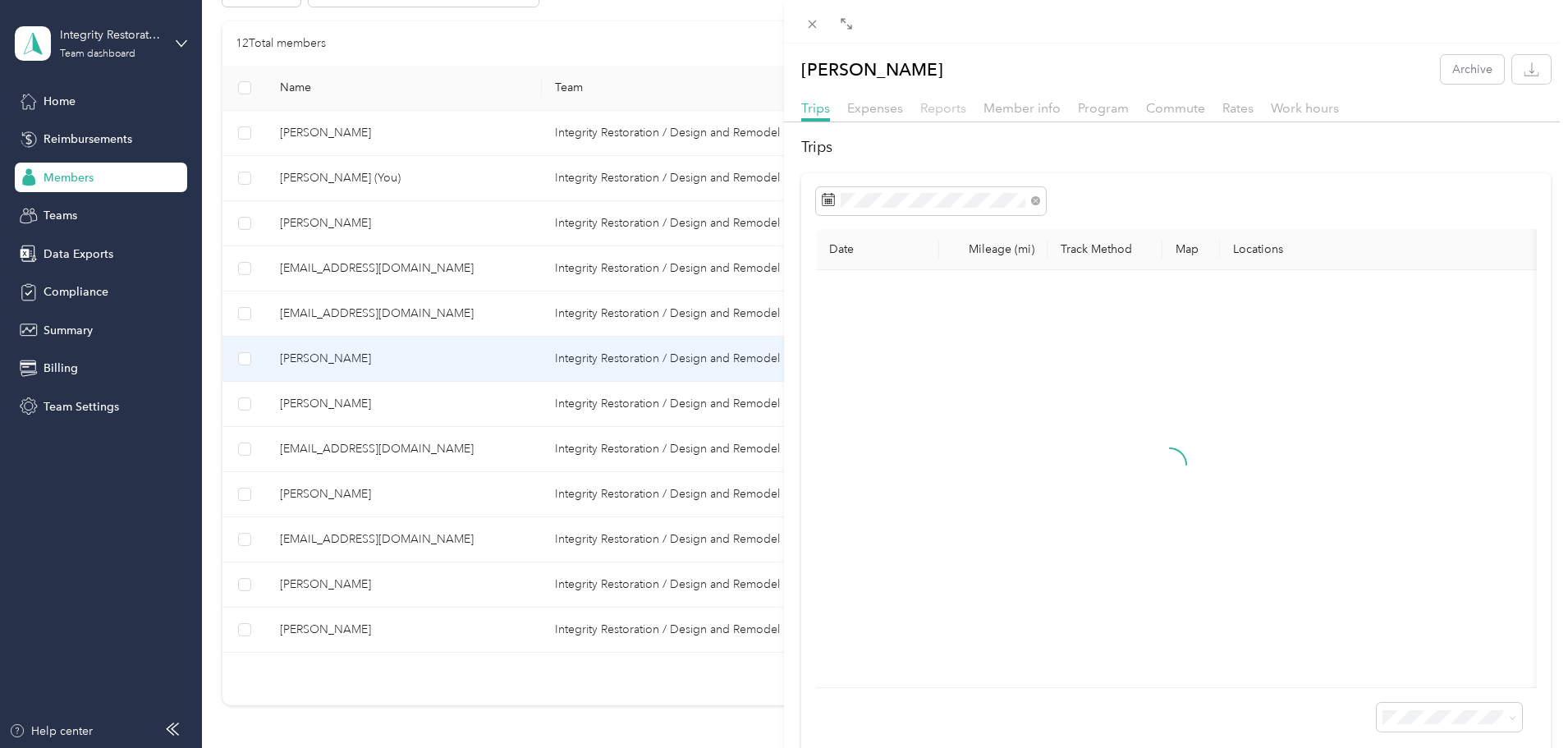
click at [930, 107] on span "Reports" at bounding box center [943, 109] width 46 height 16
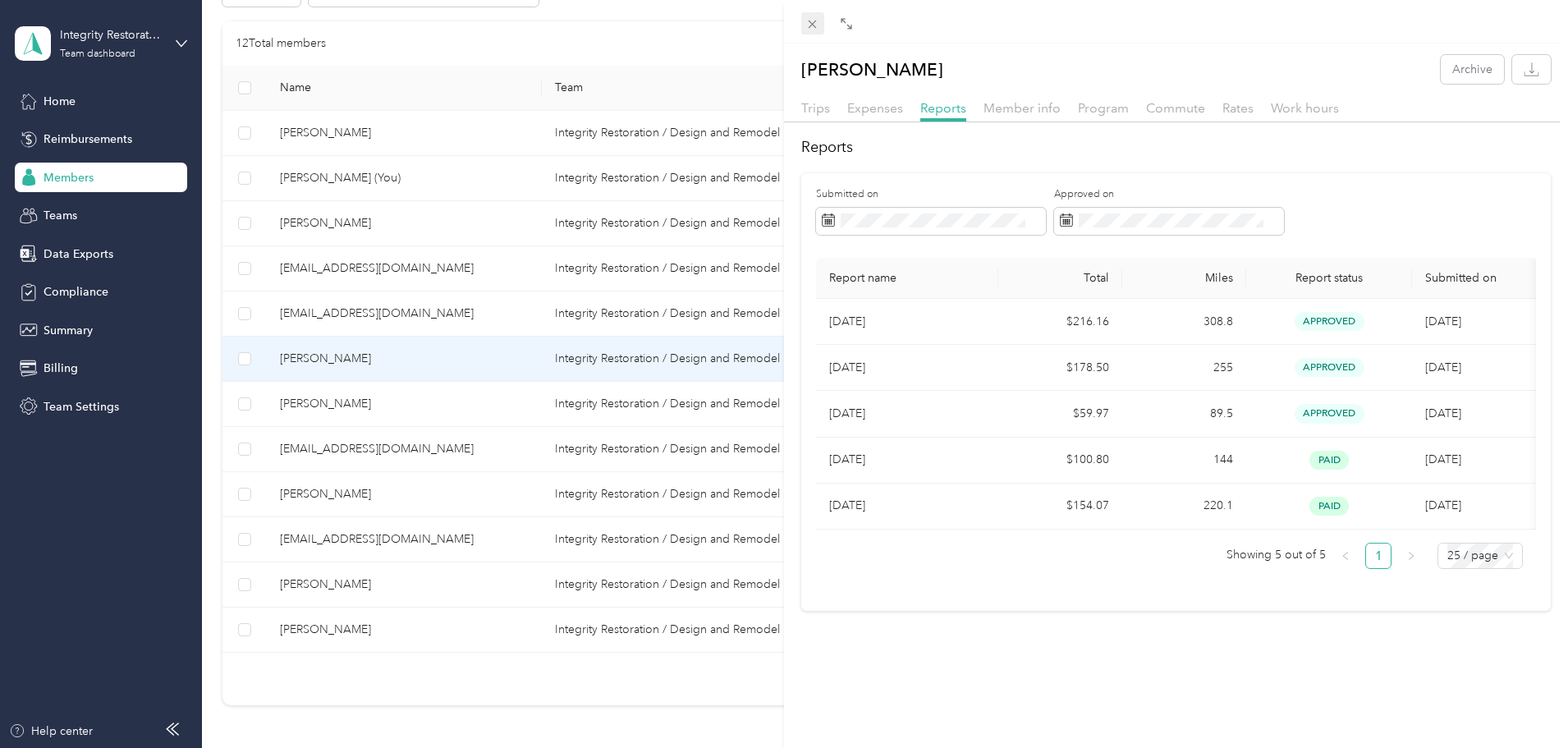
click at [814, 28] on icon at bounding box center [812, 24] width 14 height 14
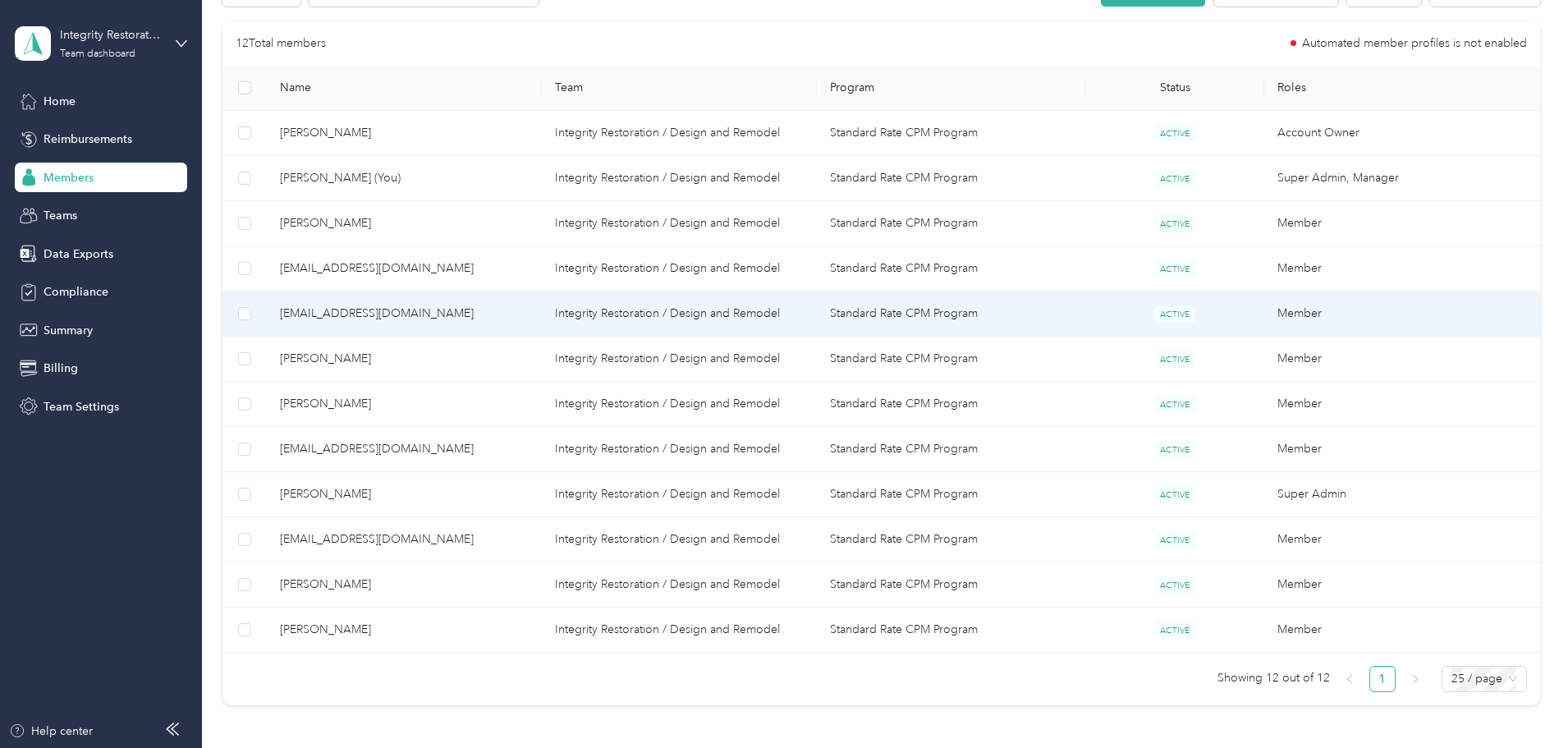
click at [473, 311] on span "[EMAIL_ADDRESS][DOMAIN_NAME]" at bounding box center [404, 313] width 248 height 18
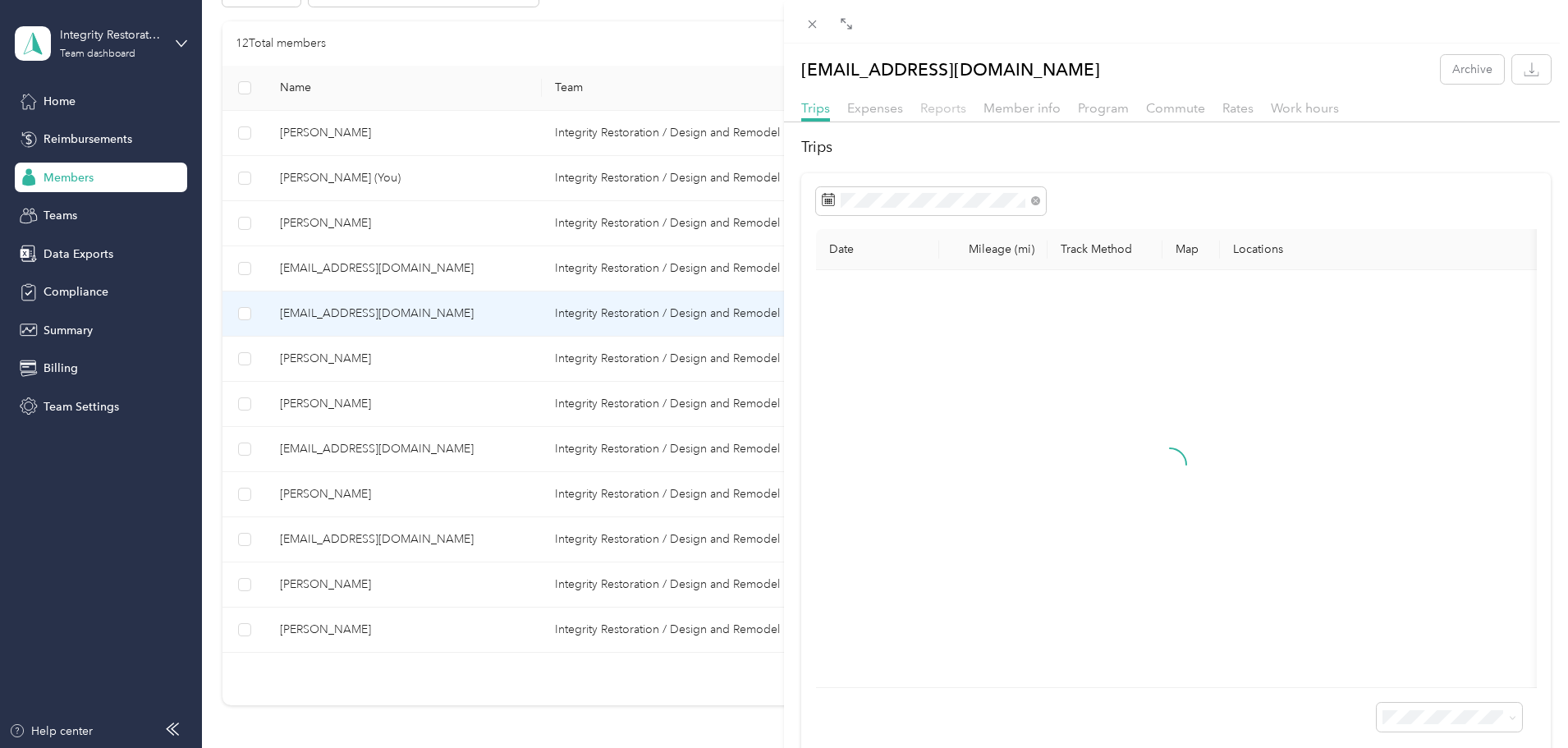
click at [950, 105] on span "Reports" at bounding box center [943, 109] width 46 height 16
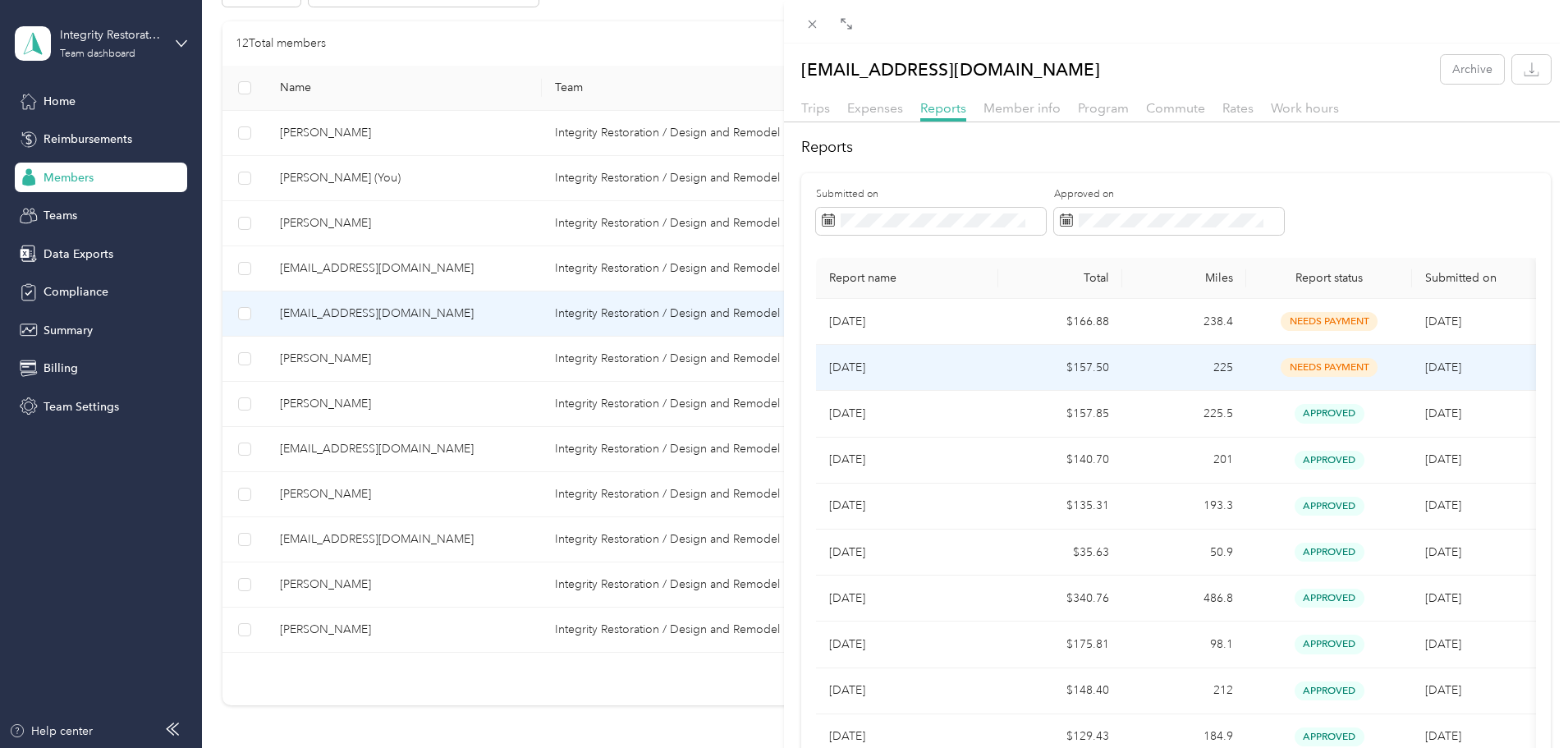
click at [863, 361] on p "[DATE]" at bounding box center [907, 368] width 156 height 18
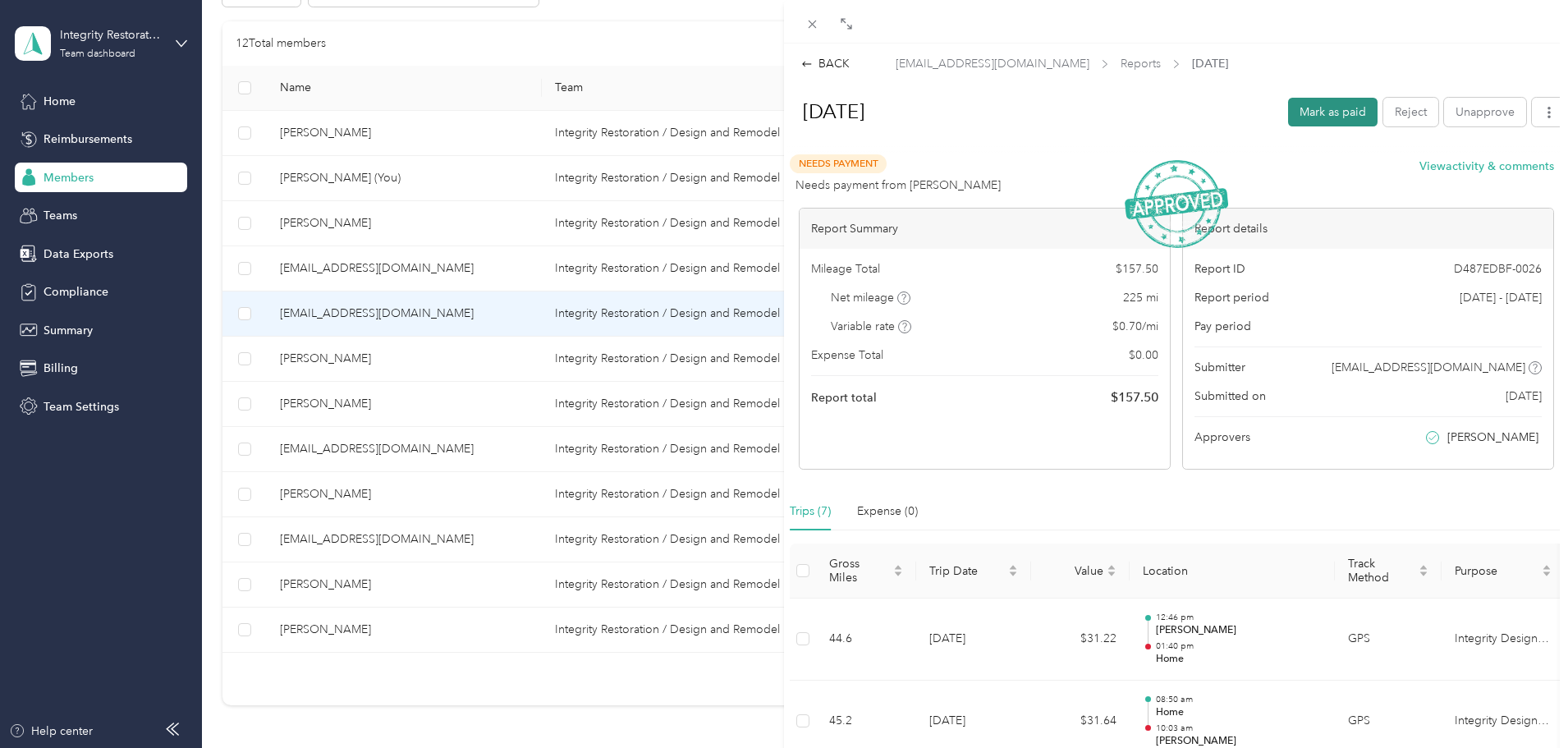
click at [1029, 116] on button "Mark as paid" at bounding box center [1332, 112] width 90 height 28
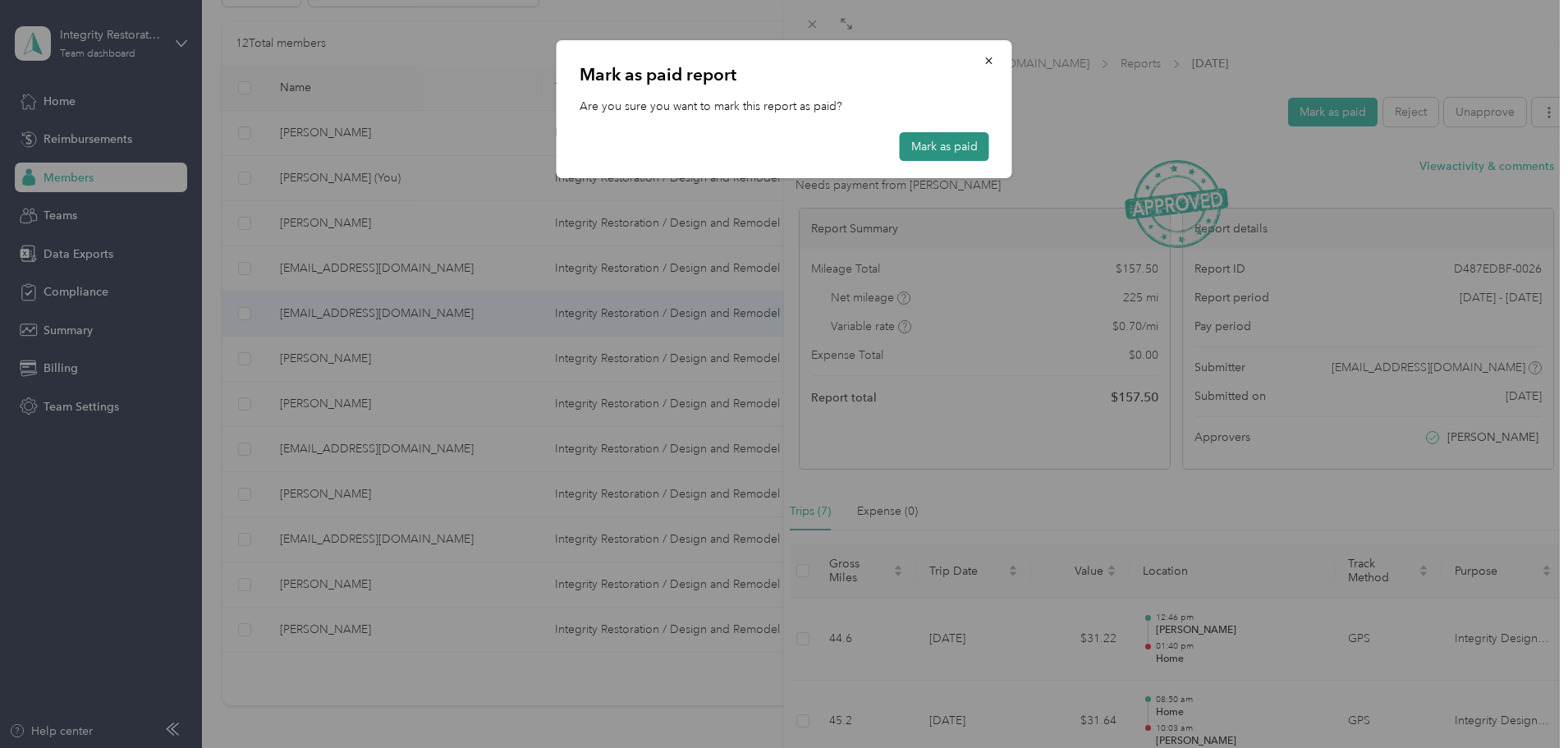
click at [942, 140] on button "Mark as paid" at bounding box center [944, 147] width 90 height 28
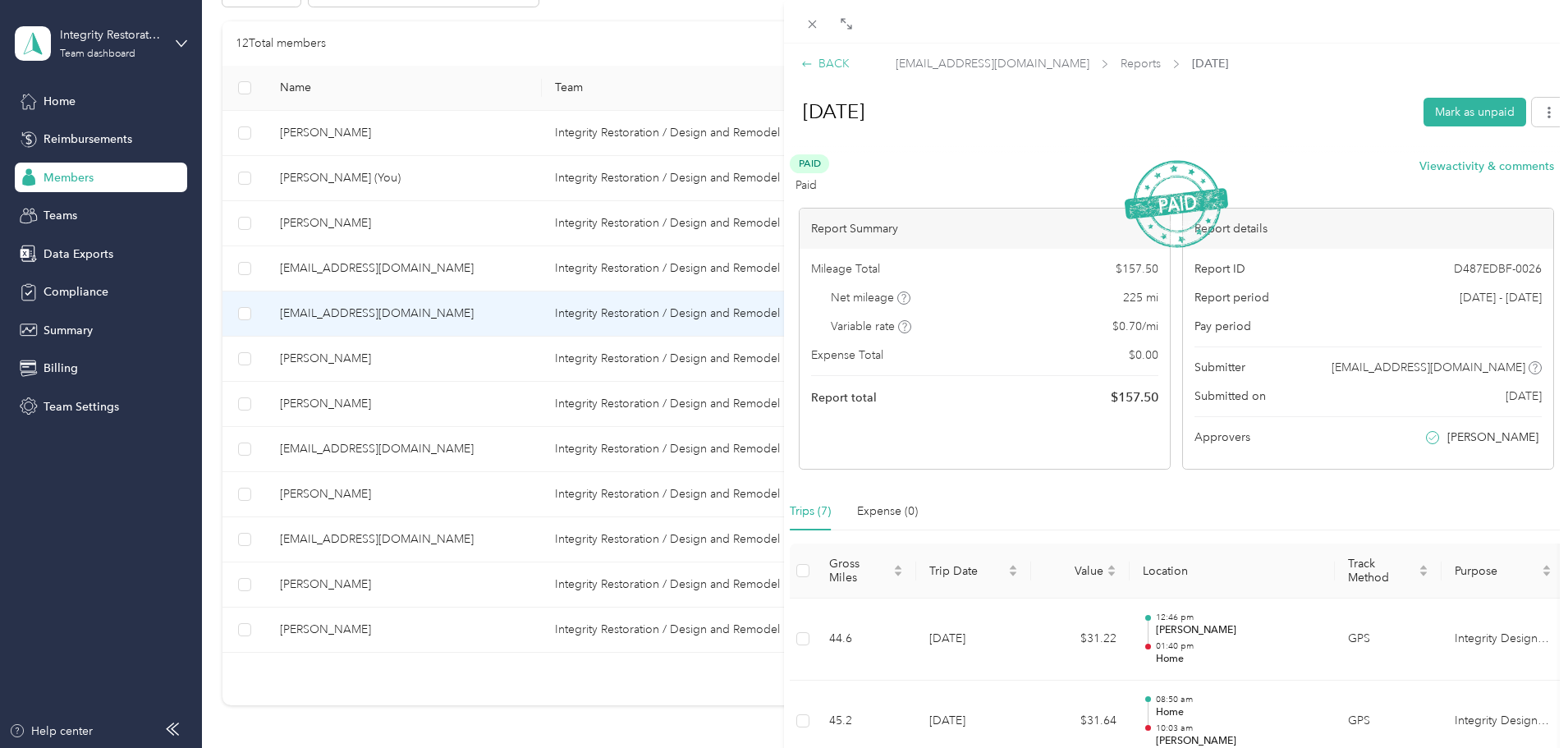
click at [817, 59] on div "BACK" at bounding box center [825, 63] width 48 height 17
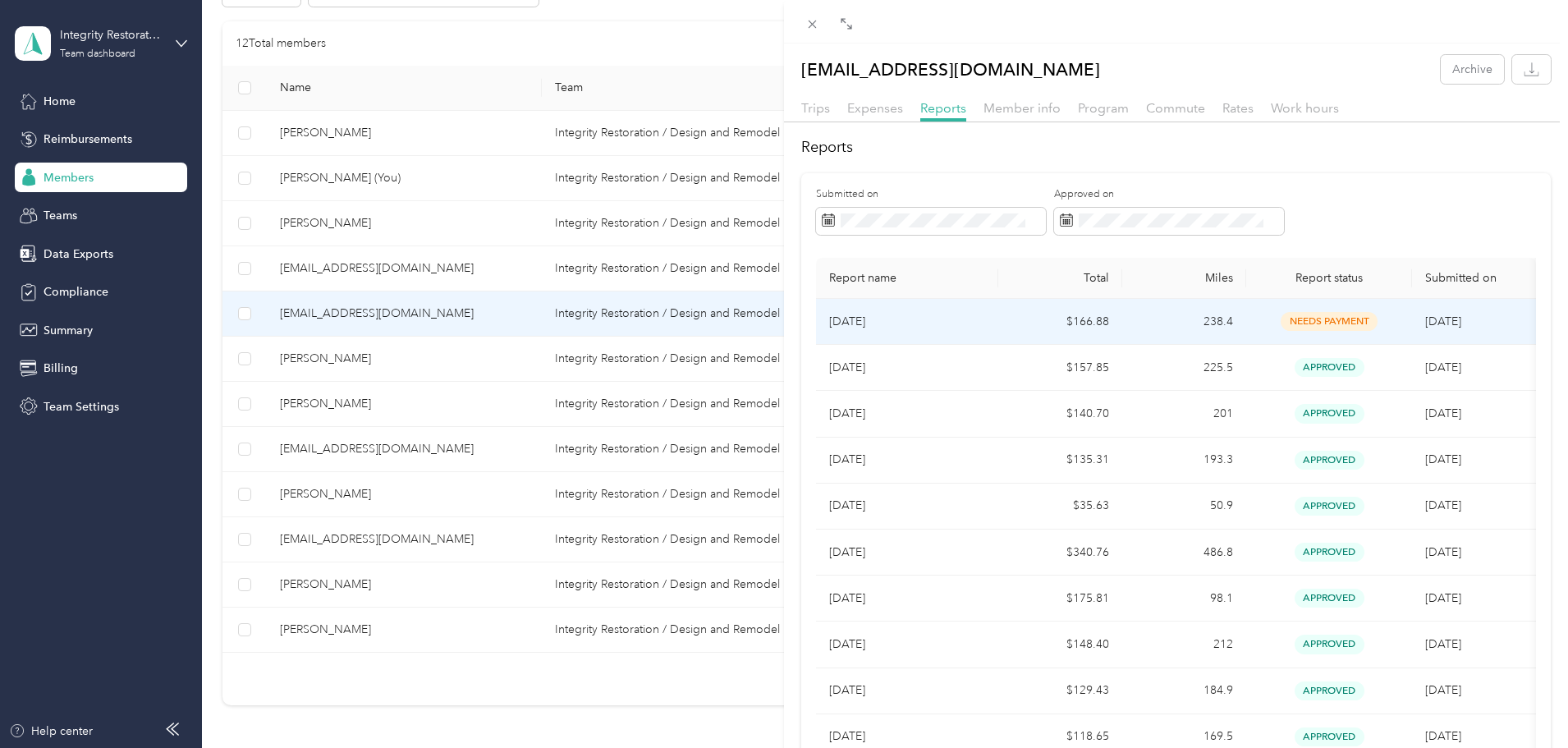
click at [1029, 321] on td "$166.88" at bounding box center [1060, 322] width 124 height 46
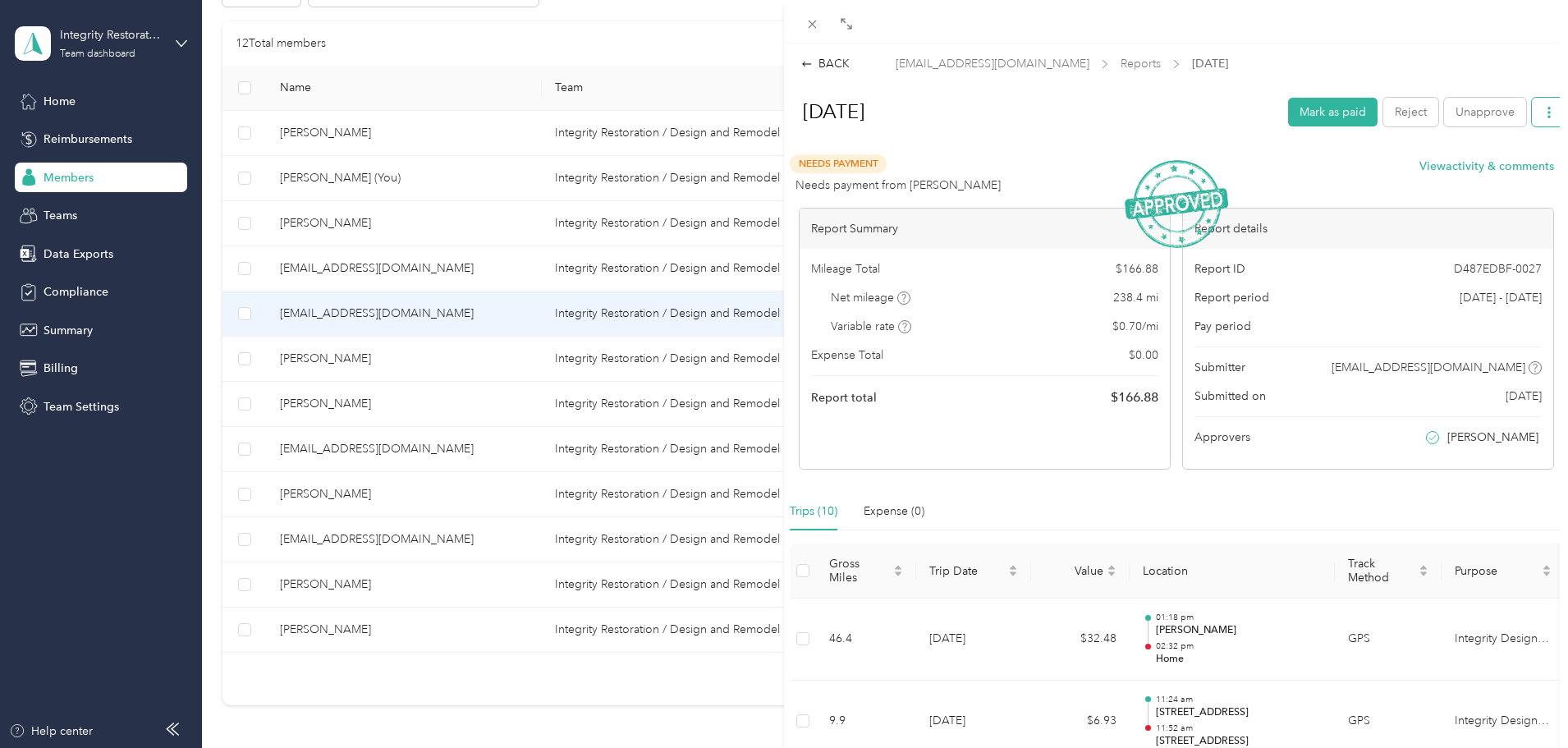
click at [1029, 103] on button "button" at bounding box center [1548, 112] width 35 height 28
click at [1029, 174] on span "Download" at bounding box center [1490, 172] width 54 height 17
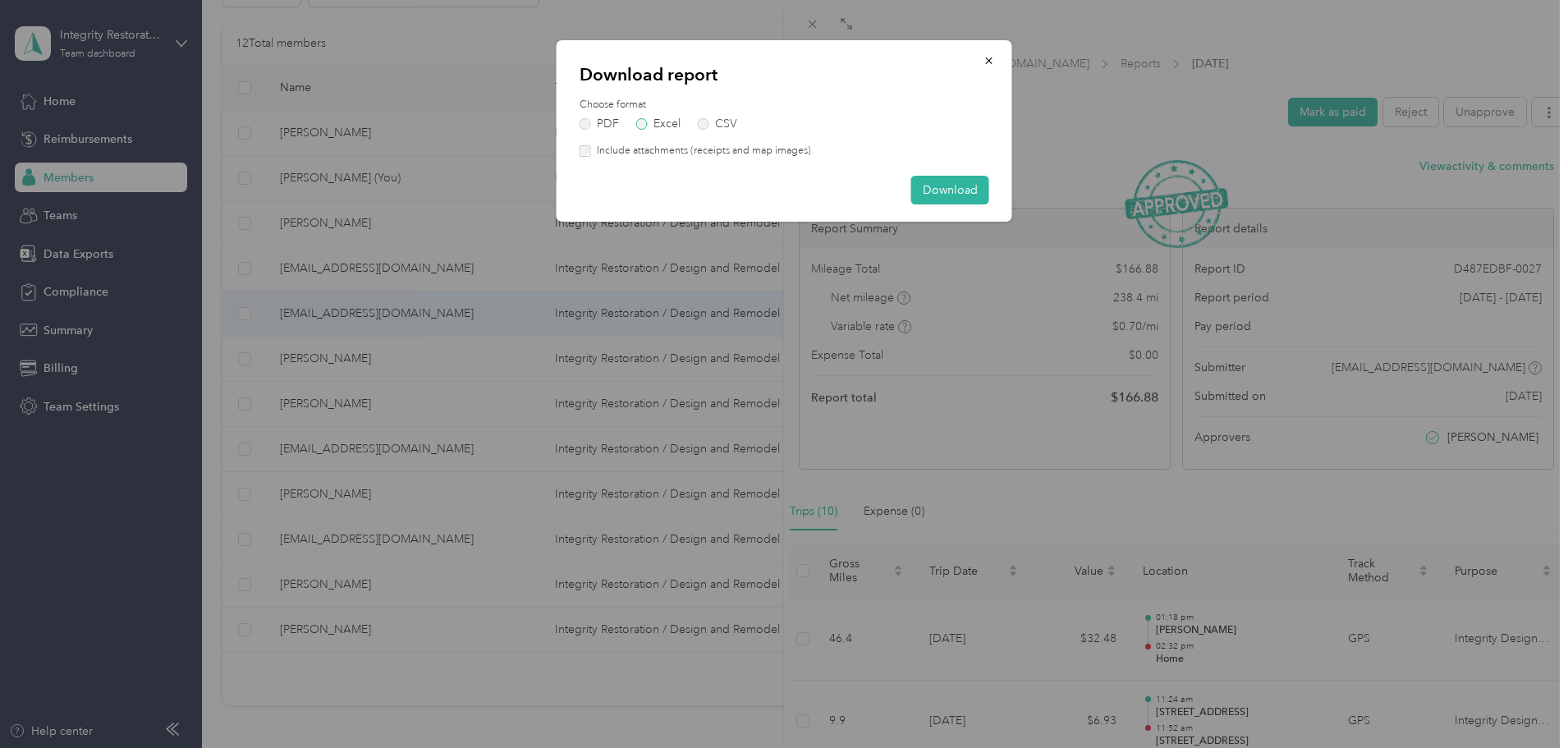
click at [648, 121] on label "Excel" at bounding box center [659, 124] width 44 height 12
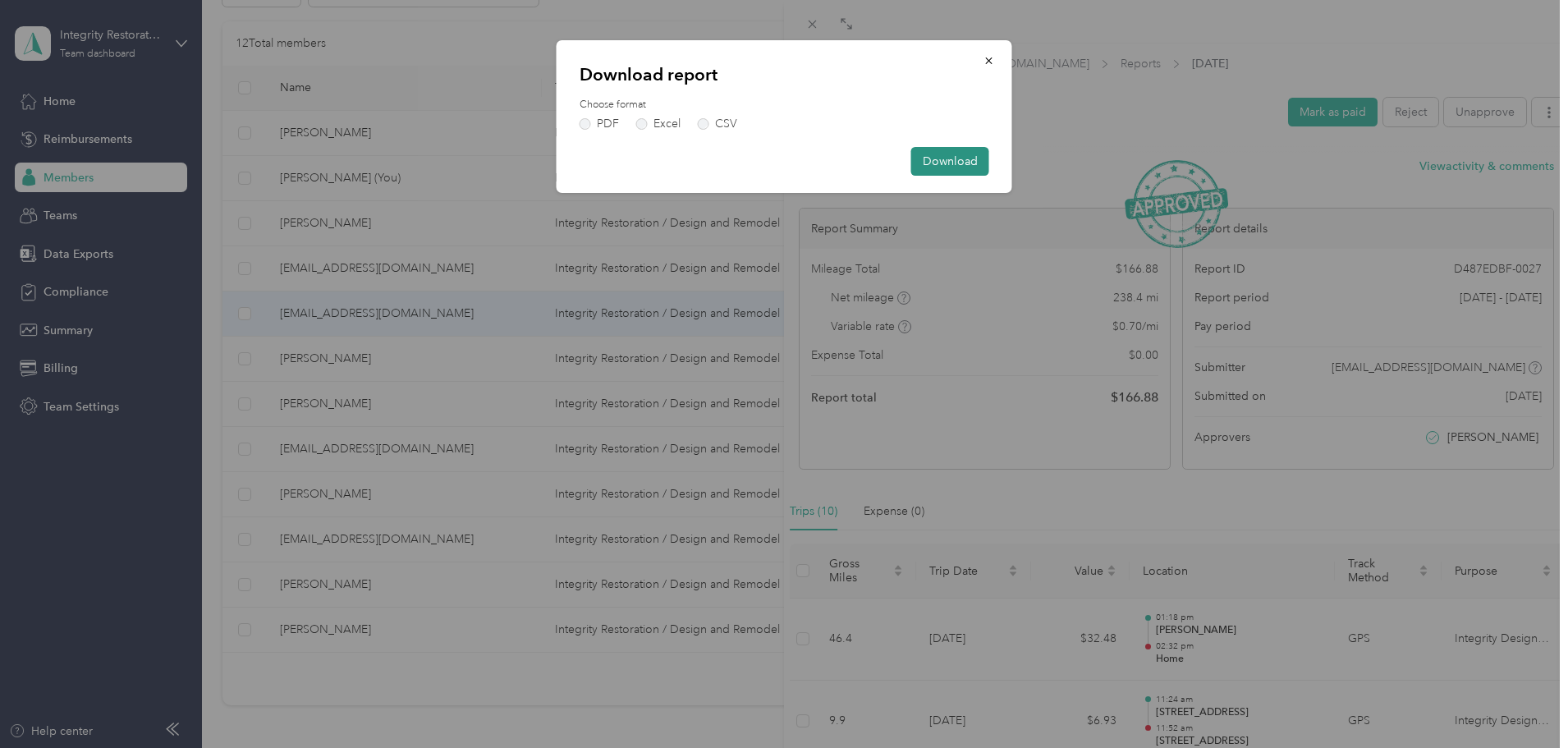
click at [939, 160] on button "Download" at bounding box center [950, 161] width 78 height 28
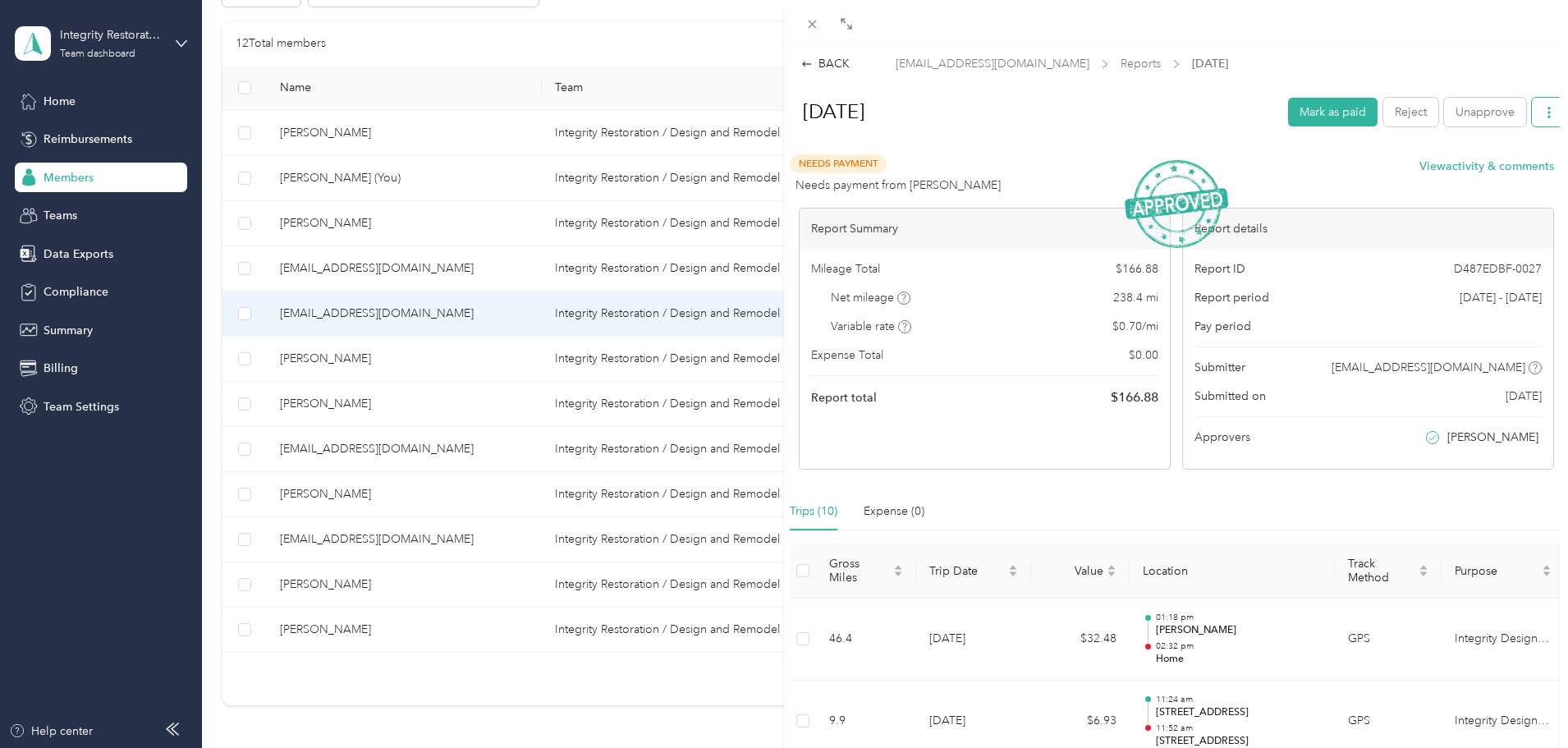
click at [1029, 104] on button "button" at bounding box center [1548, 112] width 35 height 28
click at [1029, 174] on span "Download" at bounding box center [1490, 172] width 54 height 17
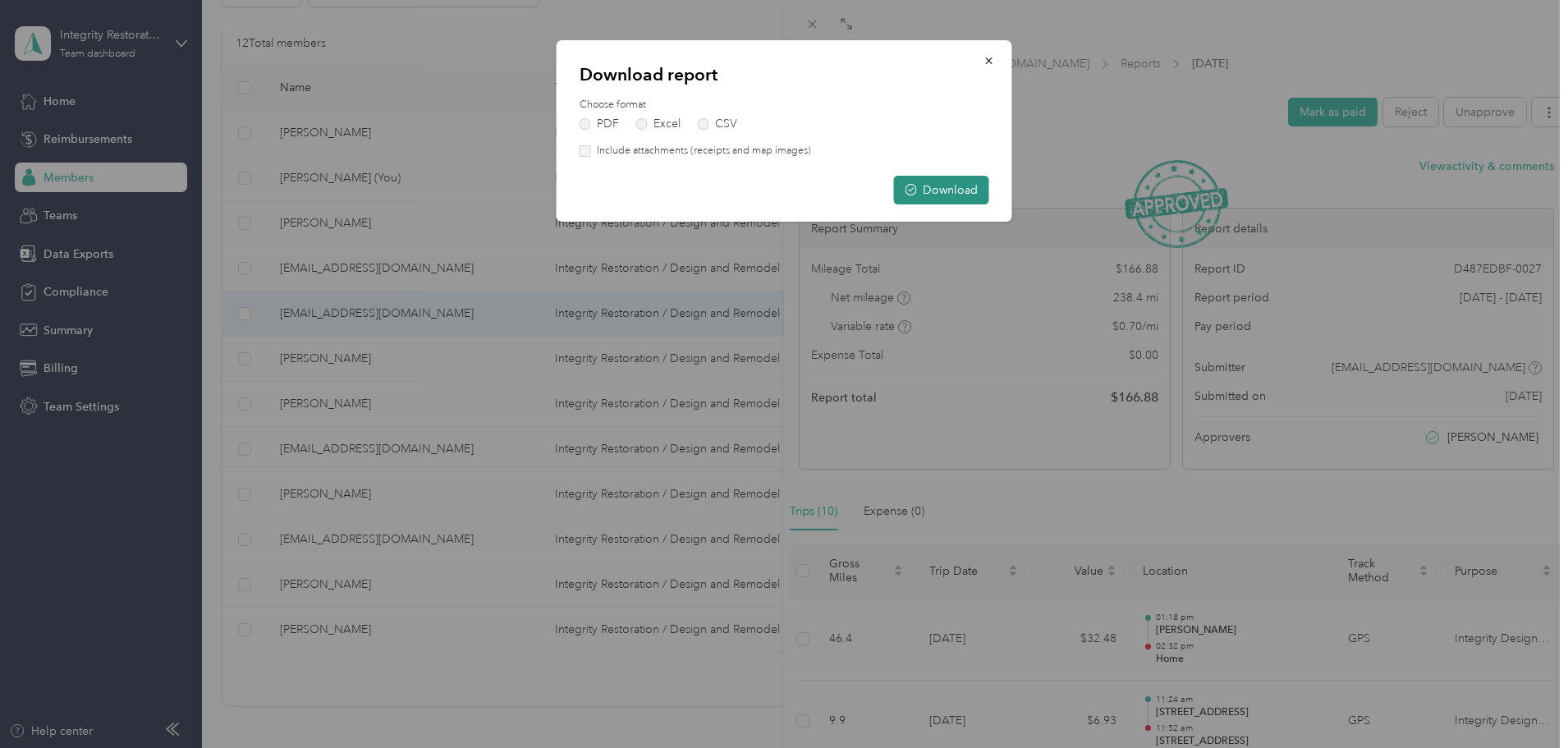
click at [966, 191] on button "Download" at bounding box center [941, 190] width 95 height 28
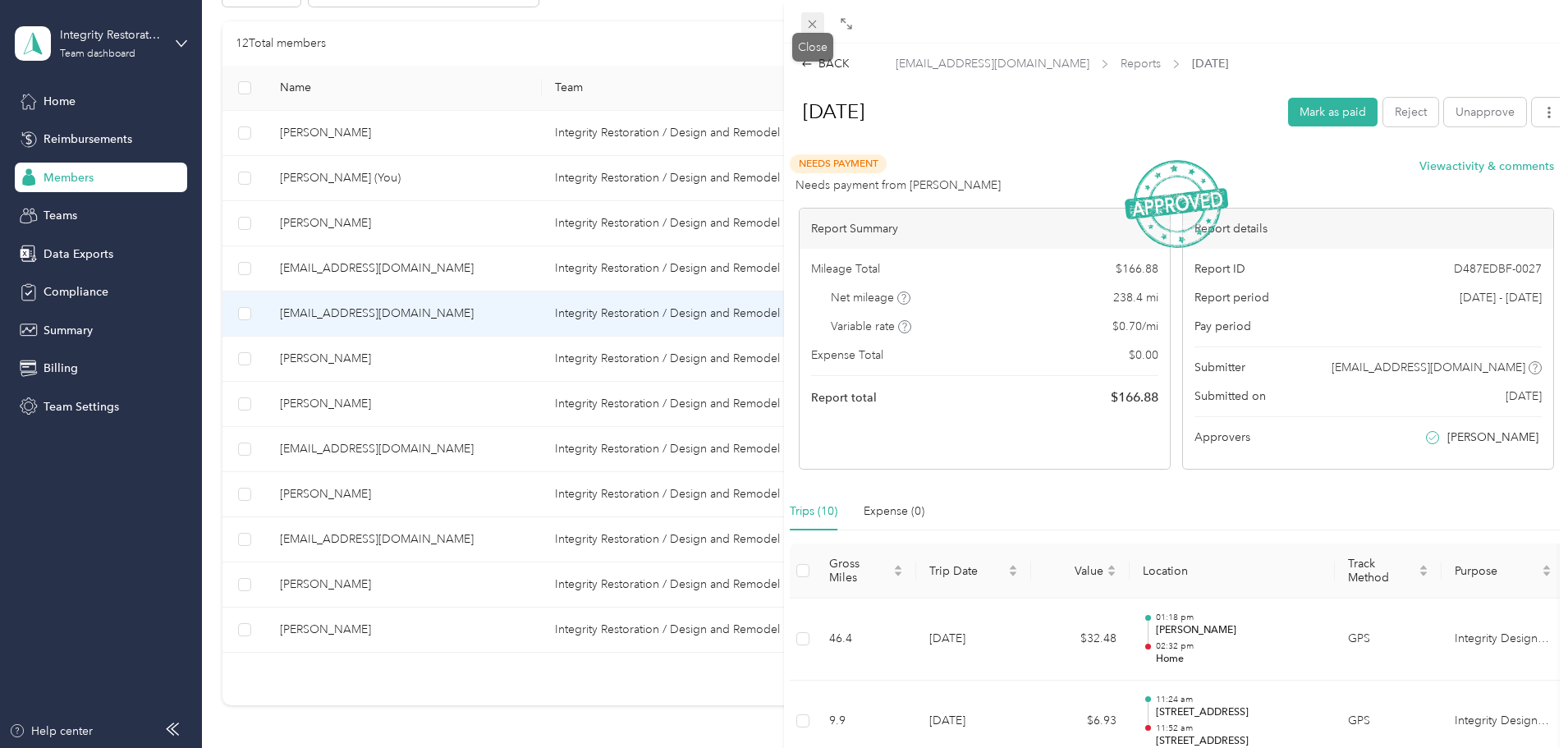
click at [813, 20] on icon at bounding box center [812, 24] width 14 height 14
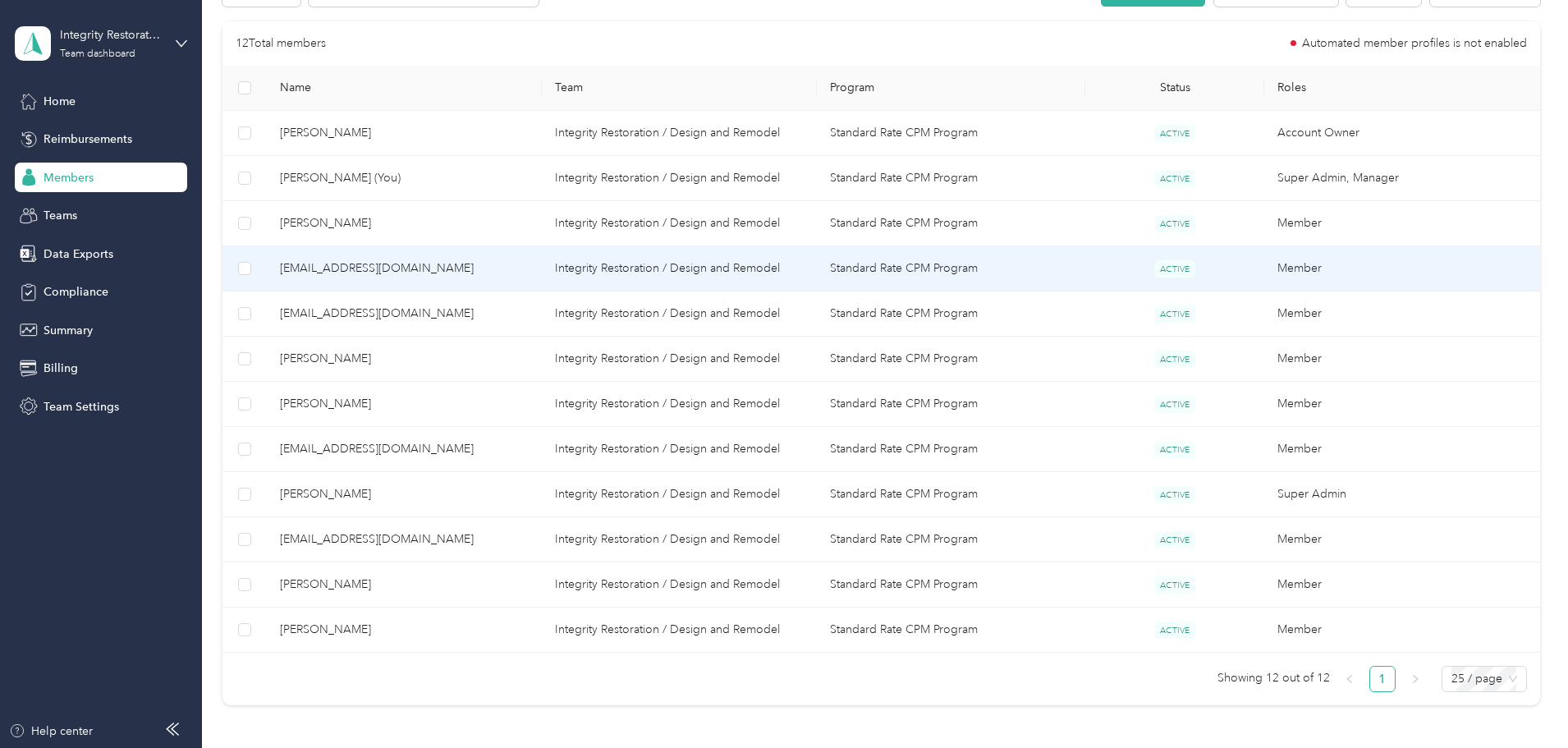
click at [458, 268] on span "[EMAIL_ADDRESS][DOMAIN_NAME]" at bounding box center [404, 268] width 248 height 18
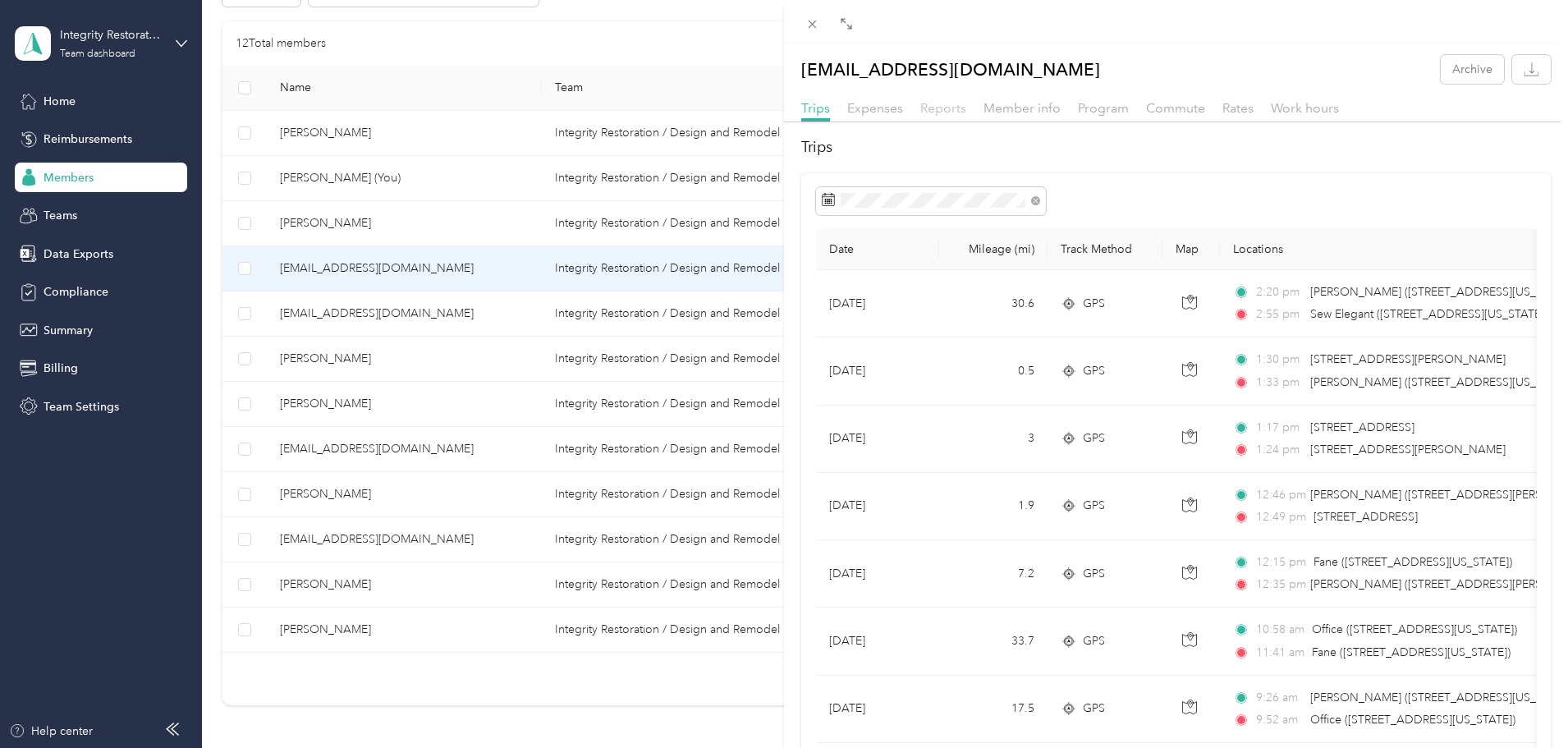
click at [947, 108] on span "Reports" at bounding box center [943, 109] width 46 height 16
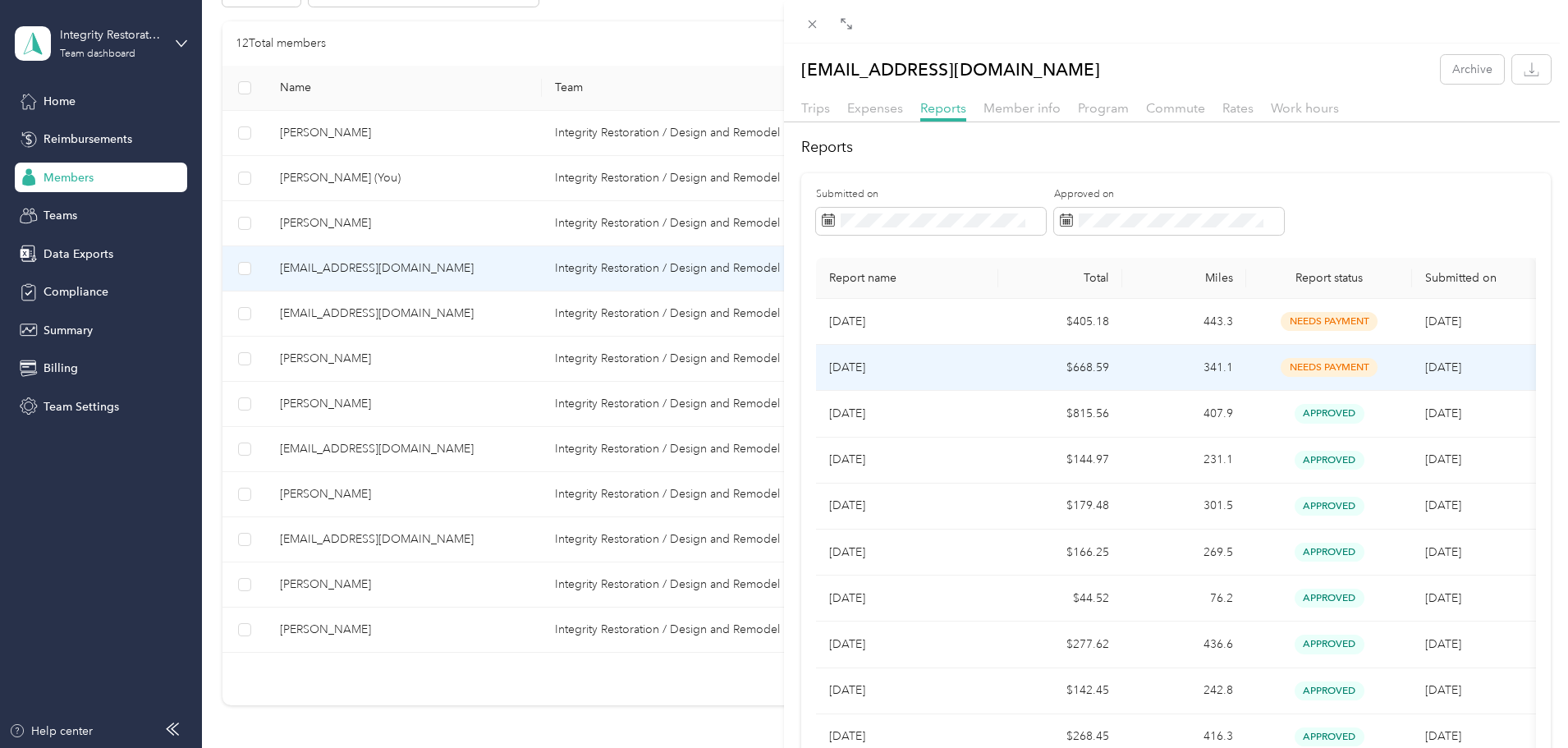
click at [1015, 370] on td "$668.59" at bounding box center [1060, 368] width 124 height 46
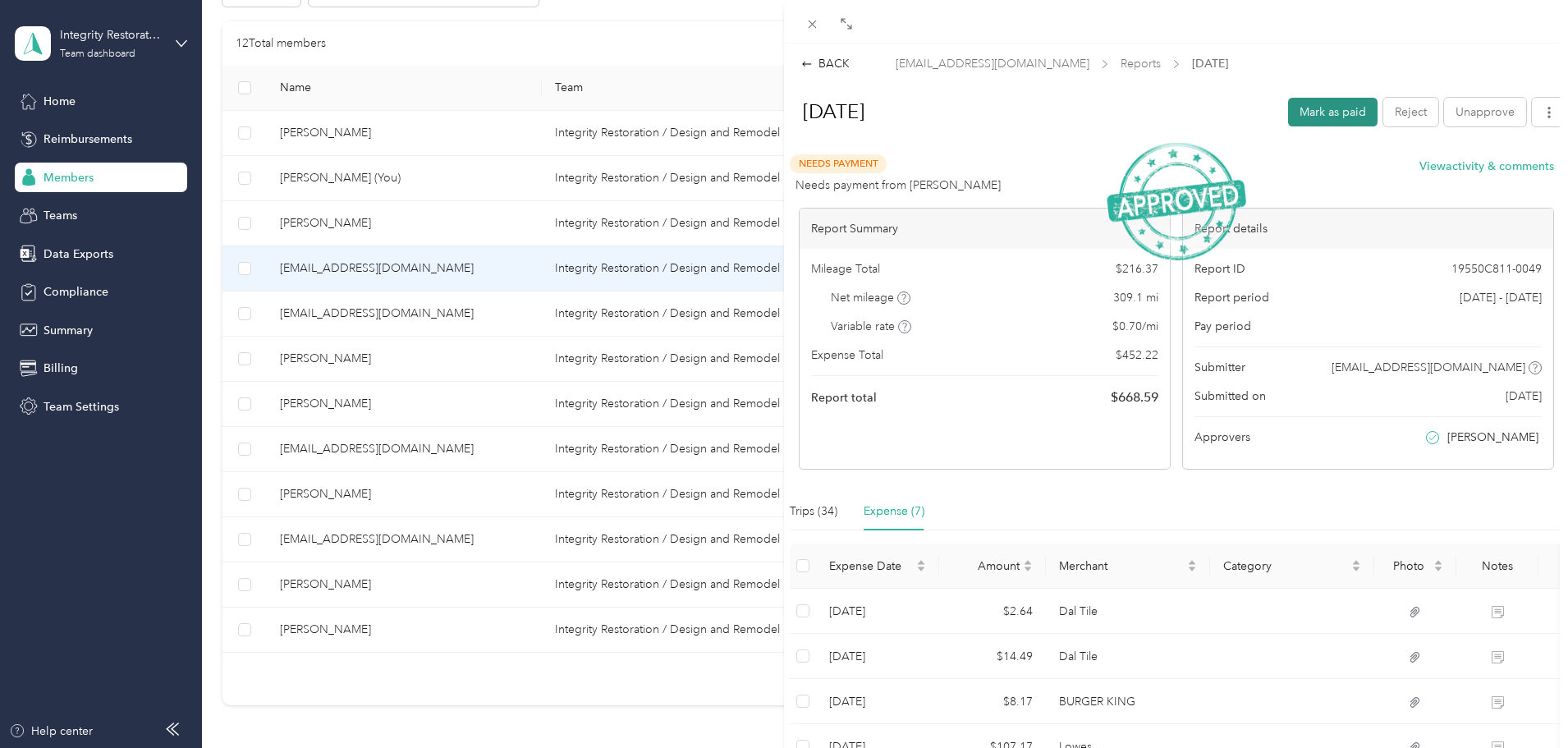
click at [1029, 111] on button "Mark as paid" at bounding box center [1332, 112] width 90 height 28
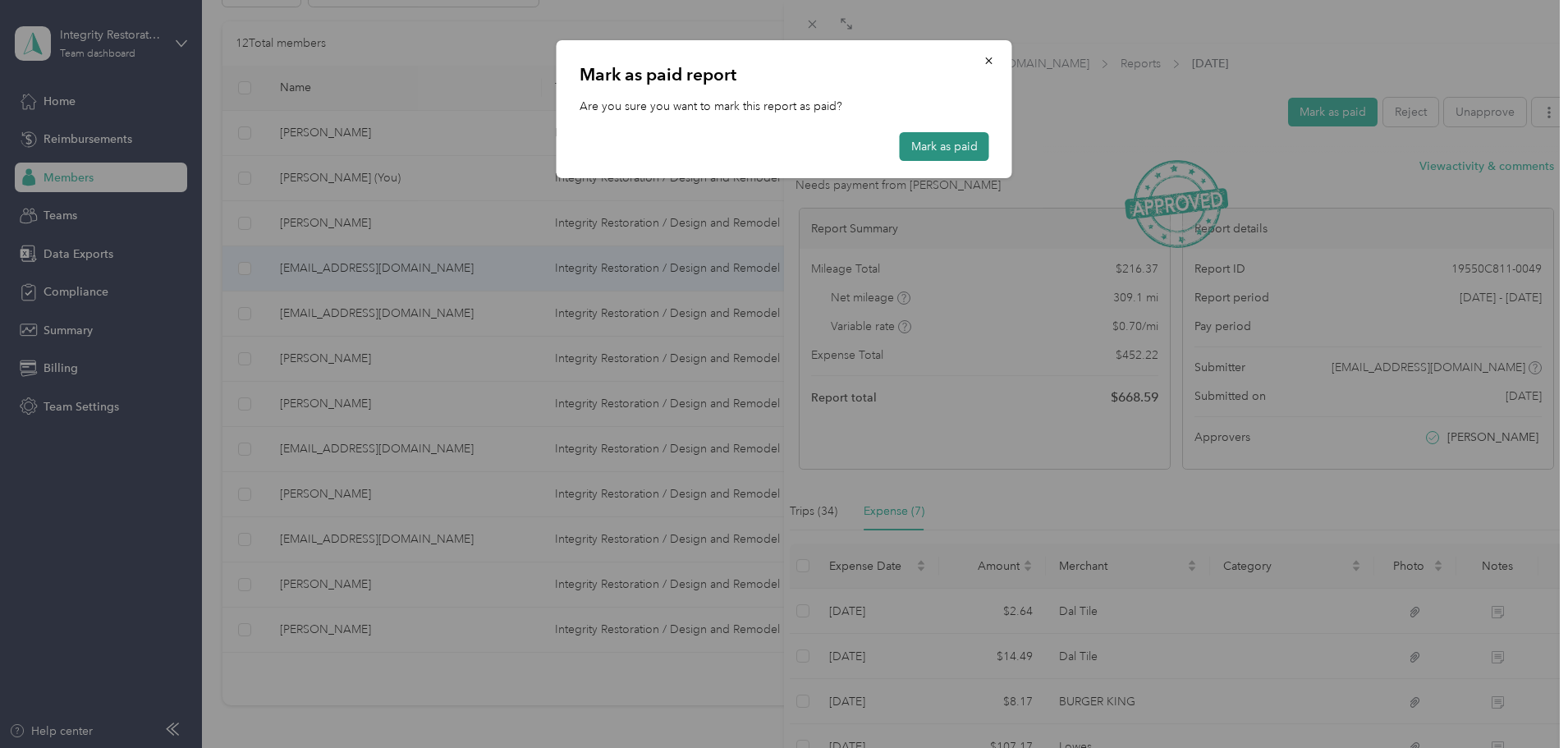
click at [954, 139] on button "Mark as paid" at bounding box center [944, 147] width 90 height 28
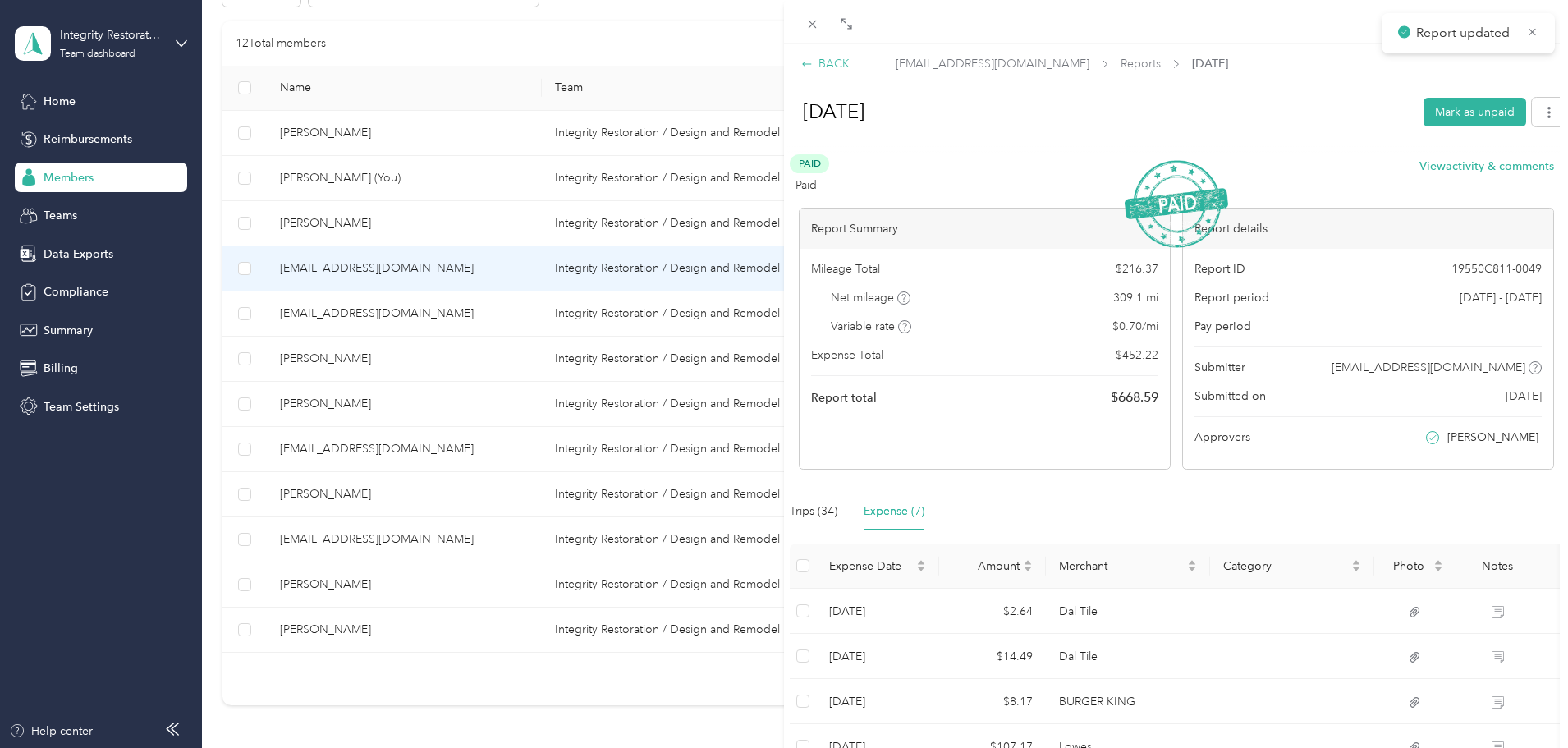
click at [831, 63] on div "BACK" at bounding box center [825, 63] width 48 height 17
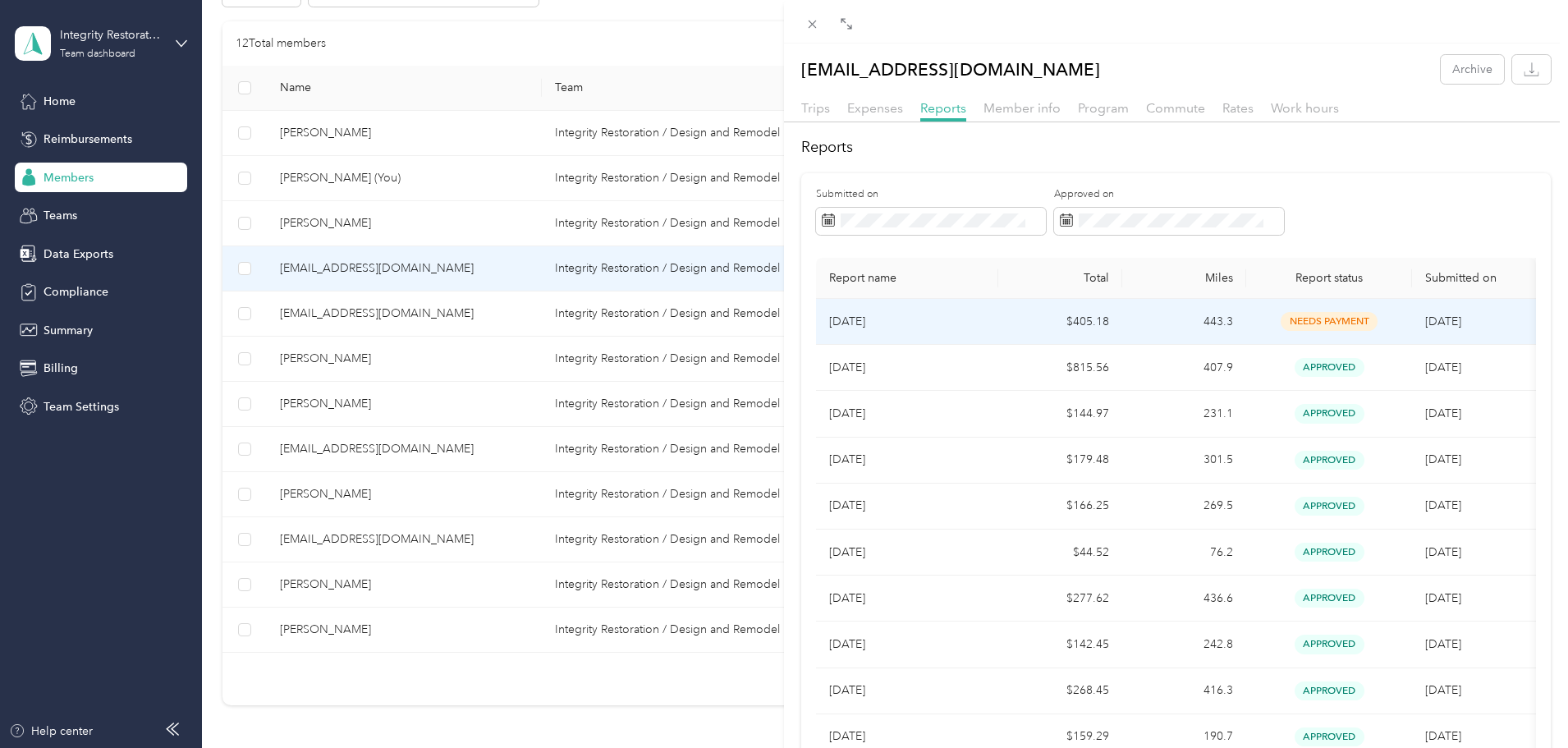
click at [891, 318] on p "[DATE]" at bounding box center [907, 321] width 156 height 18
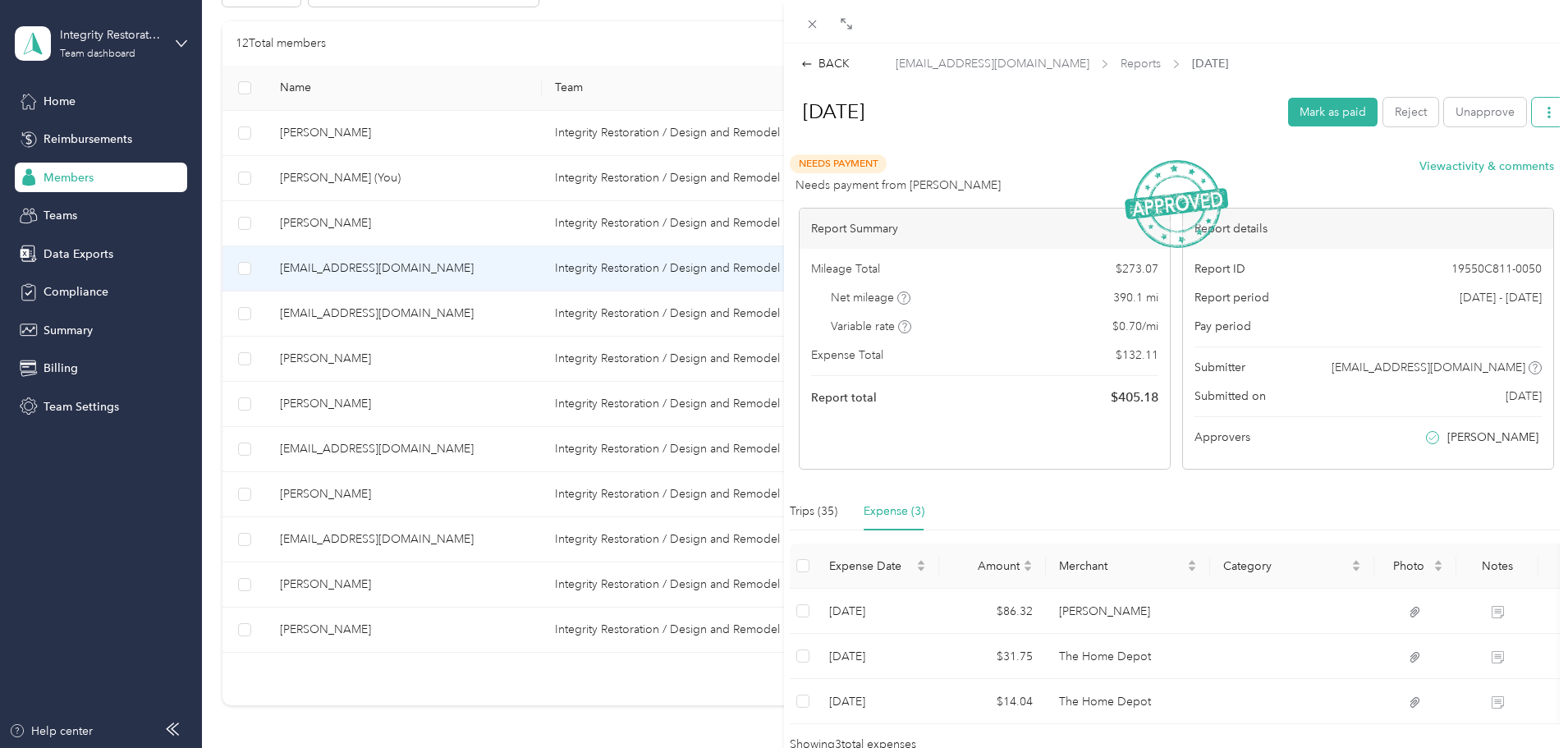
click at [1029, 108] on icon "button" at bounding box center [1548, 112] width 12 height 12
click at [1029, 170] on span "Download" at bounding box center [1490, 172] width 54 height 17
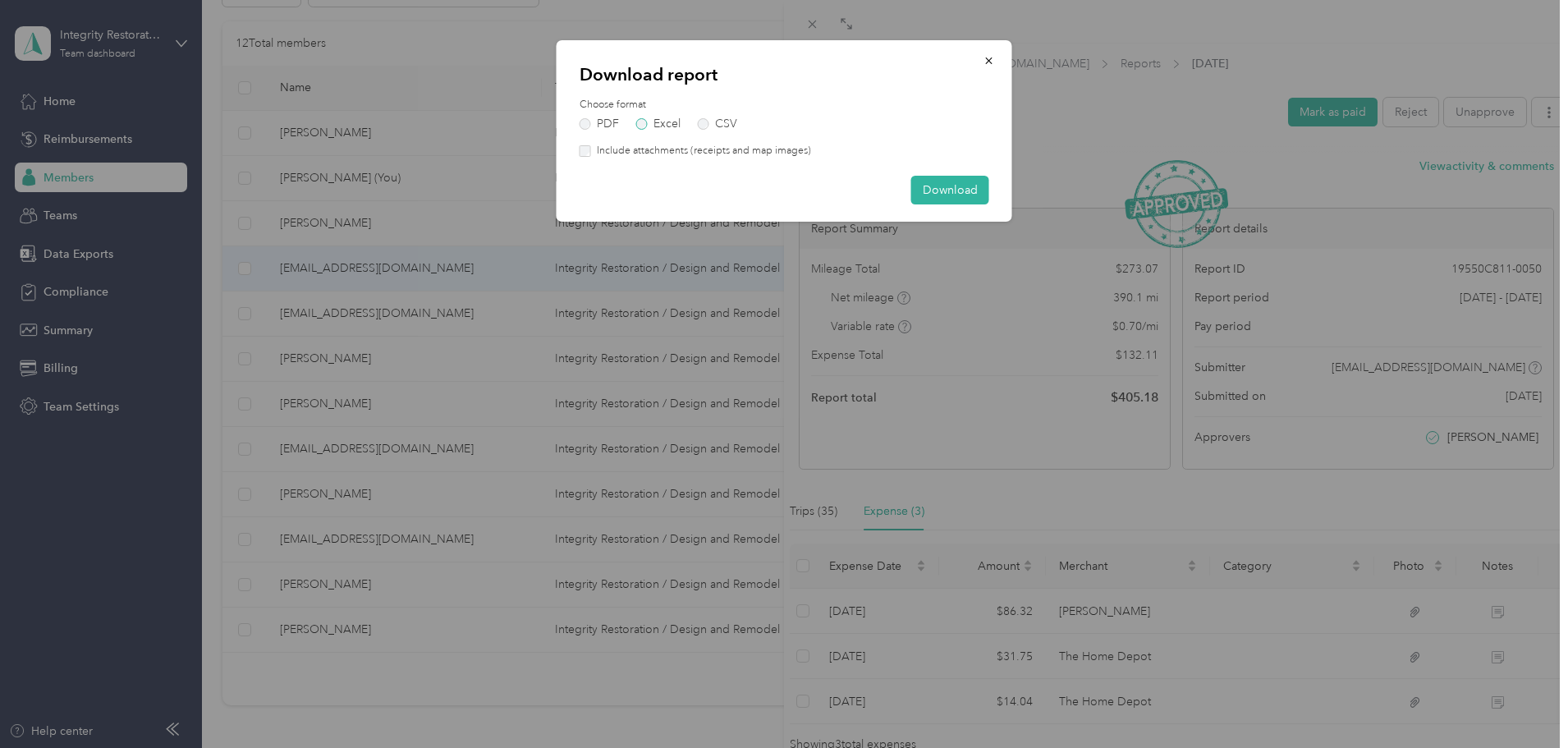
click at [642, 122] on label "Excel" at bounding box center [659, 124] width 44 height 12
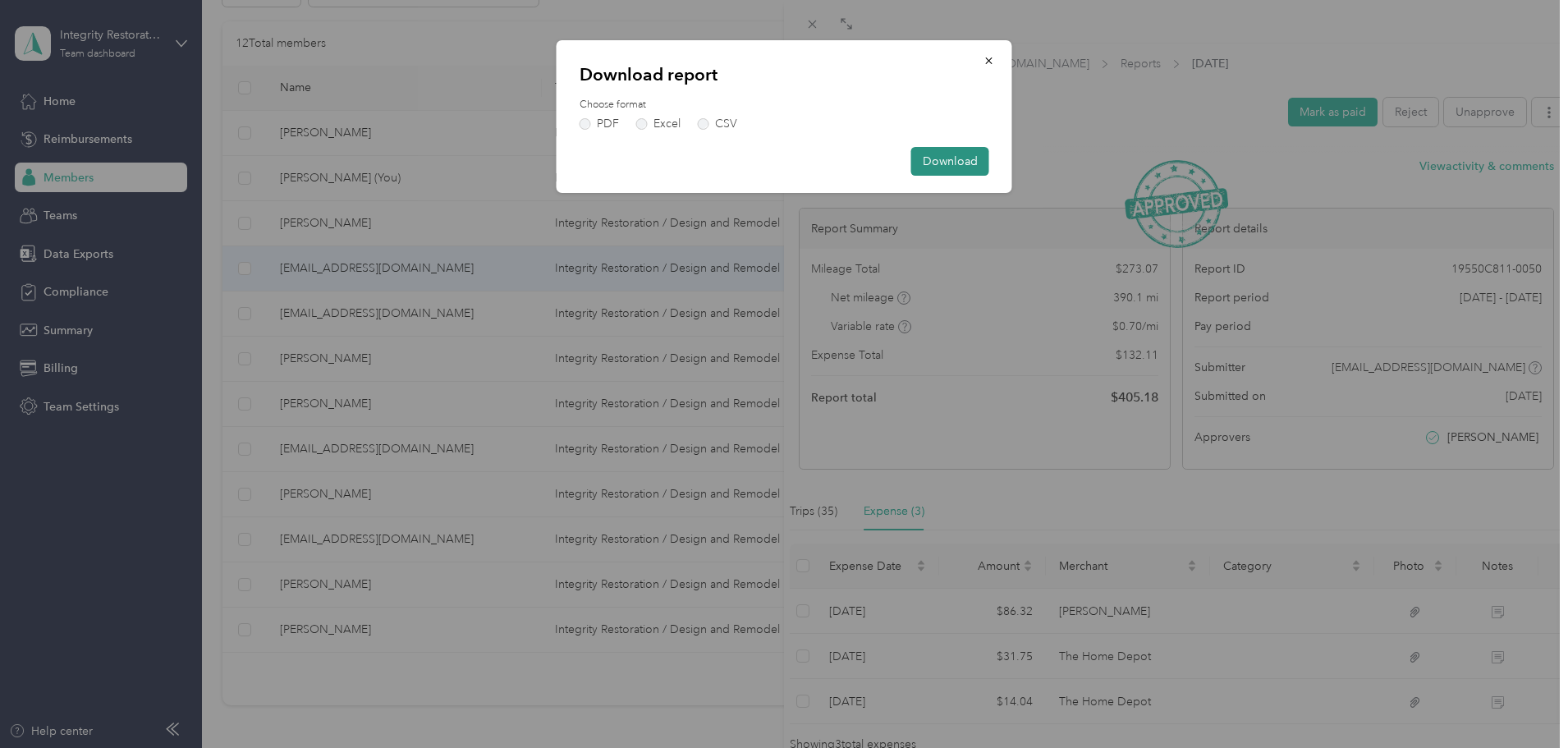
click at [973, 164] on button "Download" at bounding box center [950, 161] width 78 height 28
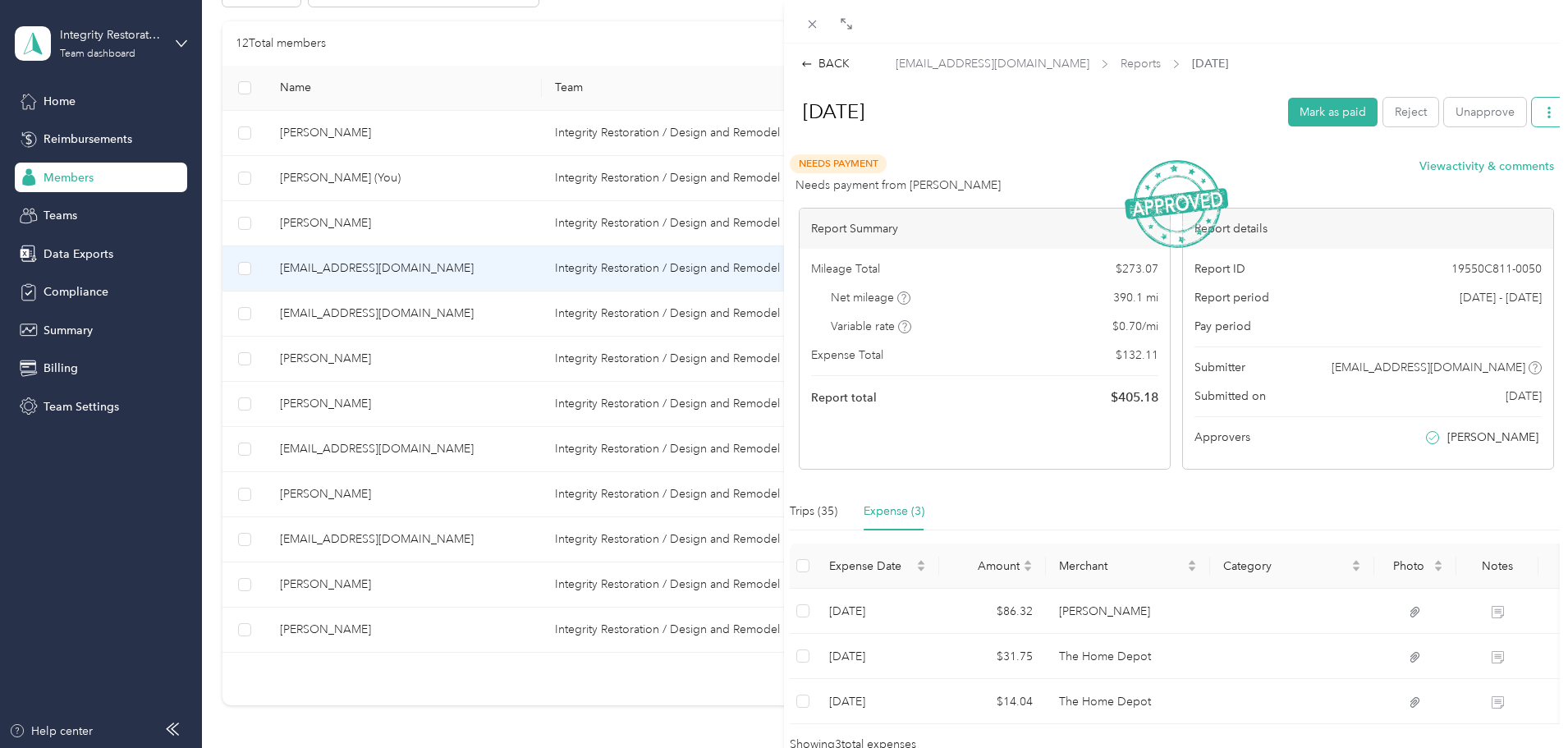
click at [1029, 117] on icon "button" at bounding box center [1548, 112] width 12 height 12
click at [1029, 172] on span "Download" at bounding box center [1490, 172] width 54 height 17
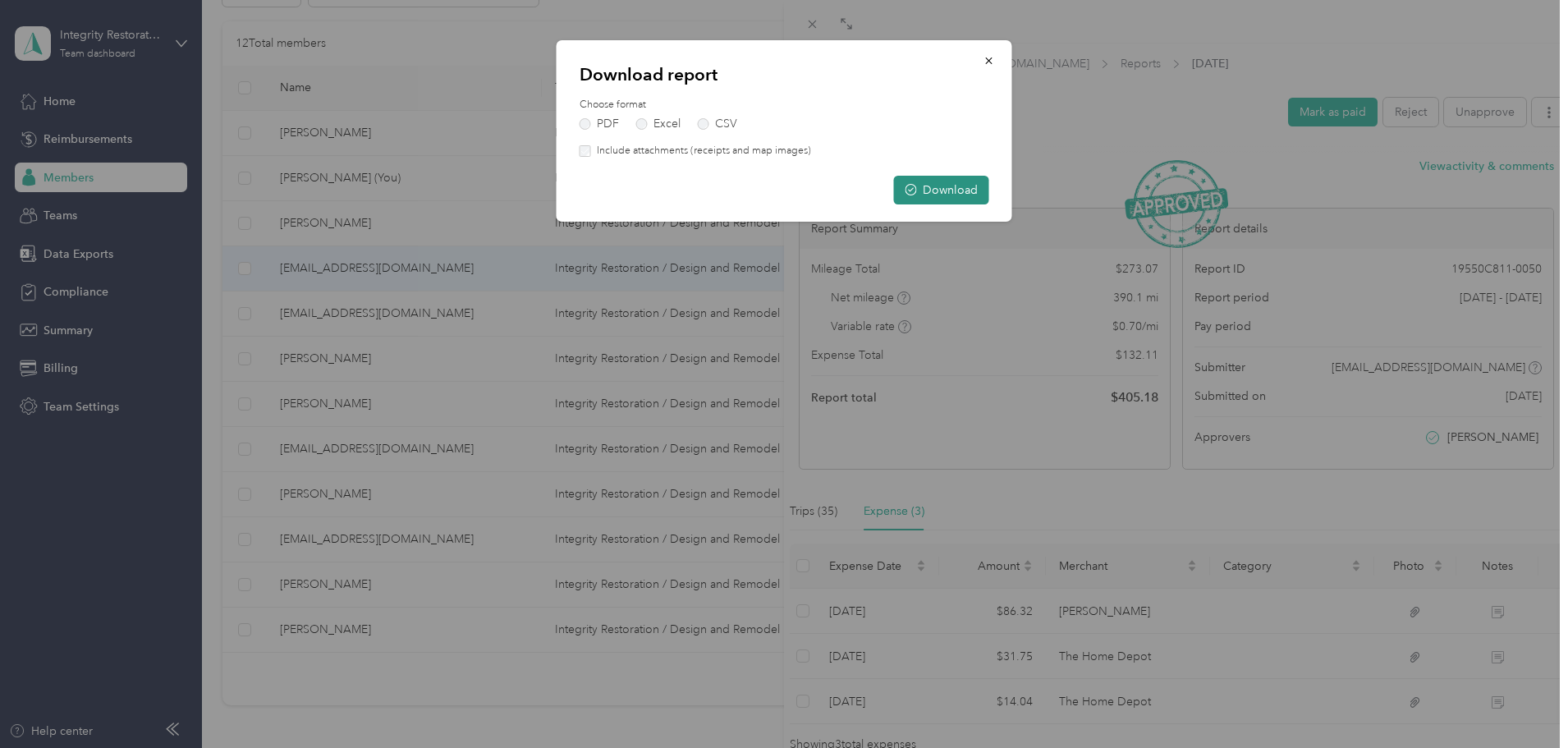
click at [940, 190] on button "Download" at bounding box center [941, 190] width 95 height 28
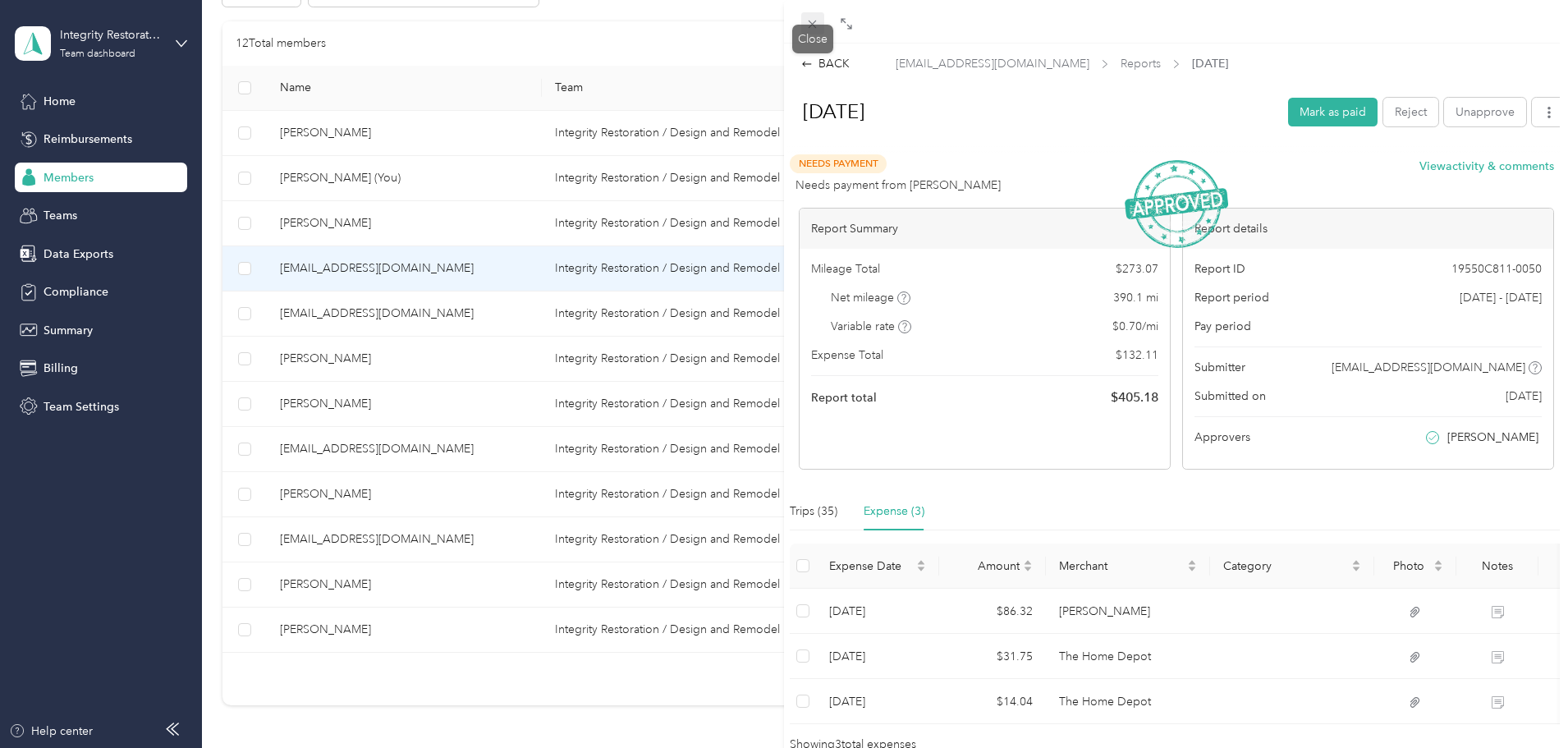
click at [812, 20] on icon at bounding box center [812, 24] width 14 height 14
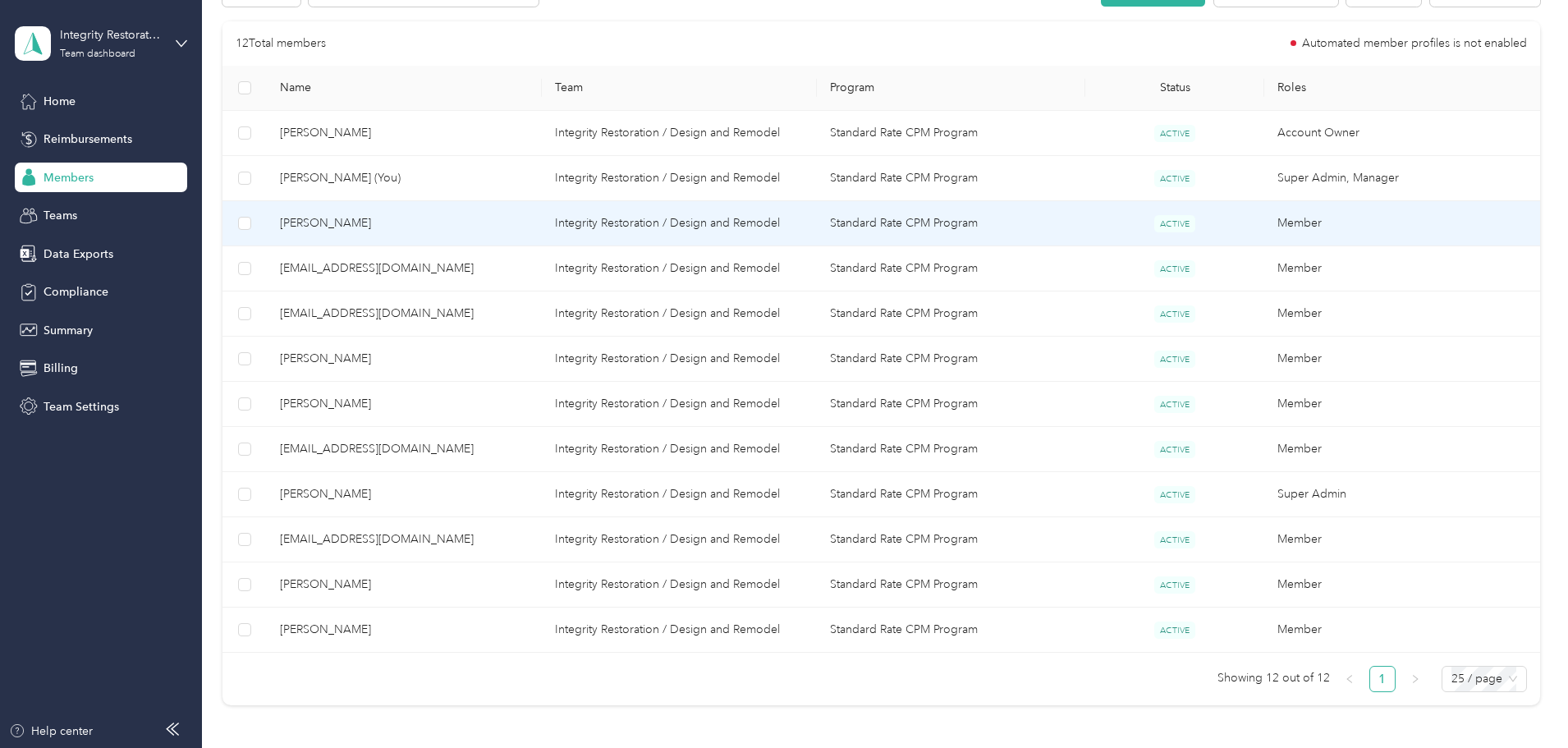
click at [473, 221] on span "[PERSON_NAME]" at bounding box center [404, 224] width 248 height 18
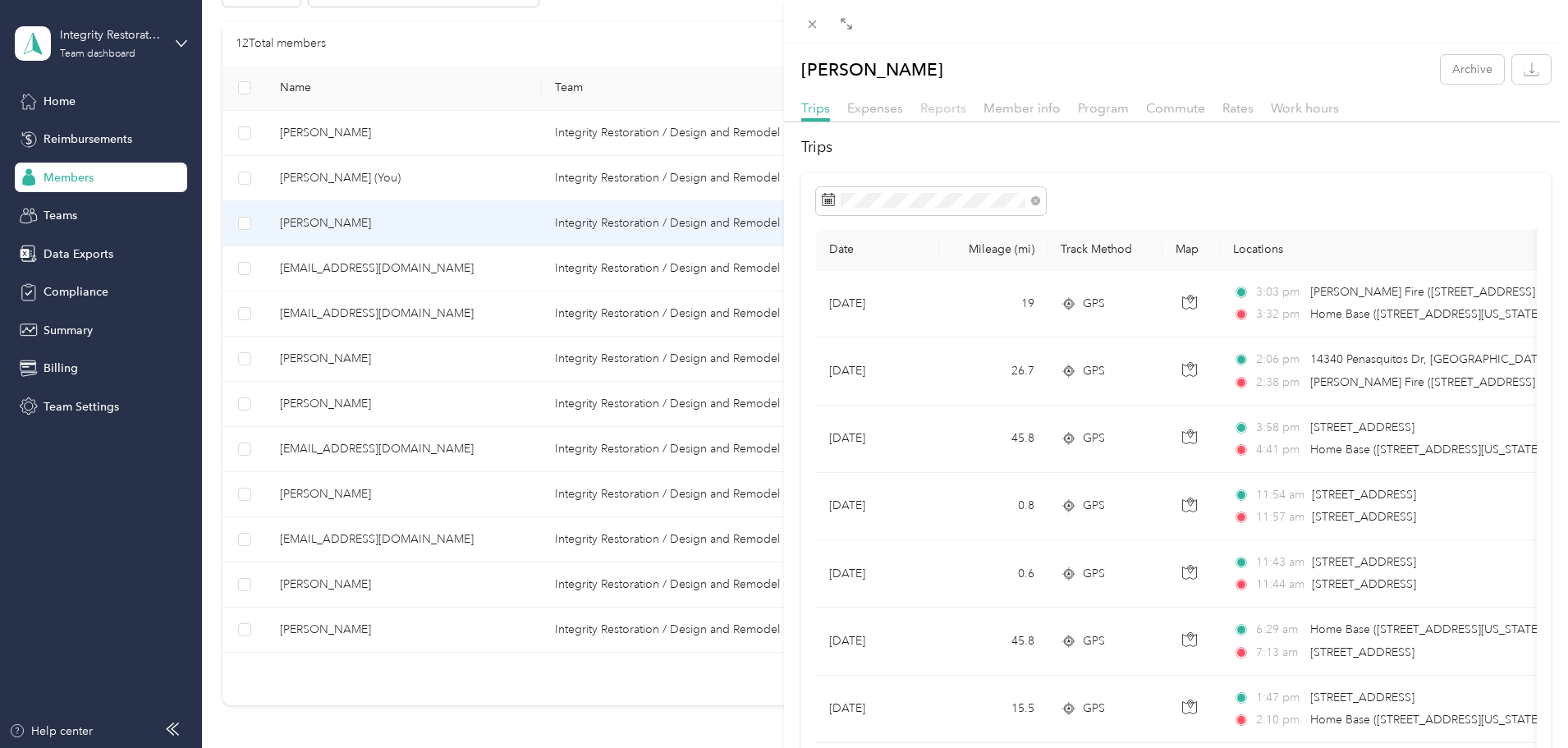
click at [956, 114] on span "Reports" at bounding box center [943, 109] width 46 height 16
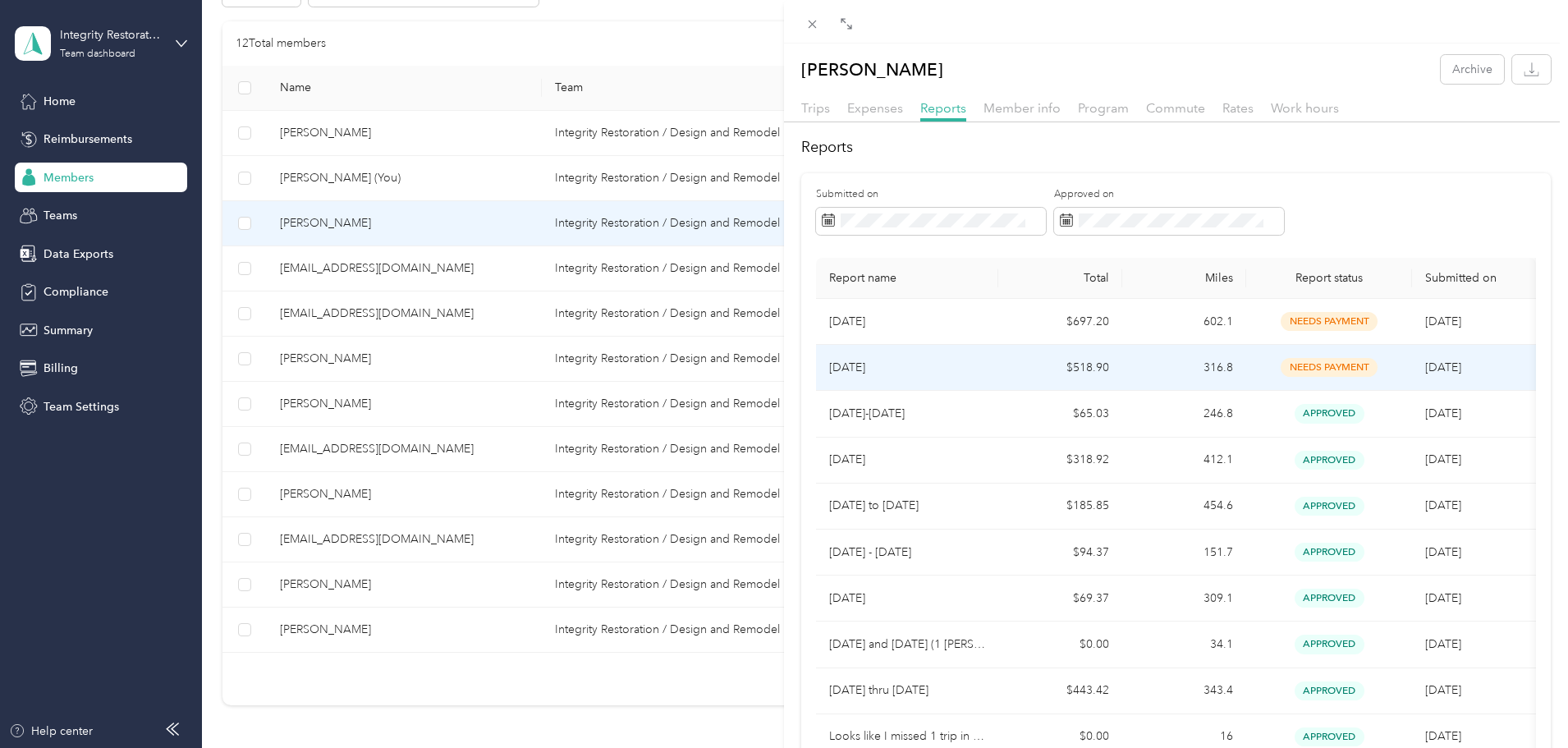
click at [853, 362] on p "[DATE]" at bounding box center [907, 368] width 156 height 18
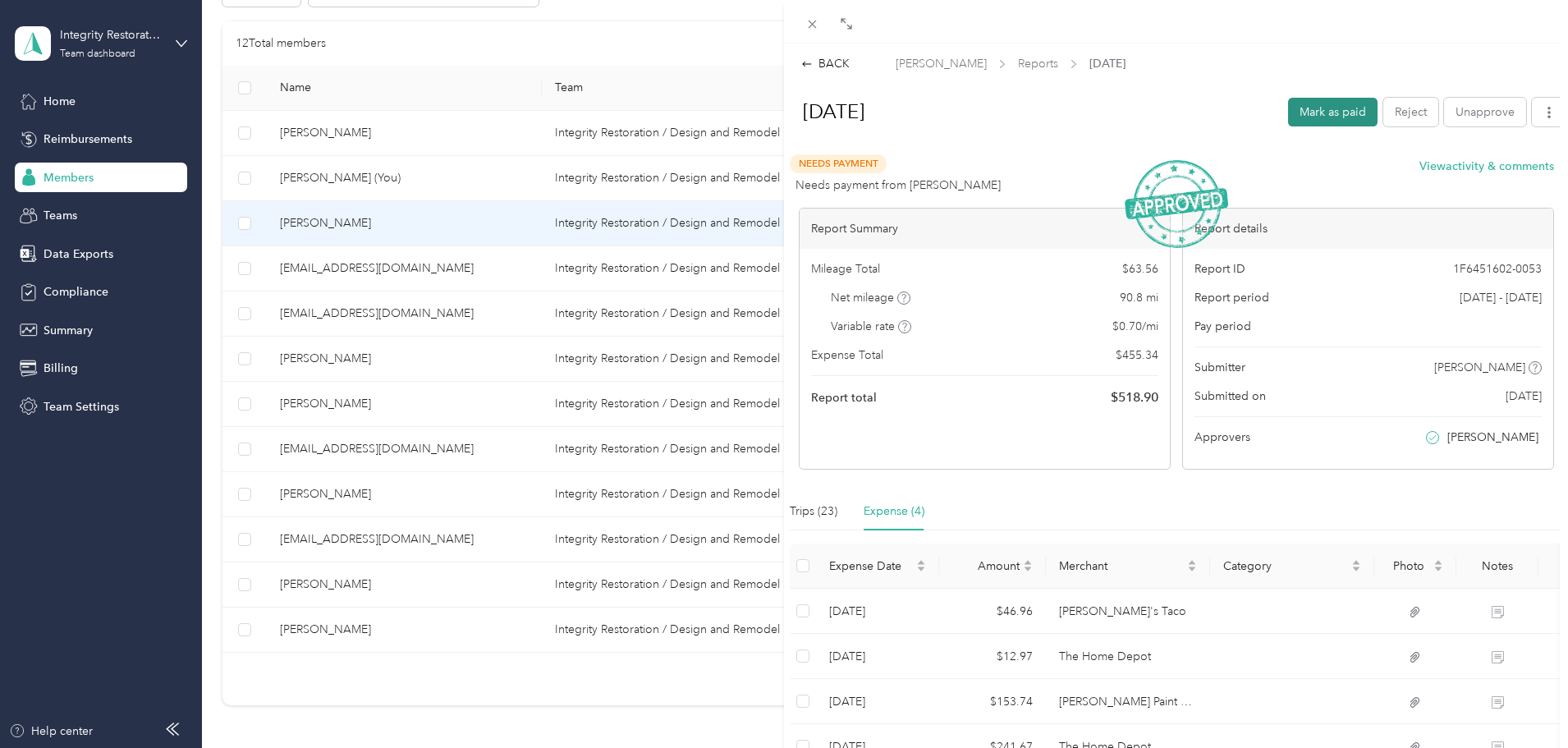
click at [1029, 110] on button "Mark as paid" at bounding box center [1332, 112] width 90 height 28
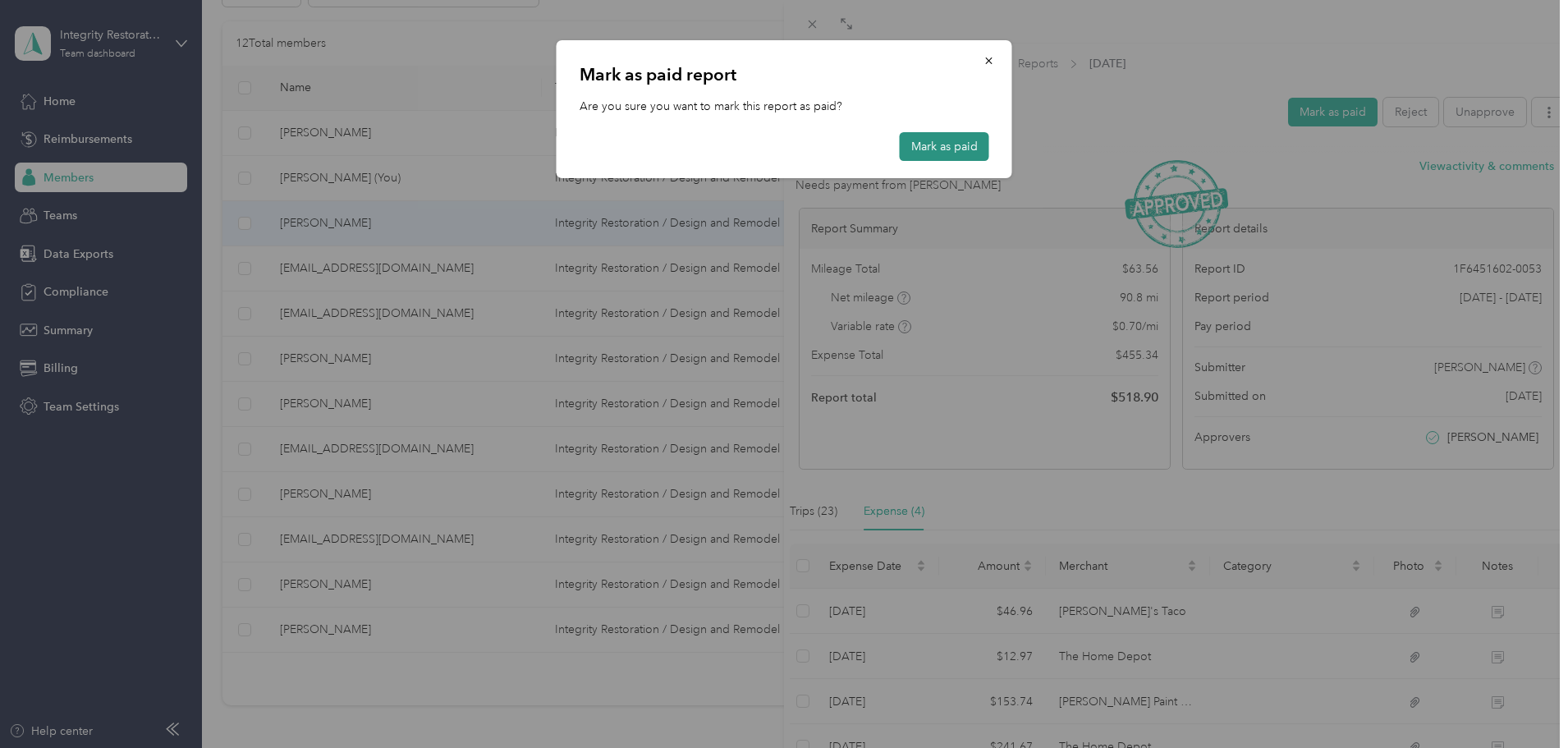
click at [938, 134] on button "Mark as paid" at bounding box center [944, 147] width 90 height 28
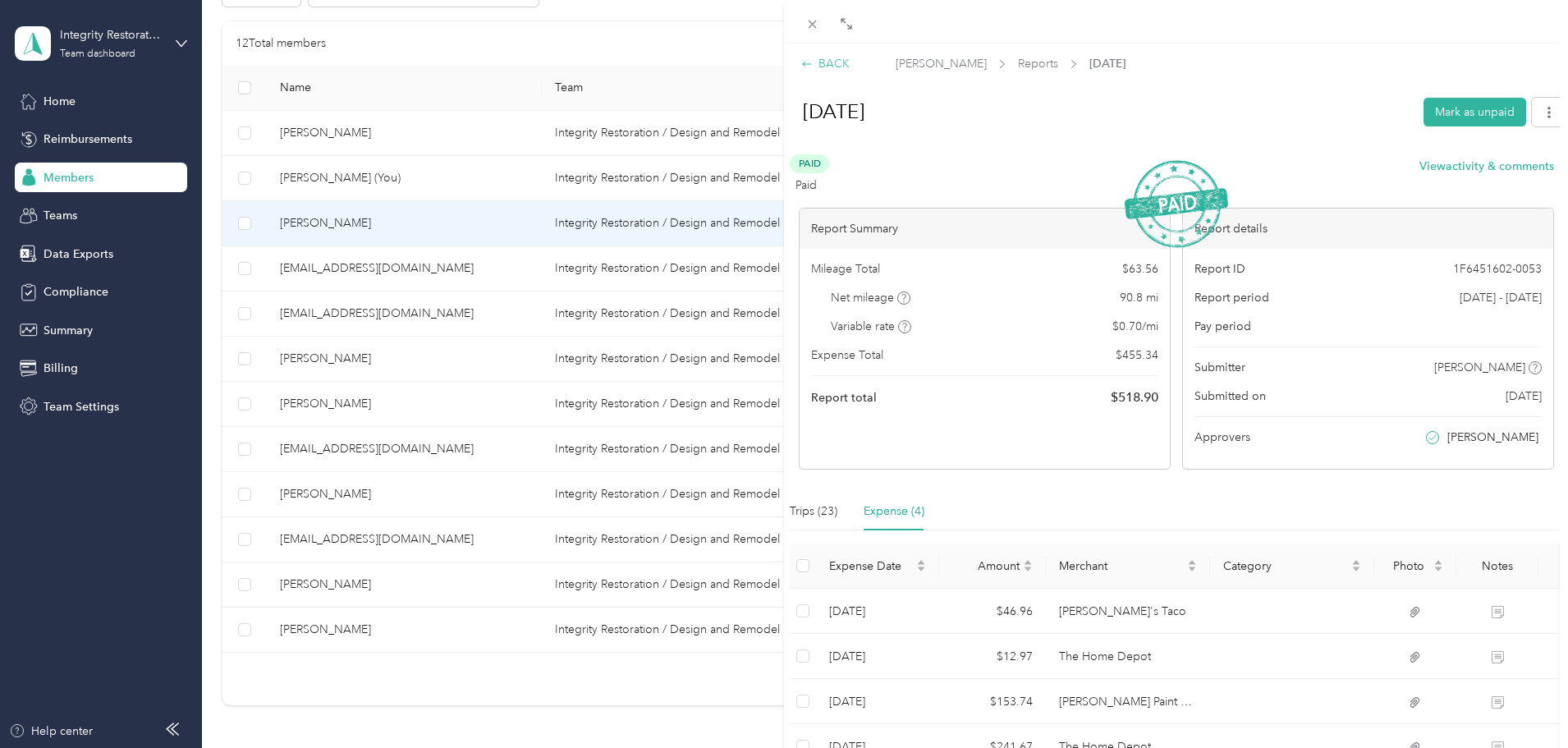
click at [818, 58] on div "BACK" at bounding box center [825, 63] width 48 height 17
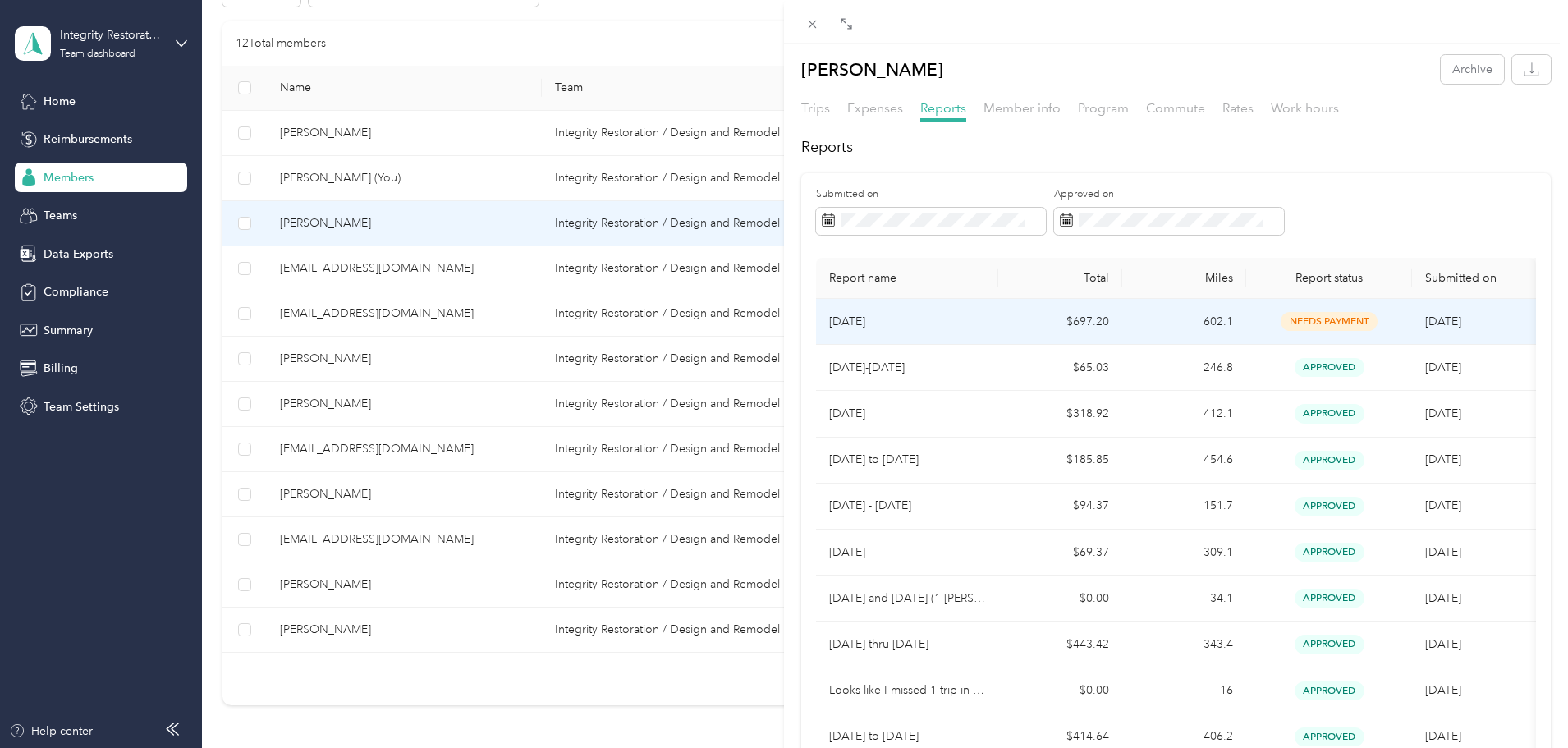
click at [855, 318] on p "[DATE]" at bounding box center [907, 321] width 156 height 18
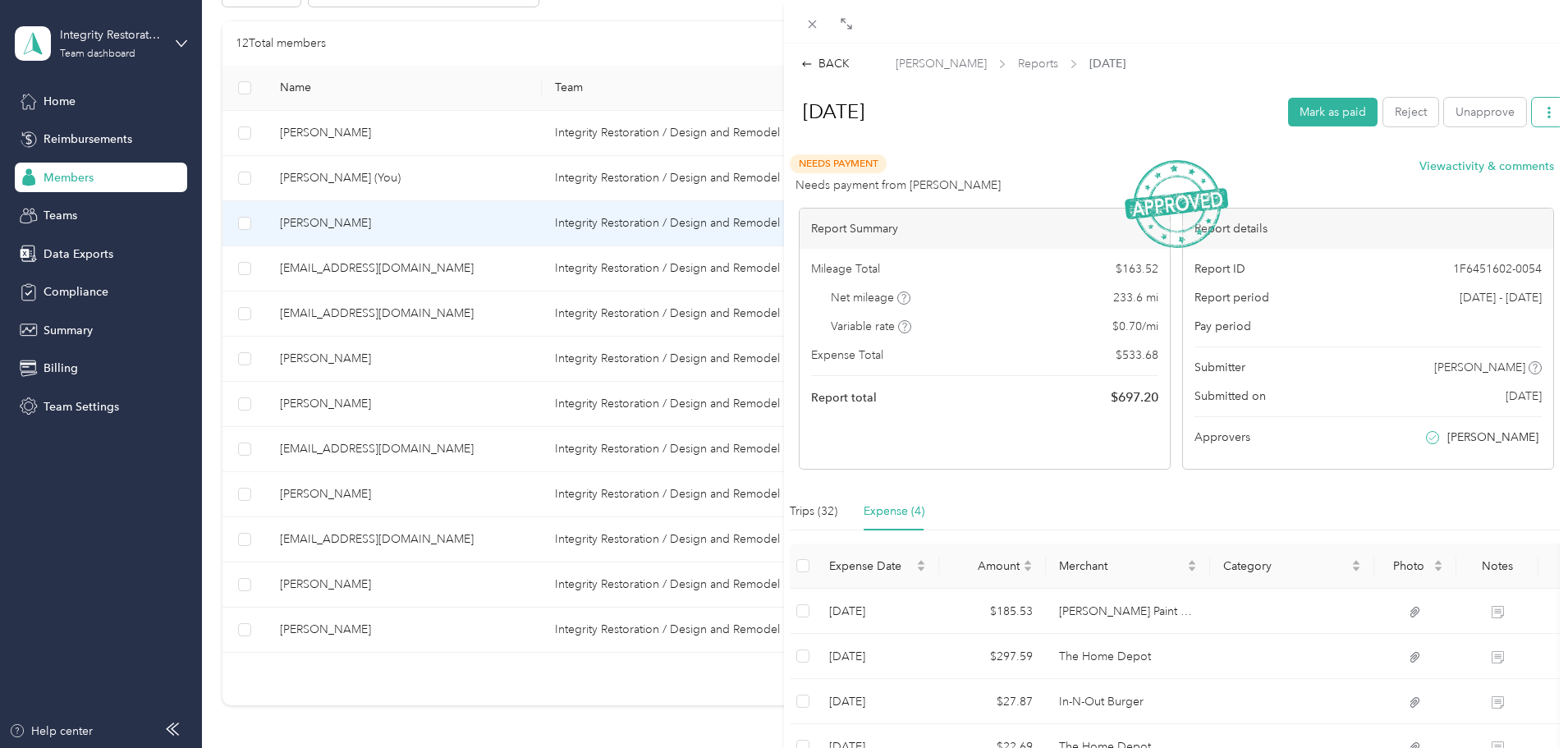
click at [1029, 109] on icon "button" at bounding box center [1548, 112] width 12 height 12
click at [1029, 170] on span "Download" at bounding box center [1490, 172] width 54 height 17
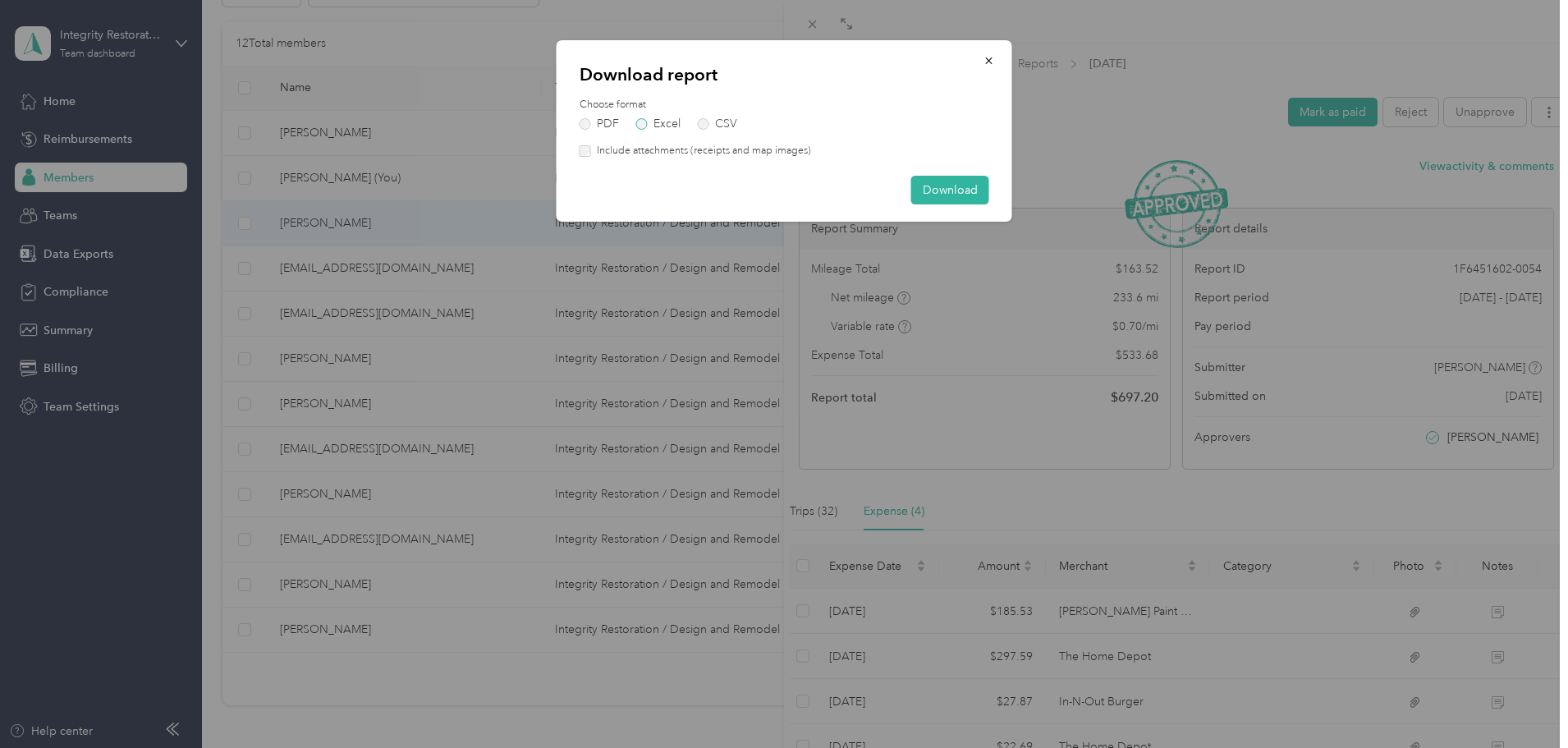
click at [639, 122] on label "Excel" at bounding box center [659, 124] width 44 height 12
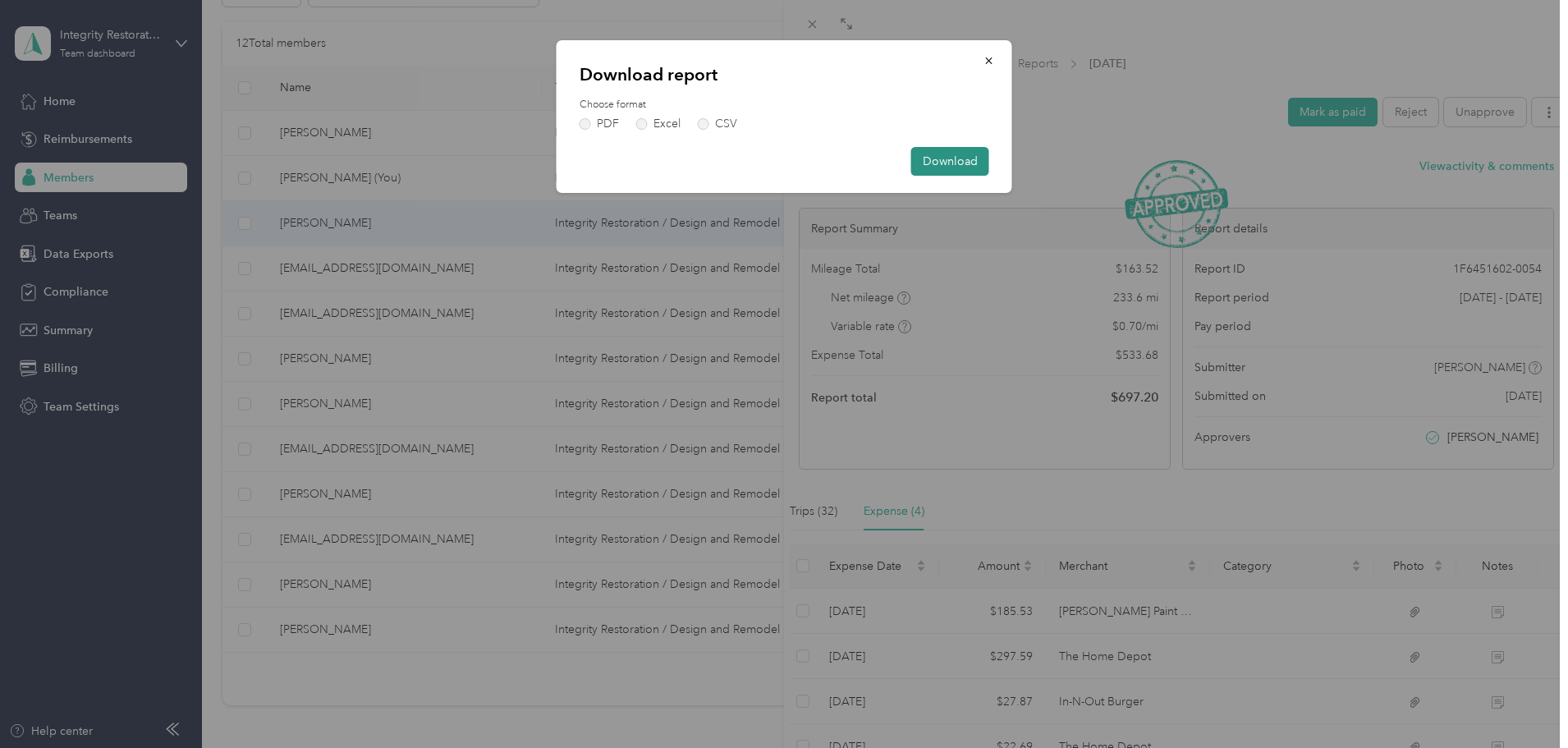
click at [969, 154] on button "Download" at bounding box center [950, 161] width 78 height 28
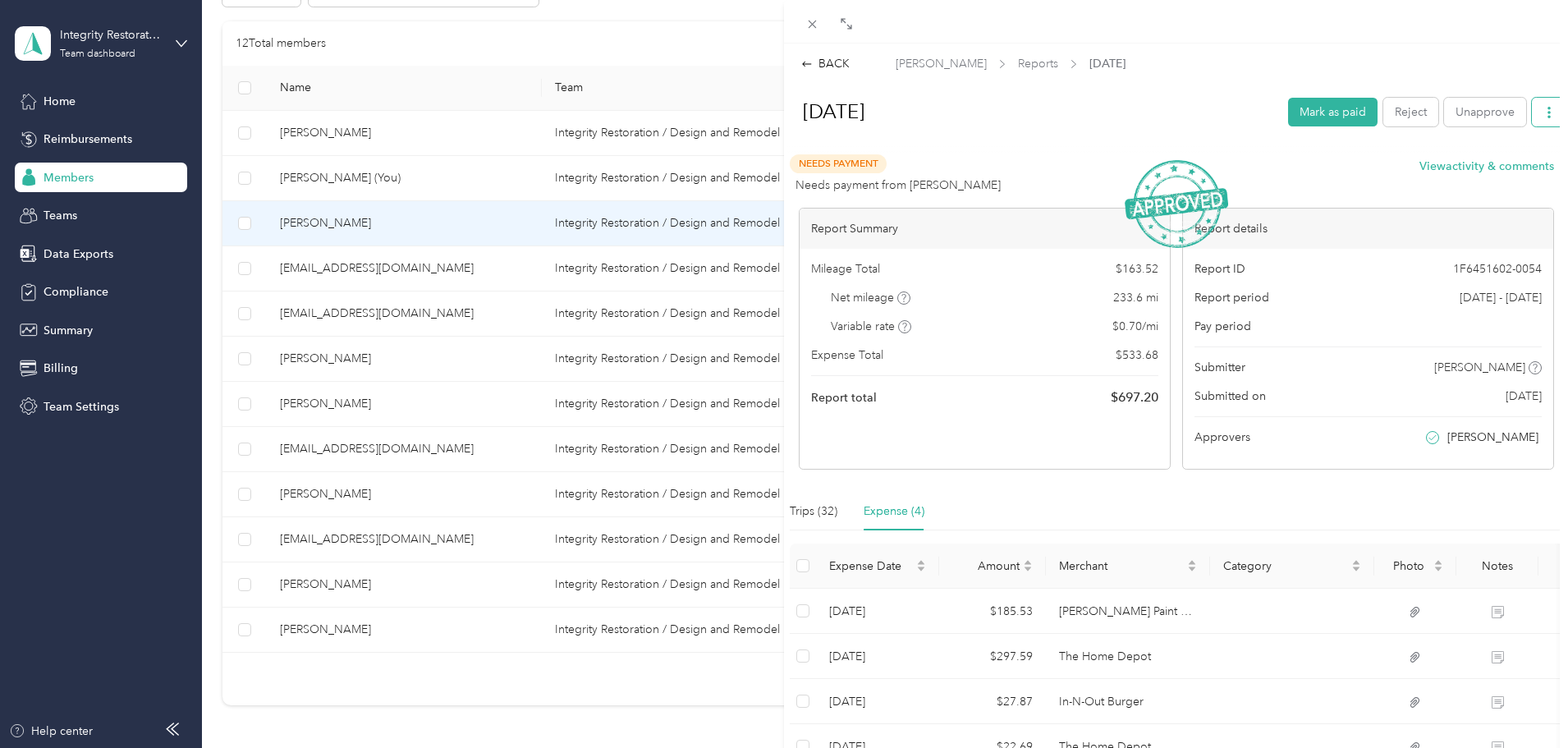
click at [1029, 116] on icon "button" at bounding box center [1548, 112] width 12 height 12
click at [1029, 173] on span "Download" at bounding box center [1490, 172] width 54 height 17
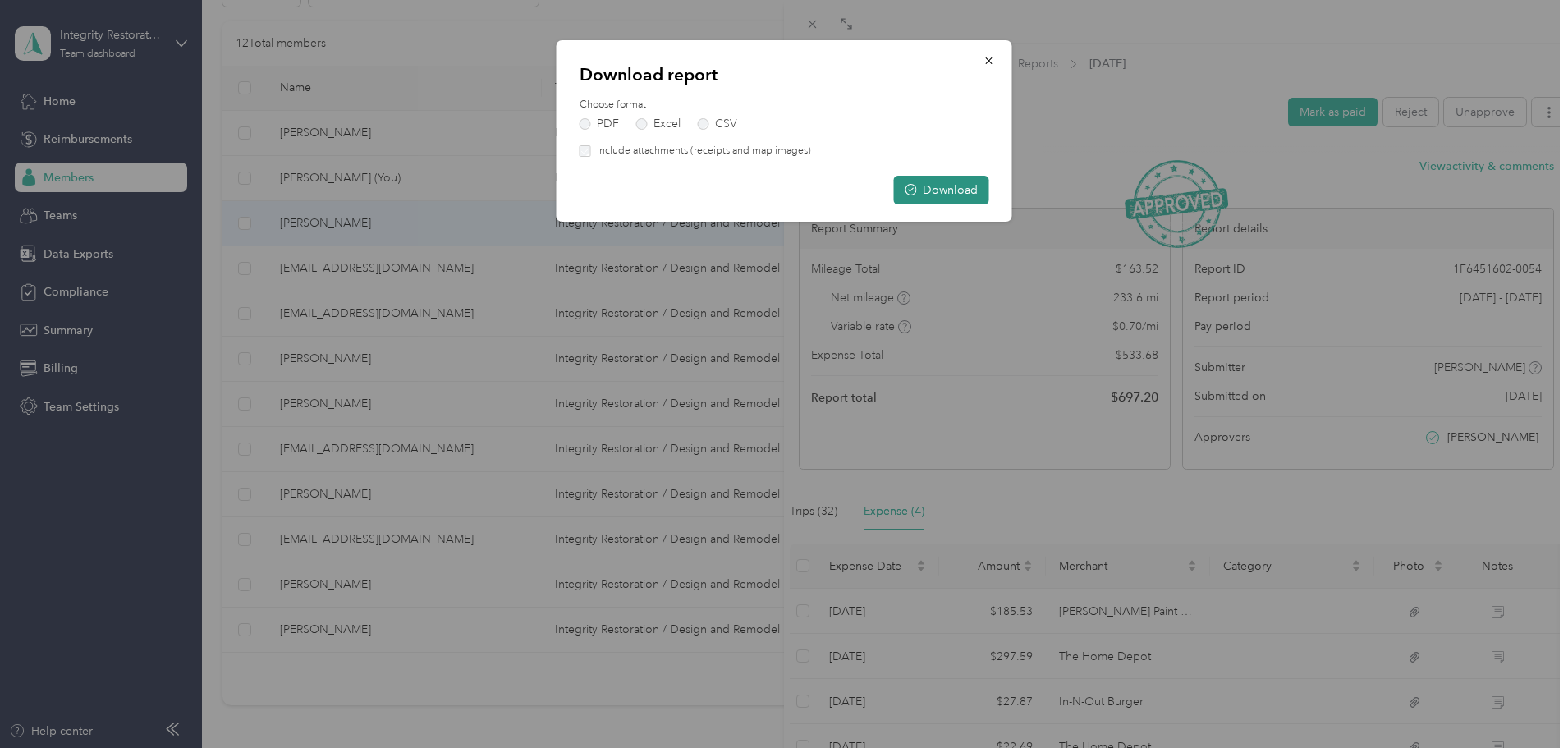
click at [965, 190] on button "Download" at bounding box center [941, 190] width 95 height 28
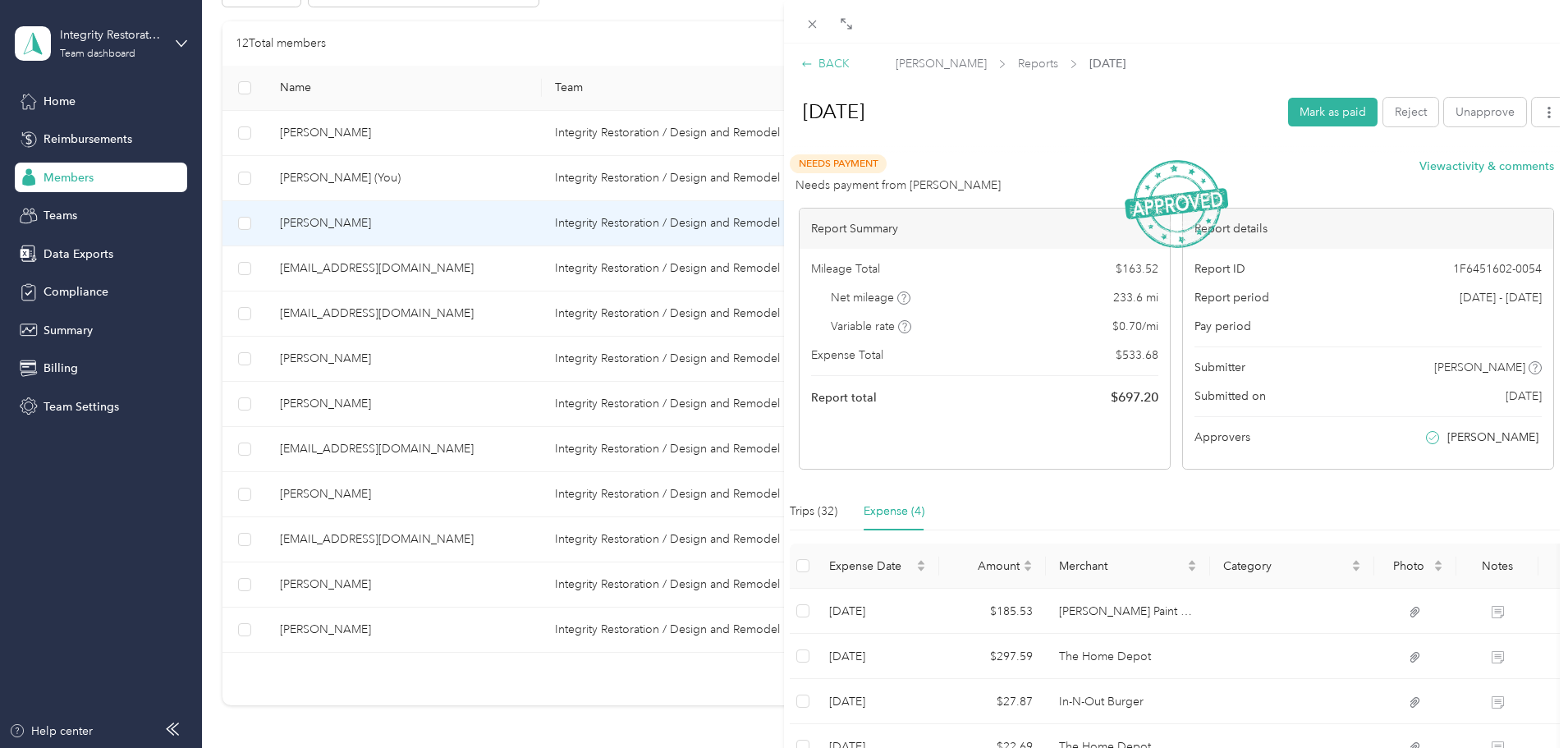
click at [833, 53] on div "BACK [PERSON_NAME] Reports [DATE] [DATE] Mark as paid Reject Unapprove Needs Pa…" at bounding box center [1176, 421] width 784 height 756
click at [812, 27] on icon at bounding box center [812, 24] width 14 height 14
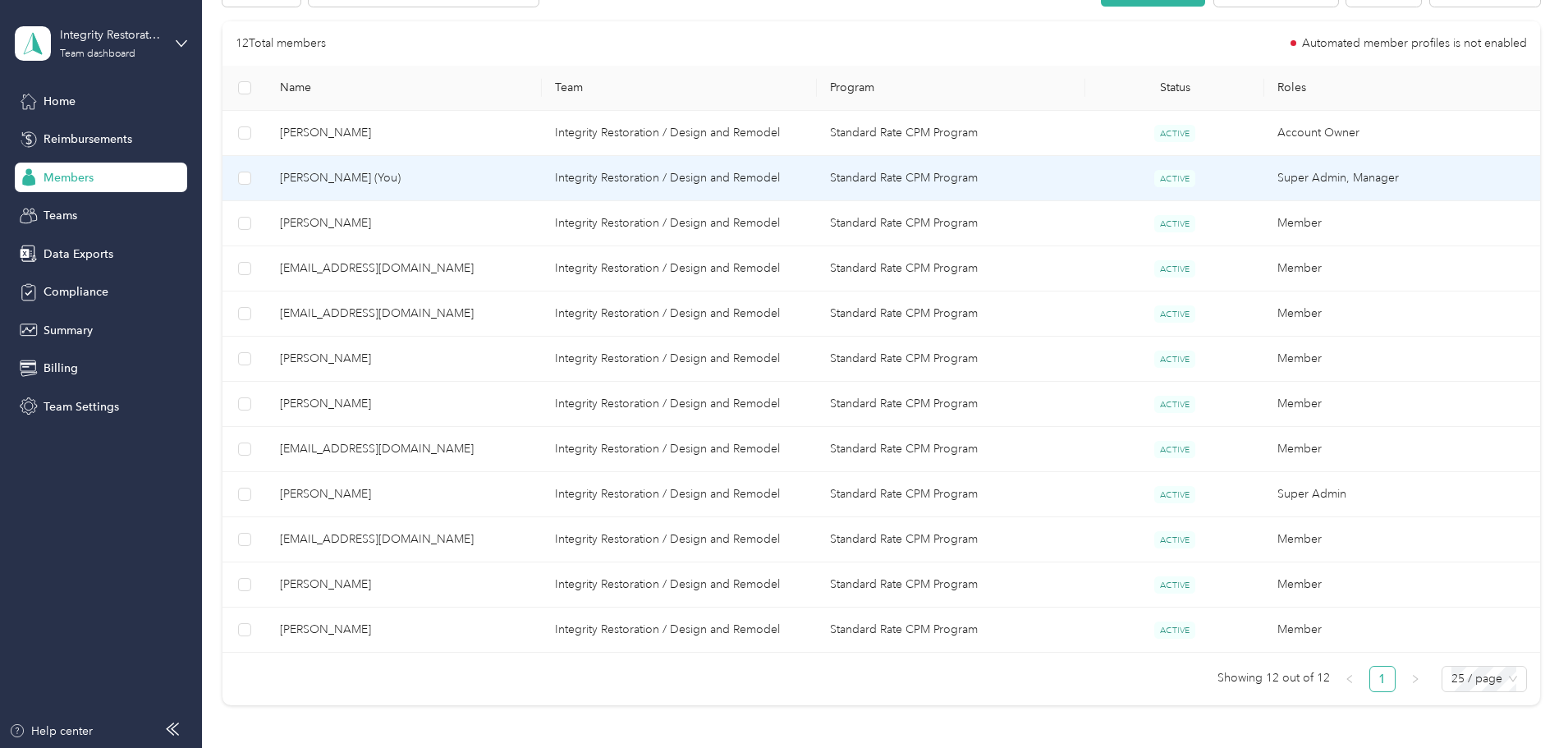
click at [476, 176] on span "[PERSON_NAME] (You)" at bounding box center [404, 178] width 248 height 18
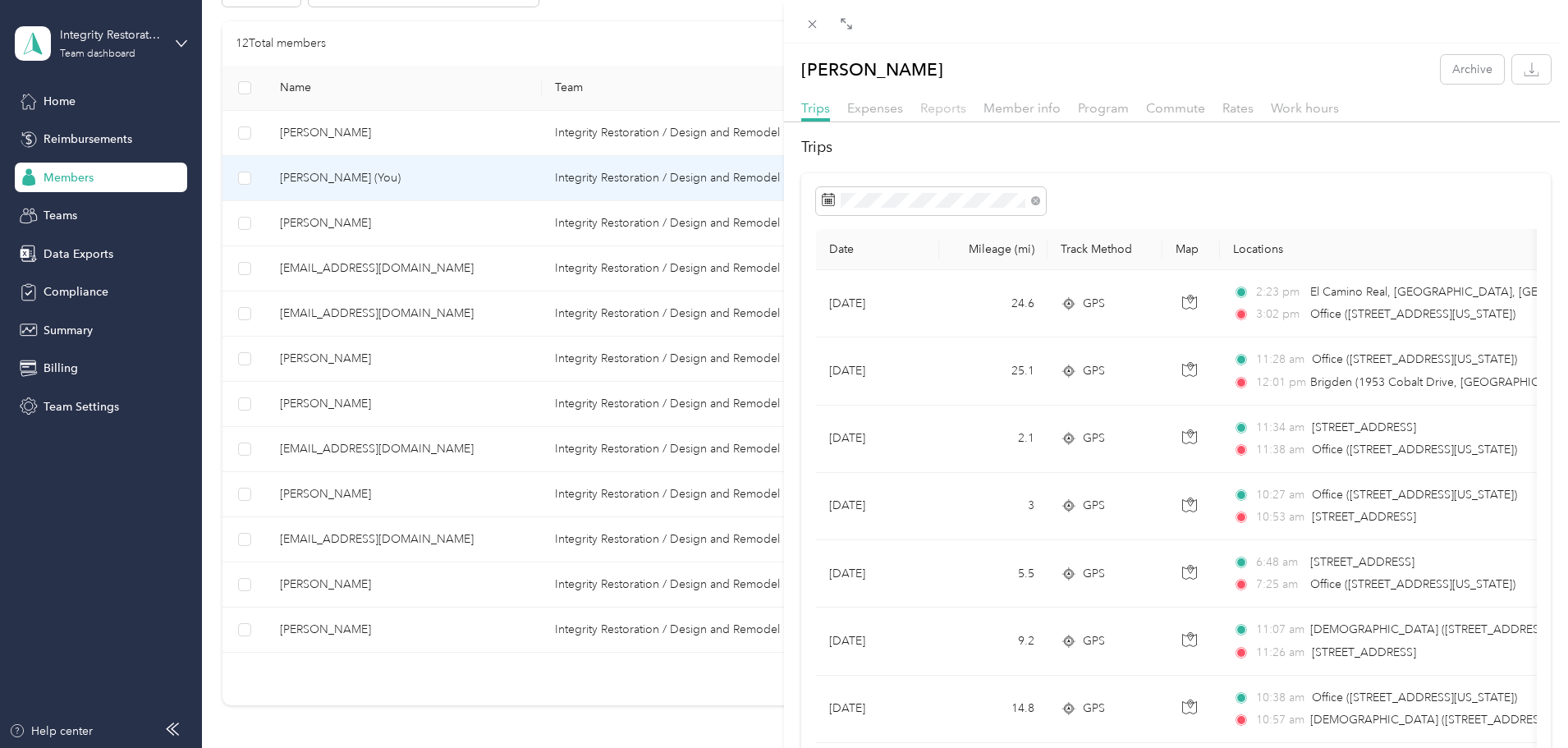
click at [943, 110] on span "Reports" at bounding box center [943, 109] width 46 height 16
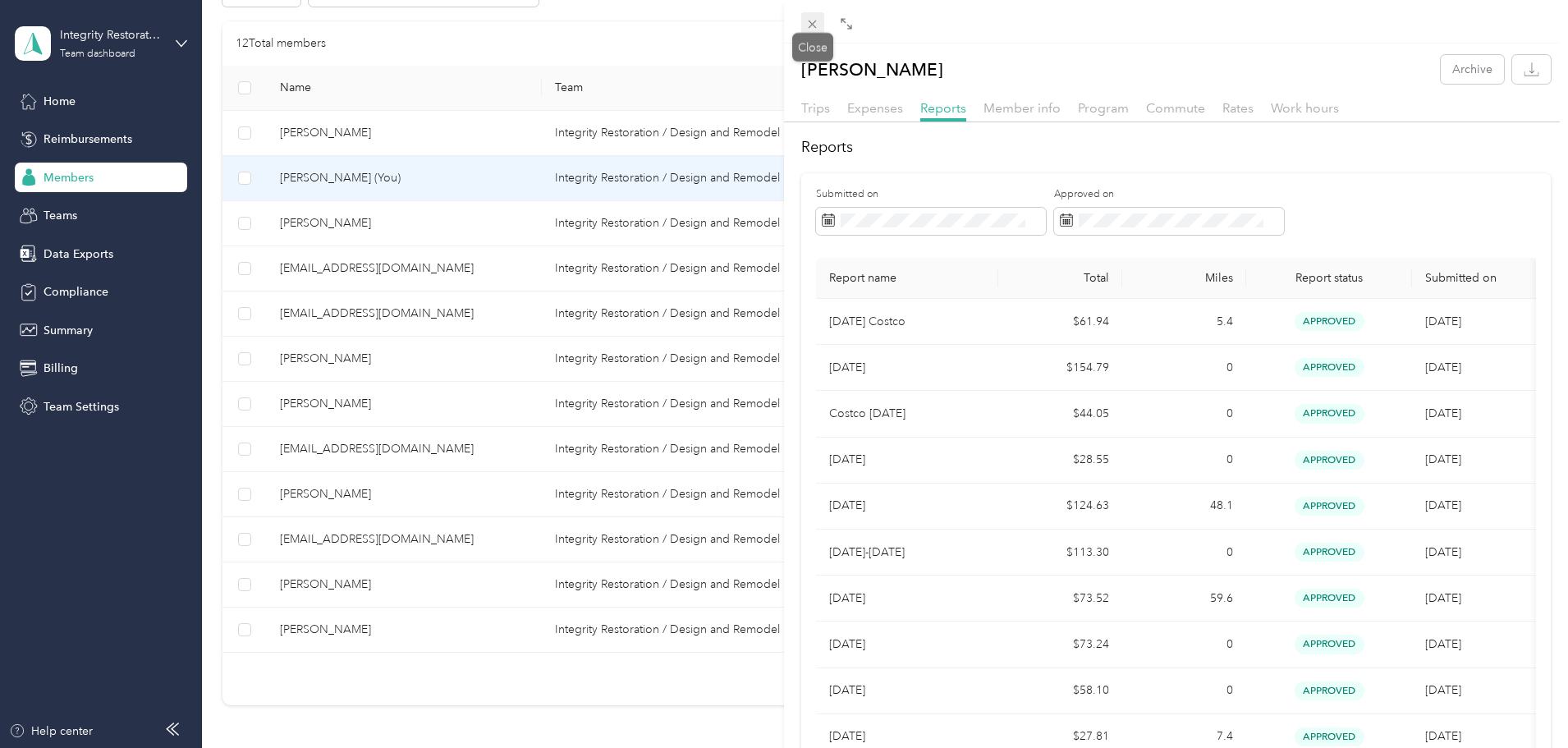
click at [806, 20] on icon at bounding box center [812, 24] width 14 height 14
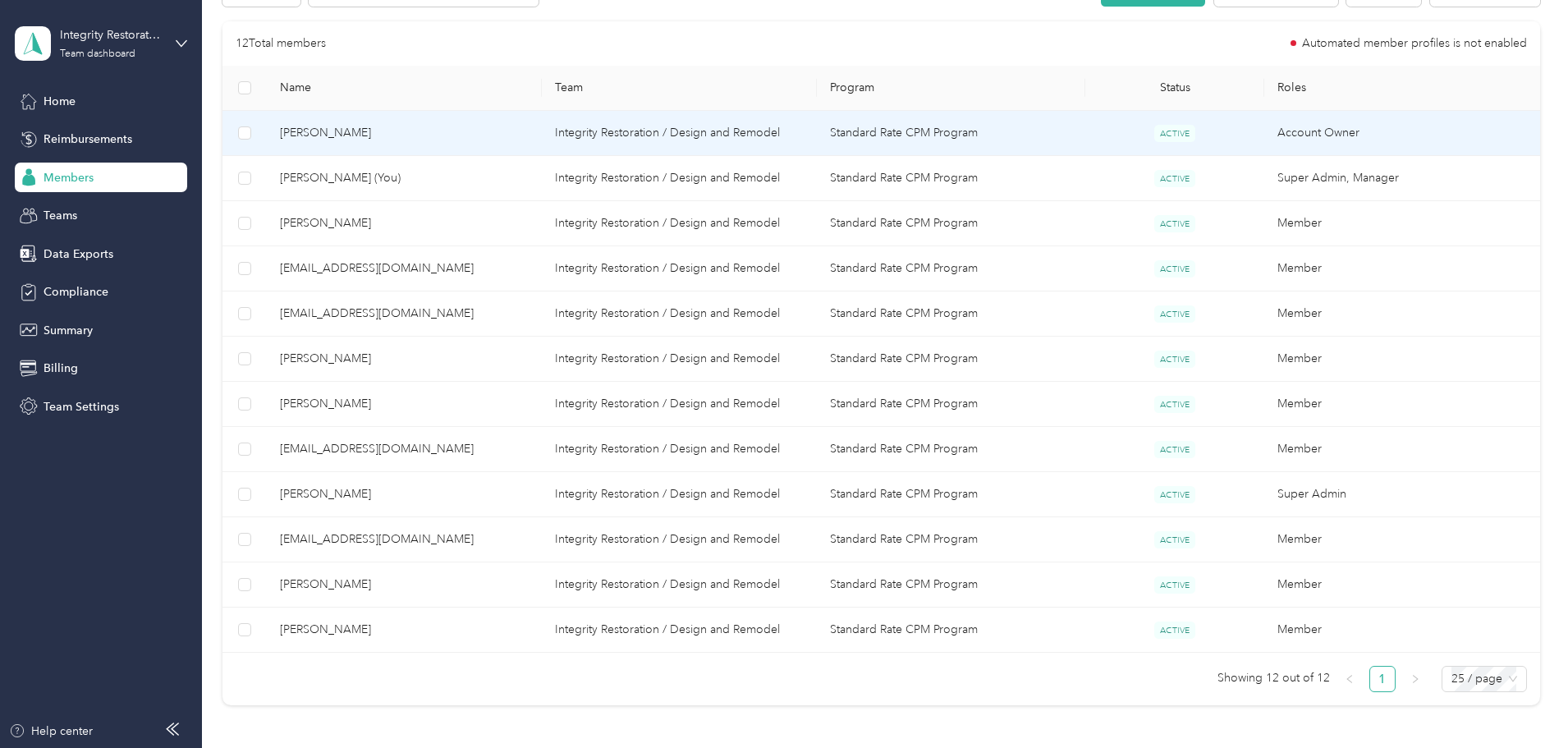
click at [410, 131] on span "[PERSON_NAME]" at bounding box center [404, 133] width 248 height 18
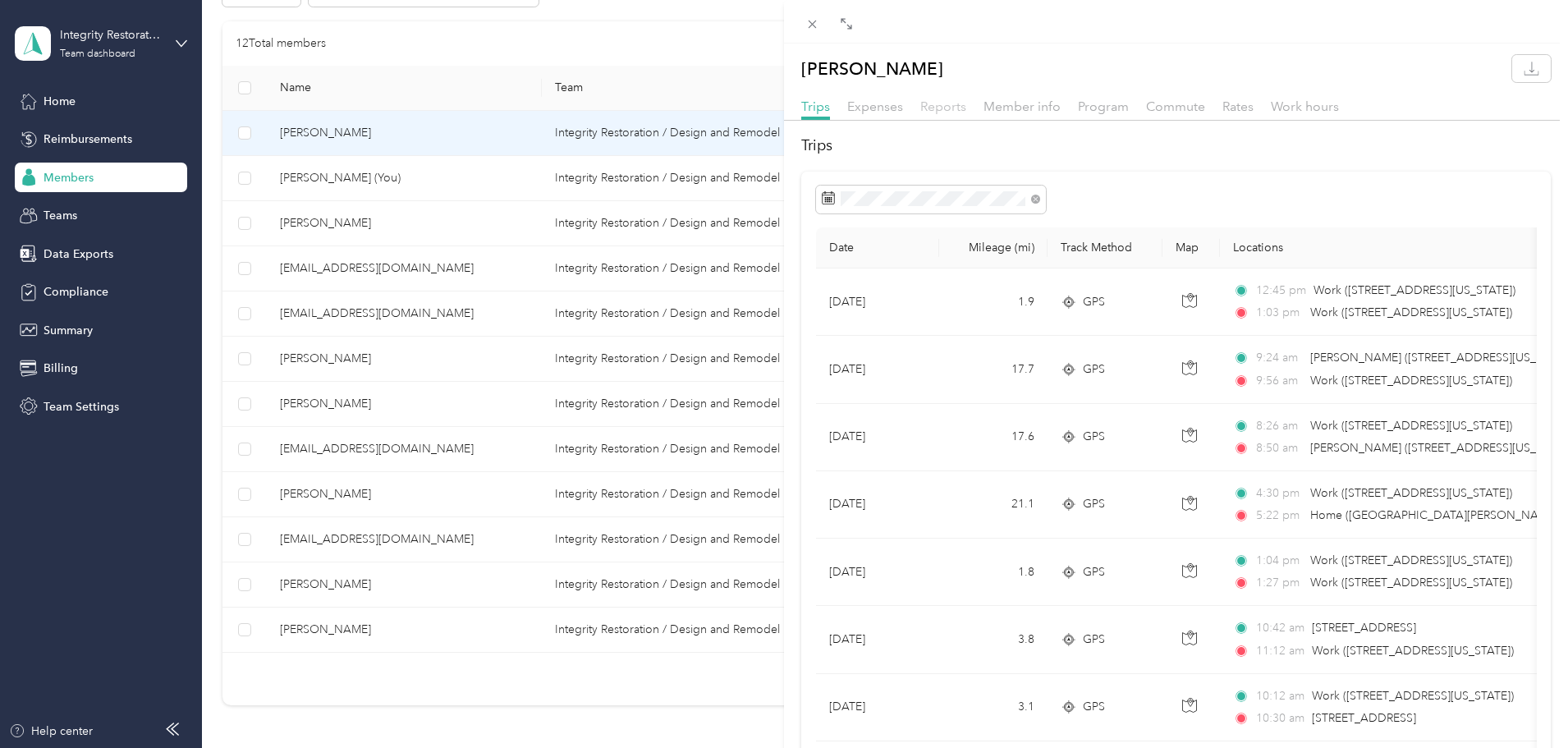
click at [936, 102] on span "Reports" at bounding box center [943, 107] width 46 height 16
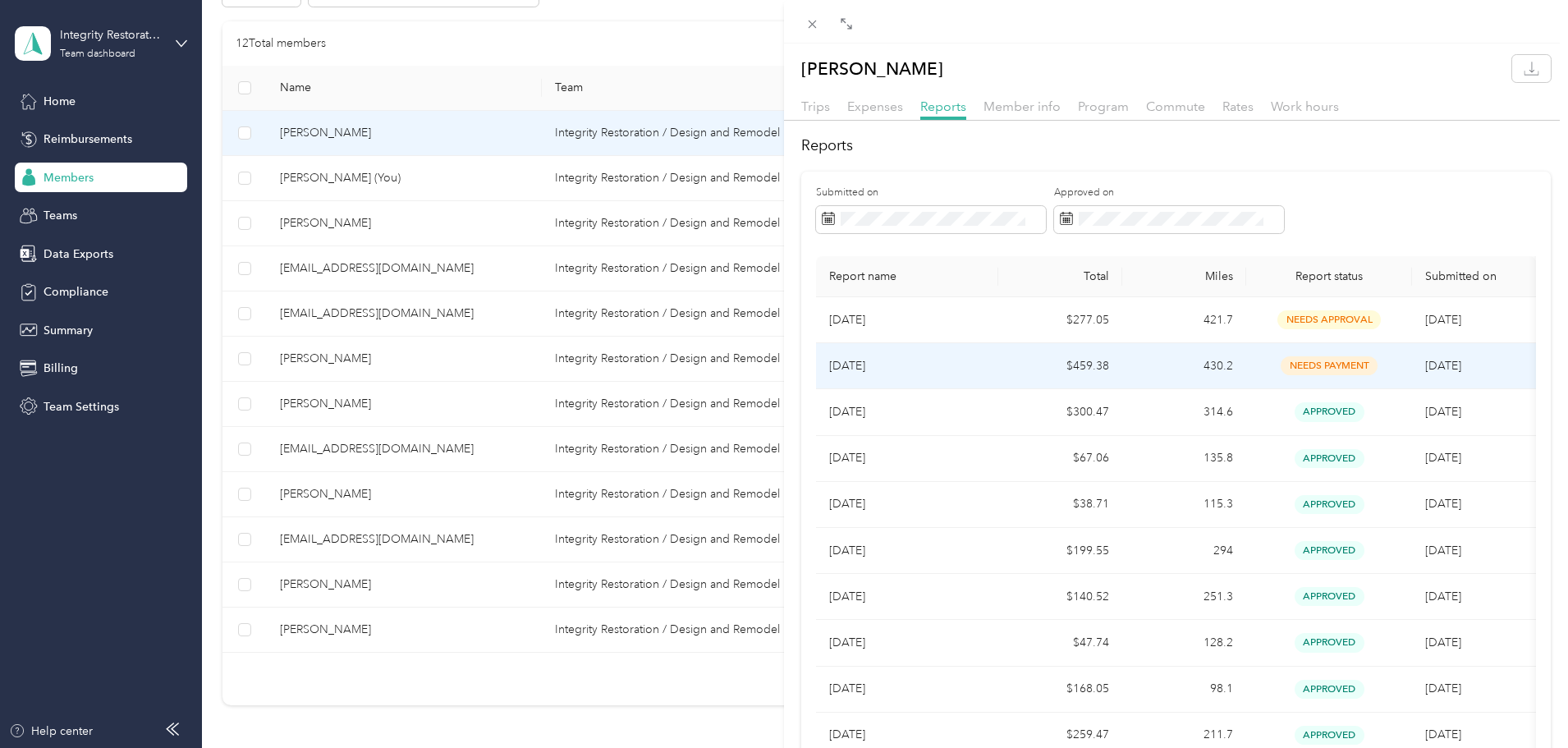
click at [873, 366] on p "[DATE]" at bounding box center [907, 366] width 156 height 18
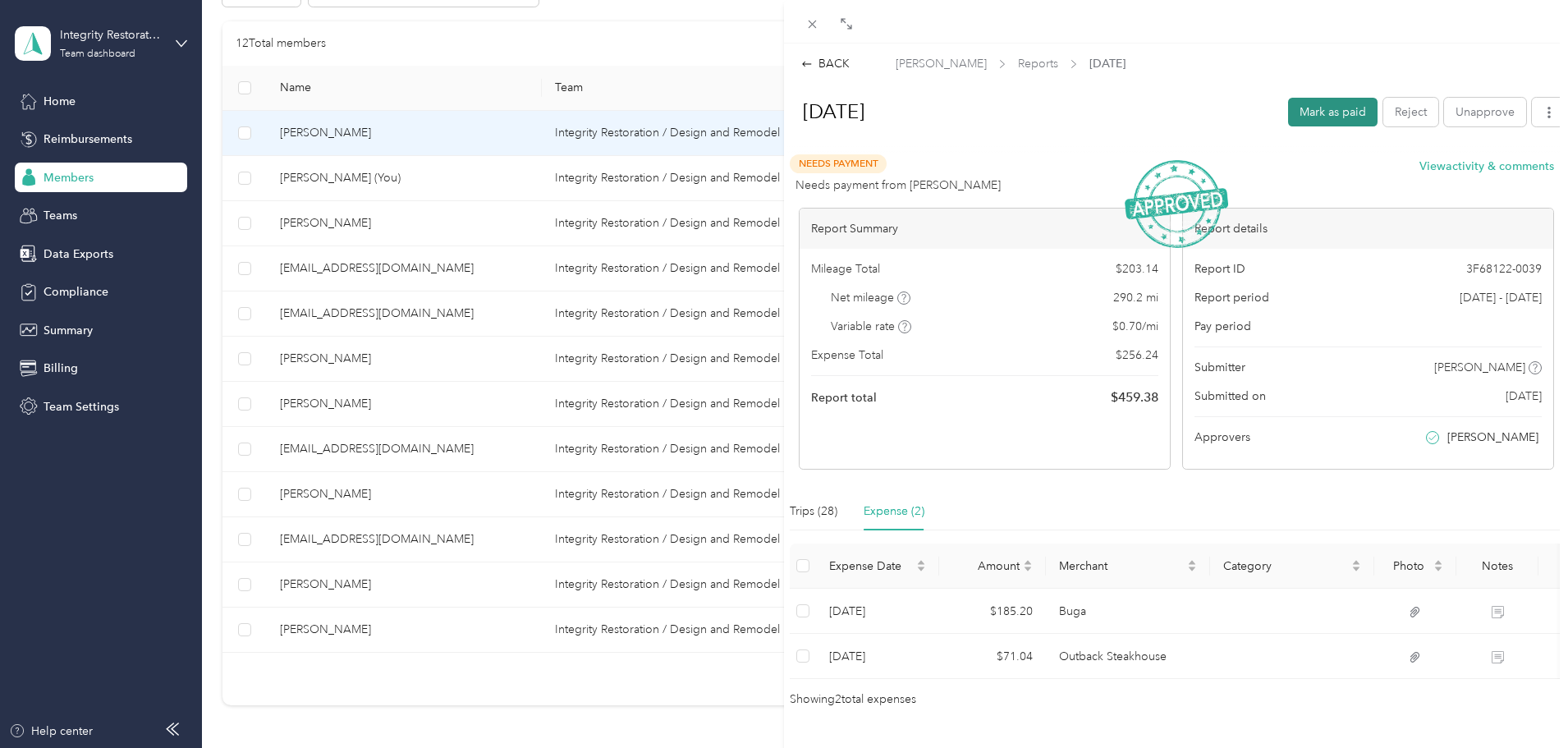
click at [1029, 110] on button "Mark as paid" at bounding box center [1332, 112] width 90 height 28
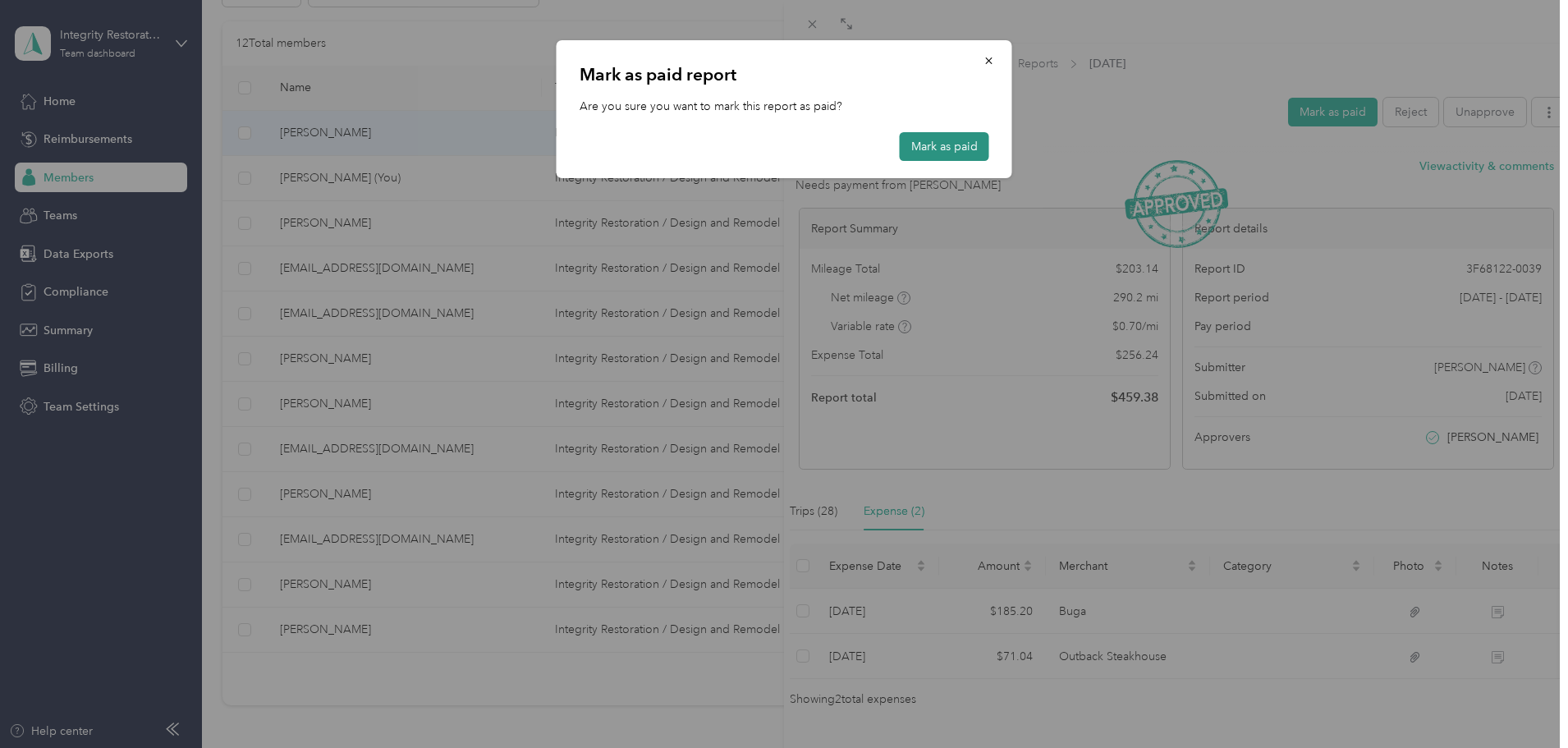
click at [955, 143] on button "Mark as paid" at bounding box center [944, 147] width 90 height 28
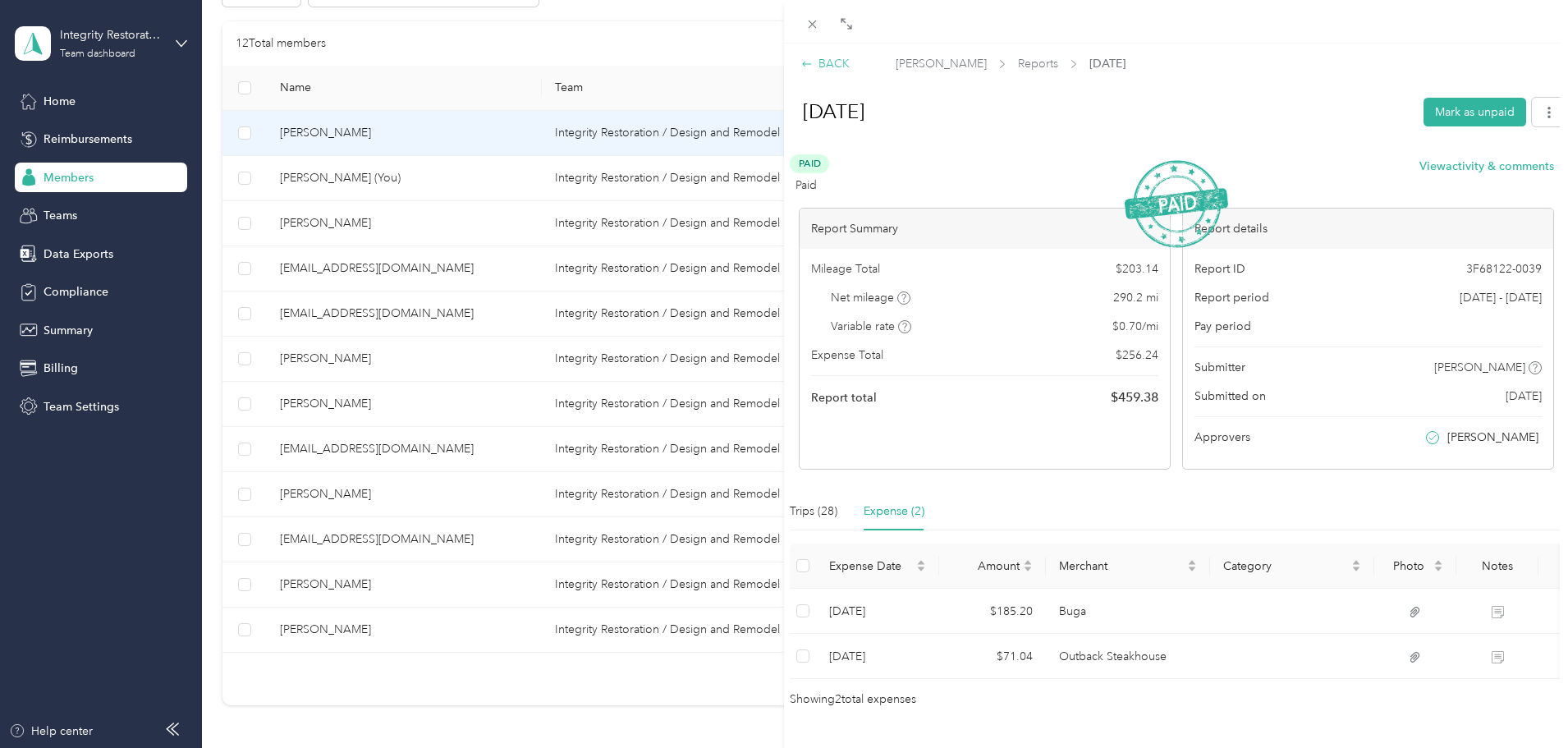
click at [828, 69] on div "BACK" at bounding box center [825, 63] width 48 height 17
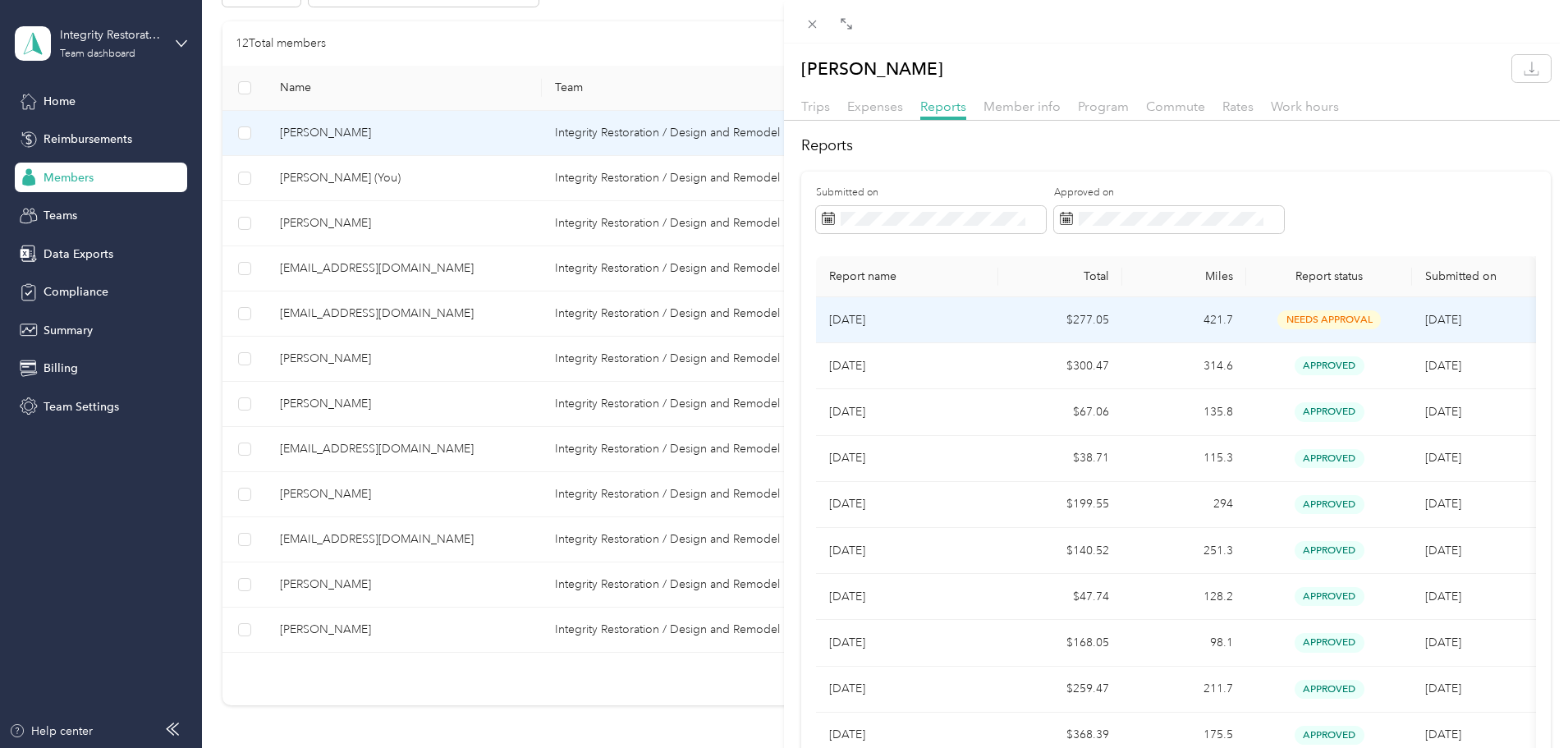
click at [869, 320] on p "[DATE]" at bounding box center [907, 321] width 156 height 18
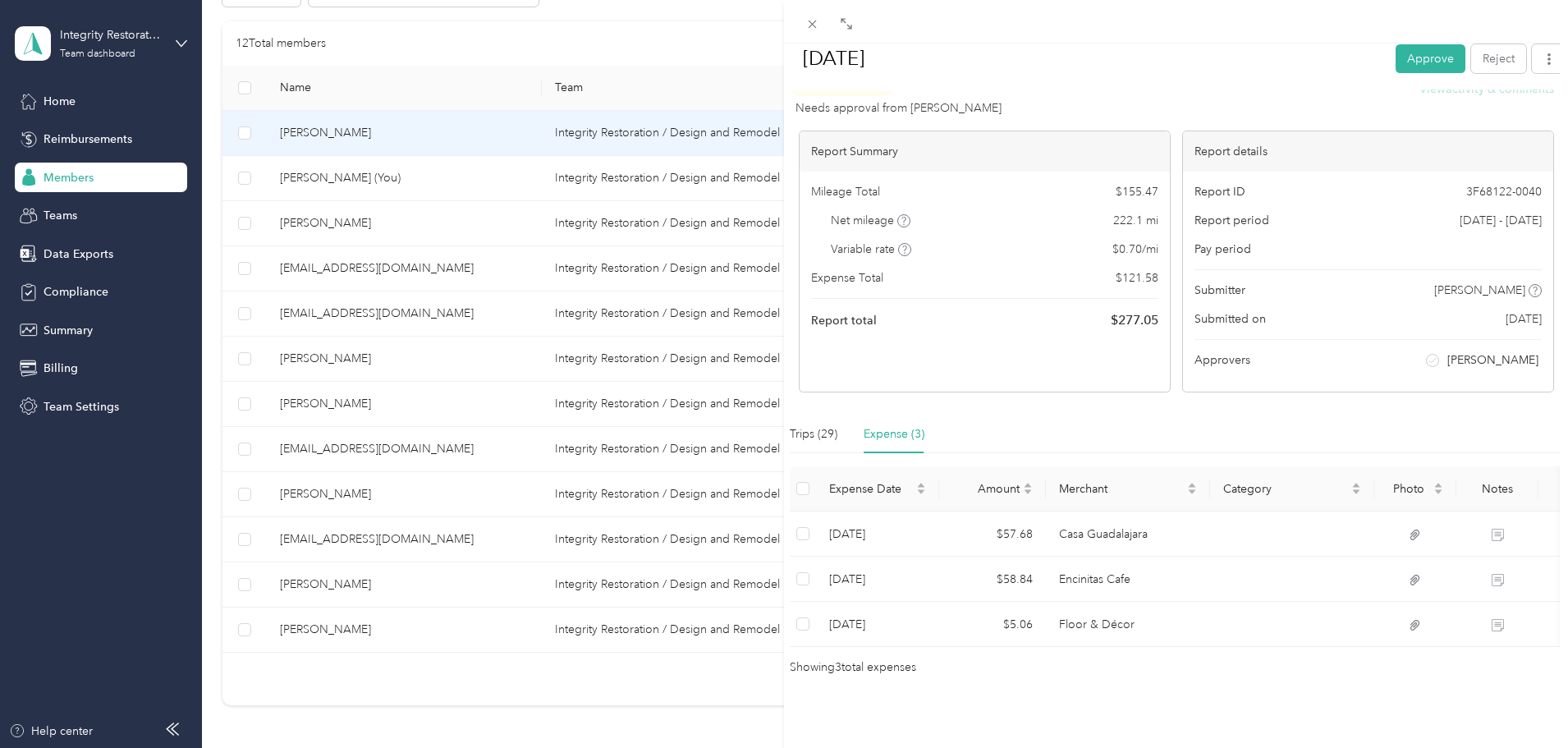
scroll to position [102, 0]
click at [886, 446] on th "Expense Date" at bounding box center [877, 489] width 123 height 45
click at [810, 426] on div "Trips (29)" at bounding box center [812, 435] width 47 height 18
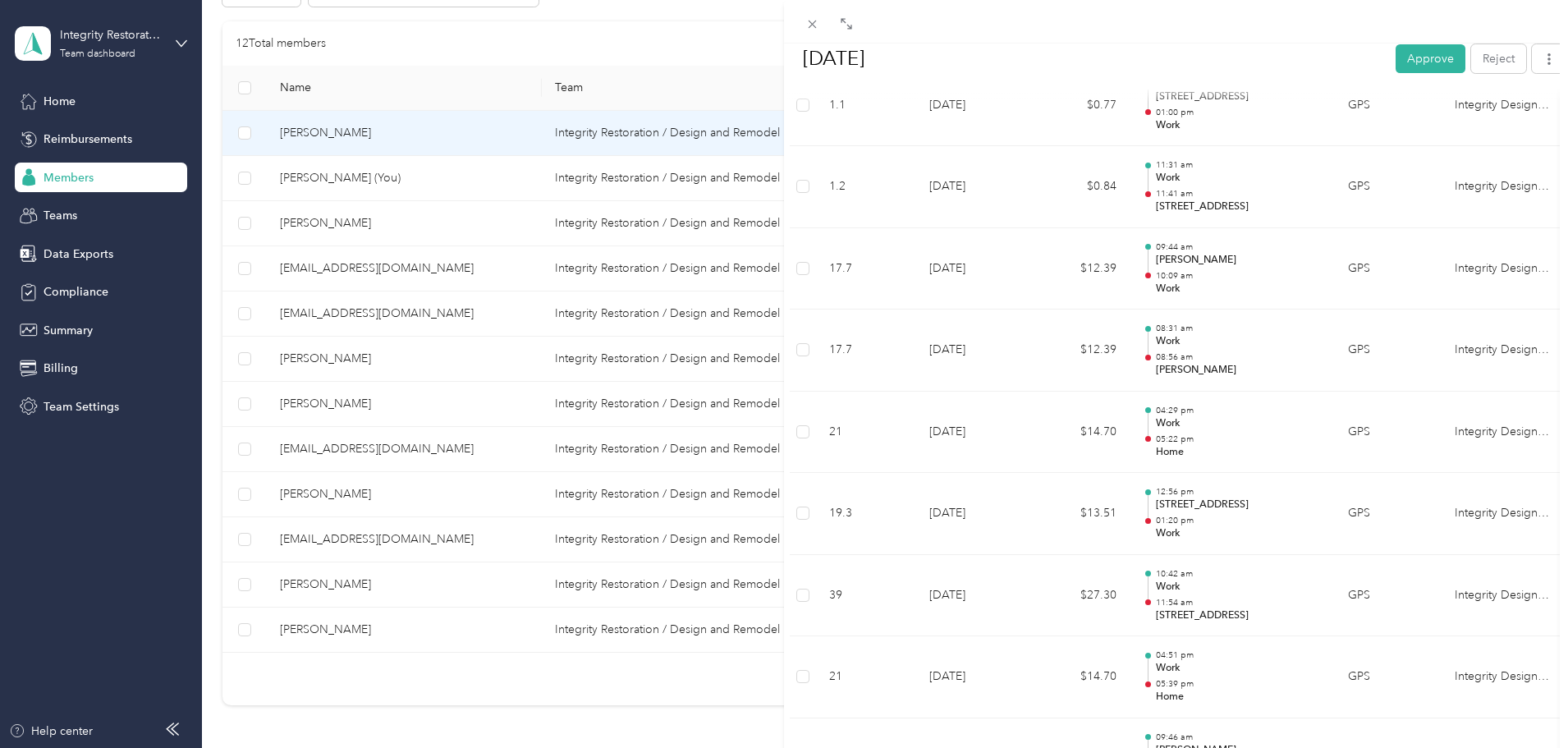
scroll to position [1169, 0]
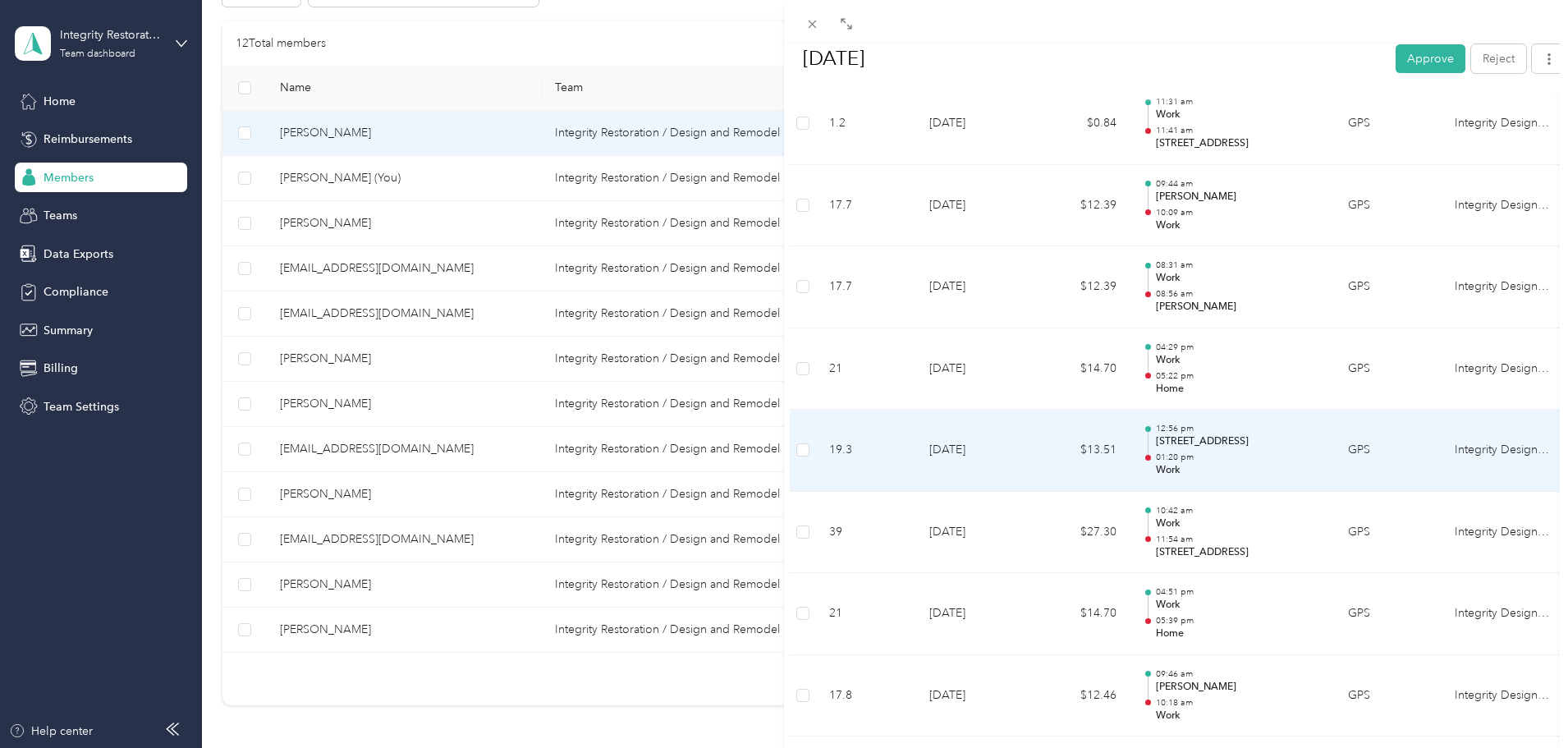
drag, startPoint x: 1187, startPoint y: 447, endPoint x: 1074, endPoint y: 65, distance: 398.4
click at [1029, 63] on h1 "[DATE]" at bounding box center [1085, 58] width 598 height 39
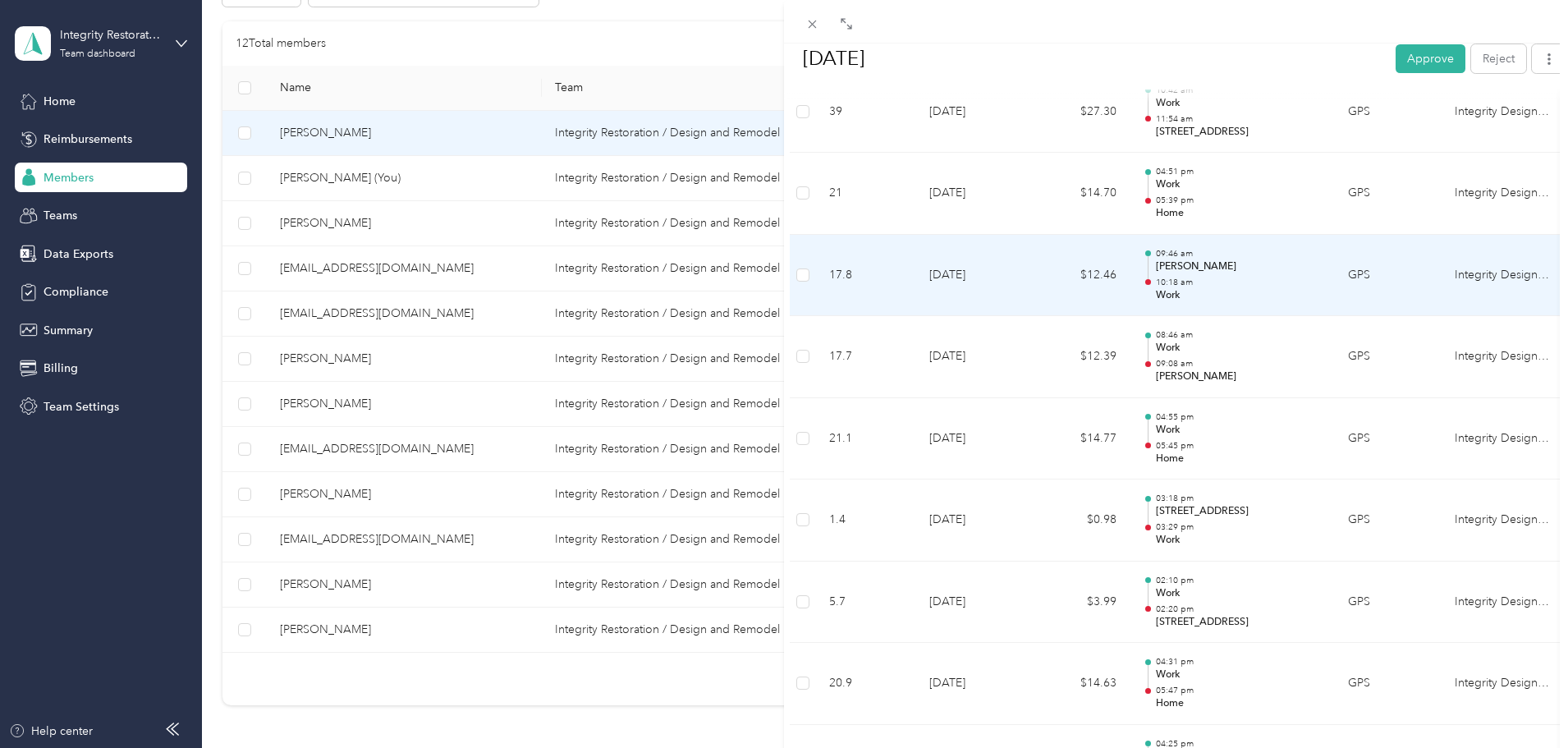
scroll to position [1443, 0]
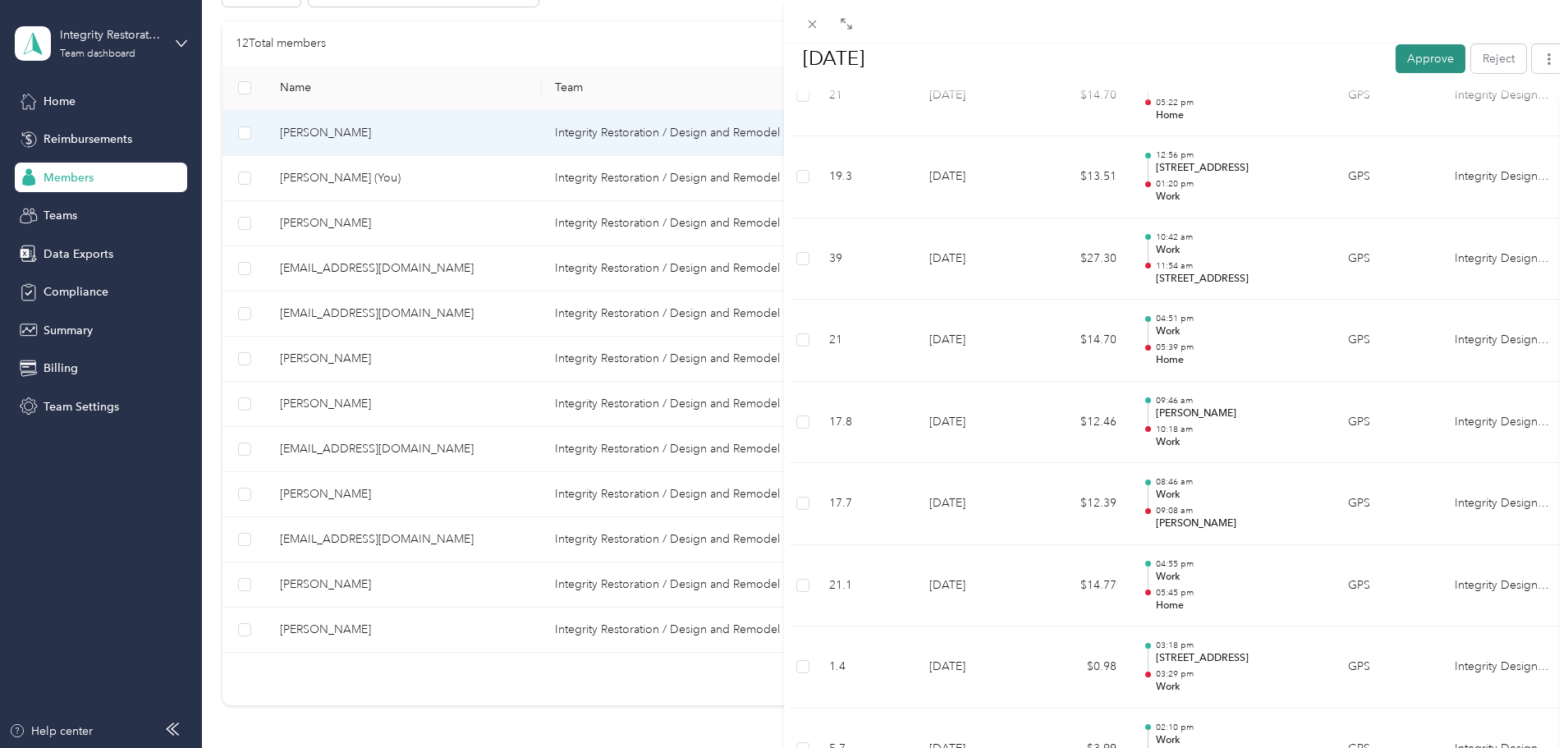
click at [1029, 51] on button "Approve" at bounding box center [1430, 58] width 69 height 28
click at [1029, 66] on button "button" at bounding box center [1548, 58] width 35 height 28
click at [1029, 119] on span "Download" at bounding box center [1490, 118] width 54 height 17
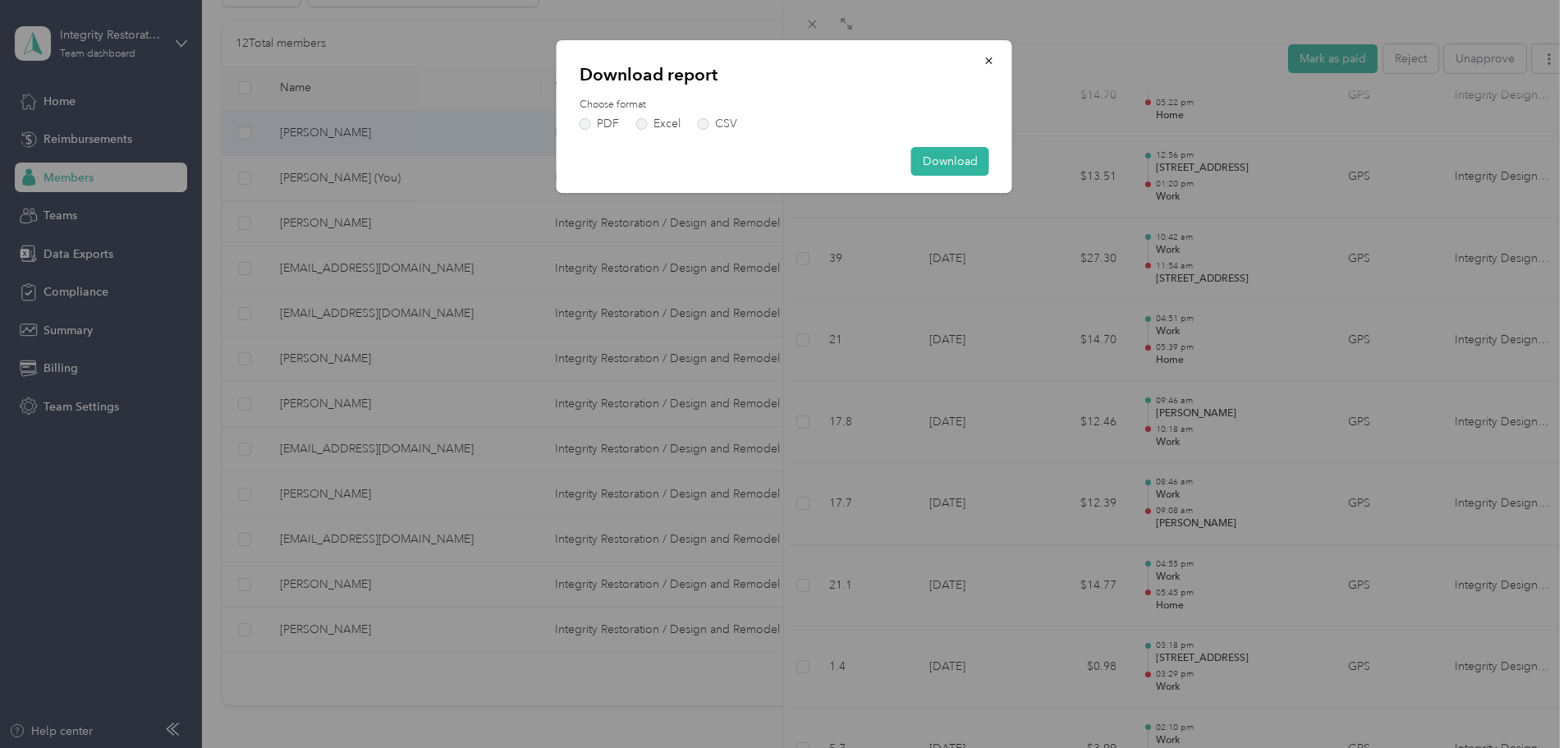
click at [633, 121] on div "PDF Excel CSV" at bounding box center [784, 124] width 409 height 12
click at [642, 121] on label "Excel" at bounding box center [659, 124] width 44 height 12
click at [963, 164] on button "Download" at bounding box center [950, 161] width 78 height 28
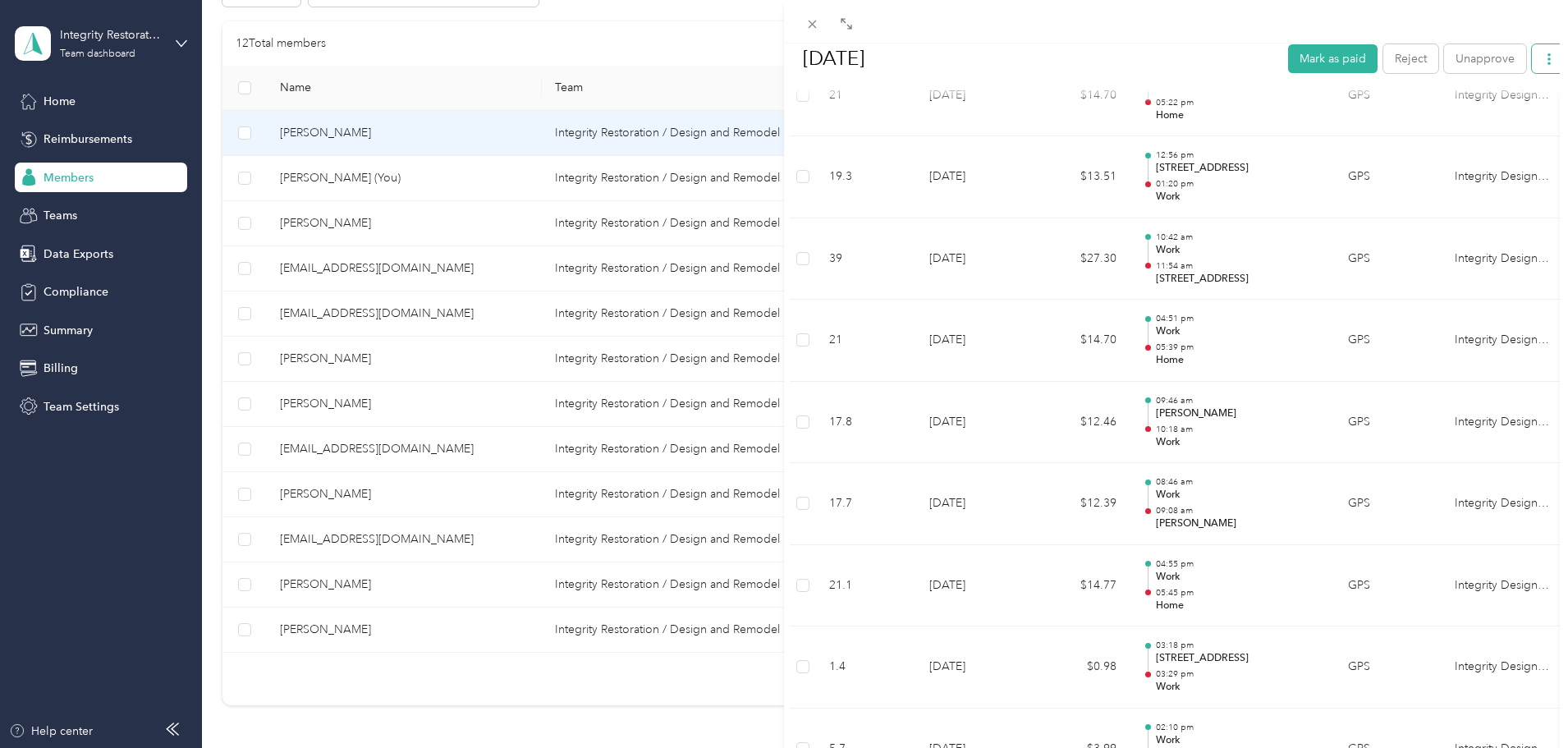
click at [1029, 57] on icon "button" at bounding box center [1548, 58] width 12 height 12
click at [1029, 128] on li "Download" at bounding box center [1494, 118] width 121 height 28
click at [1029, 126] on span "Download" at bounding box center [1490, 118] width 54 height 17
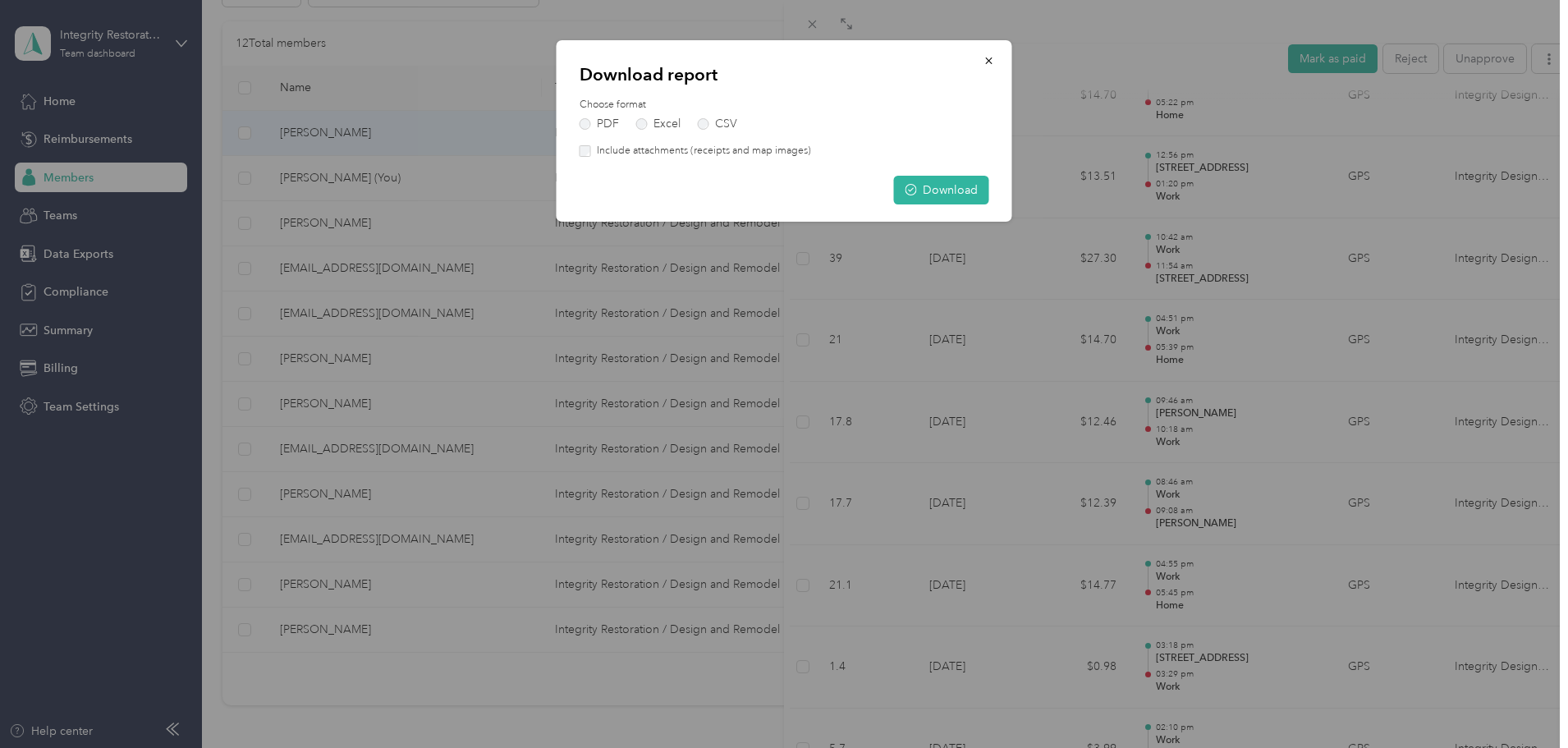
click at [577, 143] on div "Download report Choose format PDF Excel CSV Include attachments (receipts and m…" at bounding box center [784, 131] width 456 height 182
click at [955, 185] on button "Download" at bounding box center [941, 190] width 95 height 28
